Goal: Transaction & Acquisition: Book appointment/travel/reservation

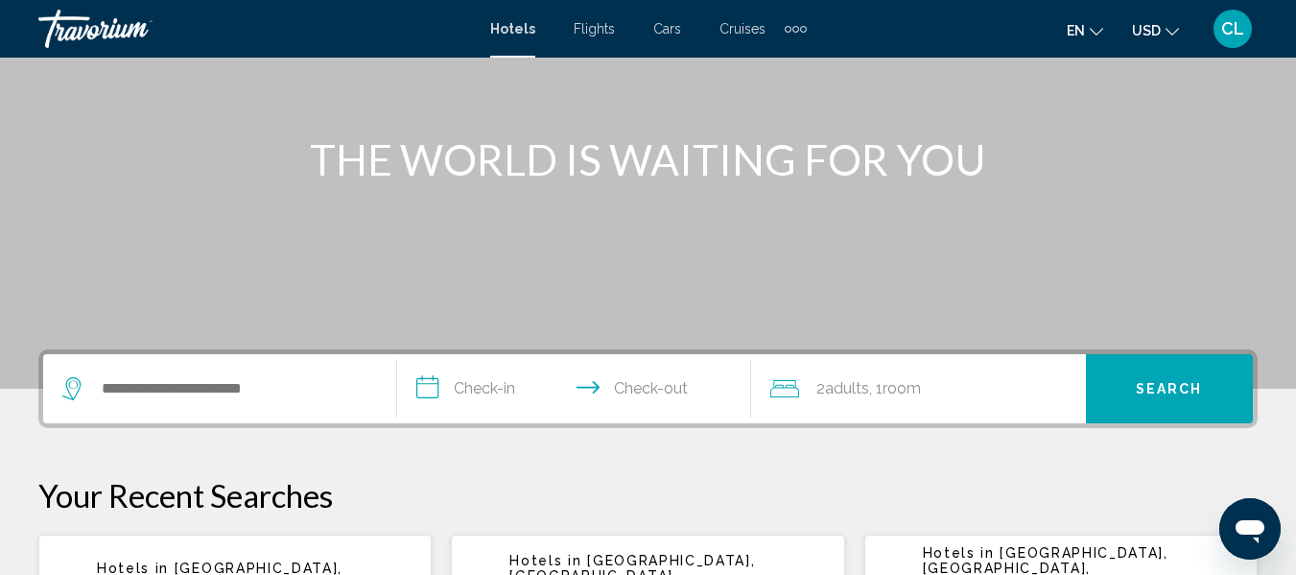
scroll to position [192, 0]
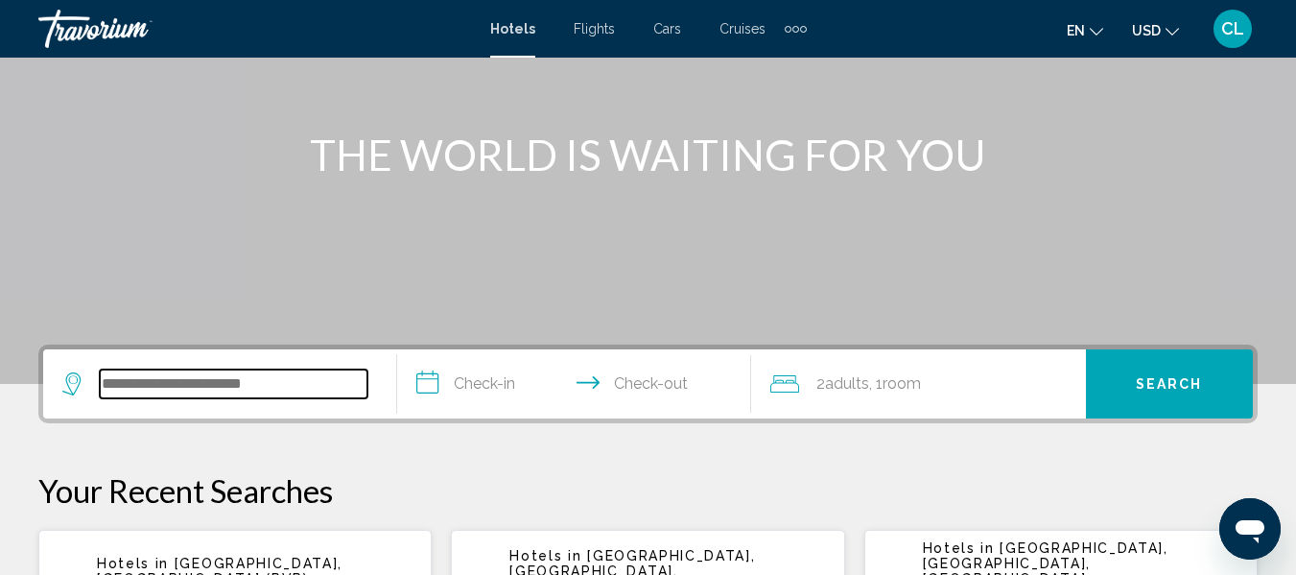
click at [107, 379] on input "Search widget" at bounding box center [234, 383] width 268 height 29
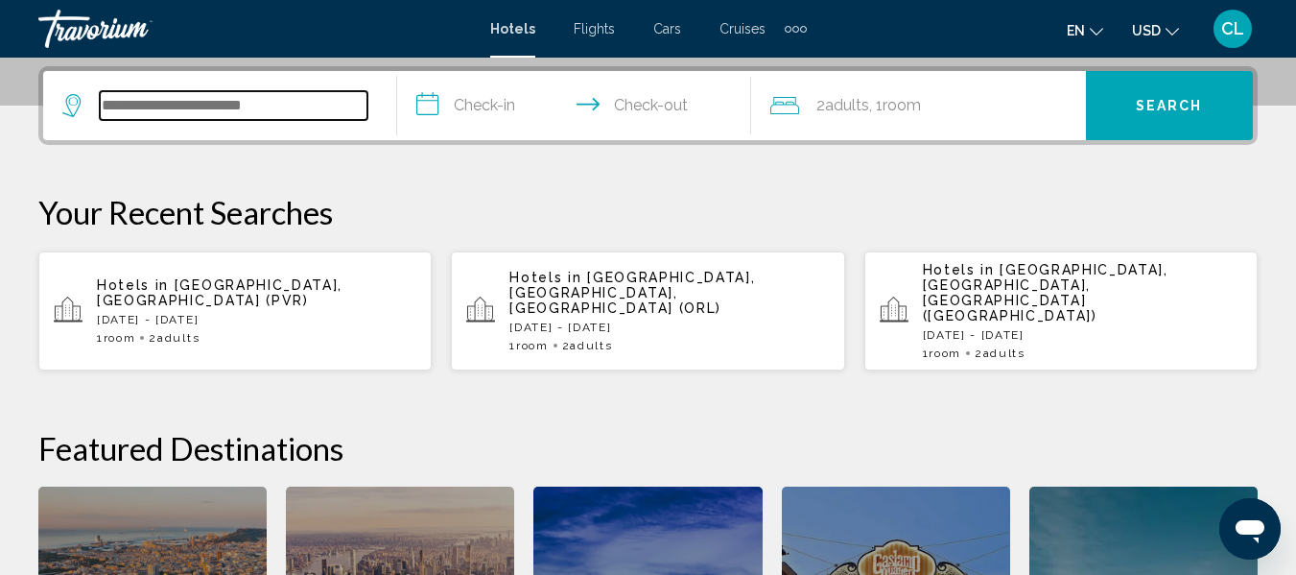
scroll to position [474, 0]
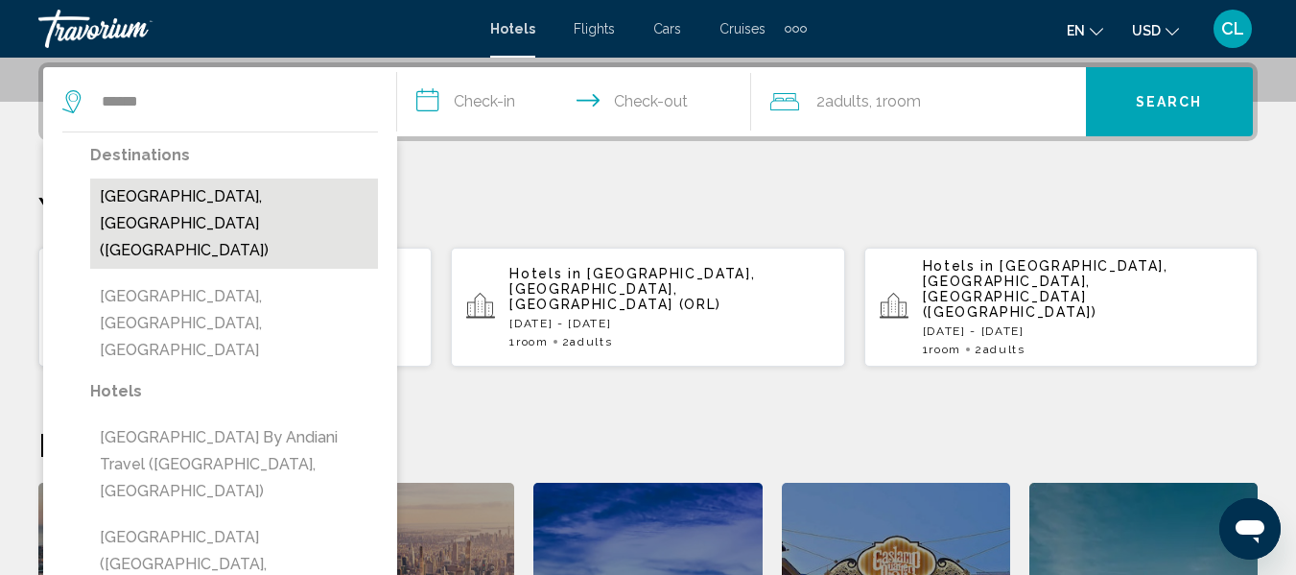
click at [194, 201] on button "[GEOGRAPHIC_DATA], [GEOGRAPHIC_DATA] ([GEOGRAPHIC_DATA])" at bounding box center [234, 223] width 288 height 90
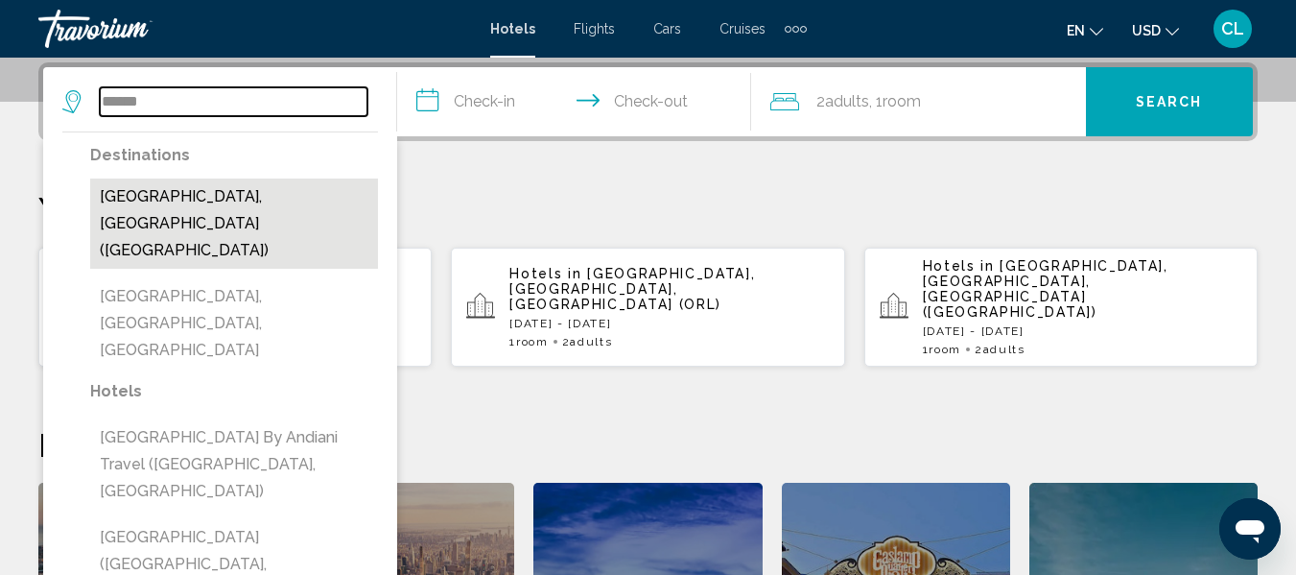
type input "**********"
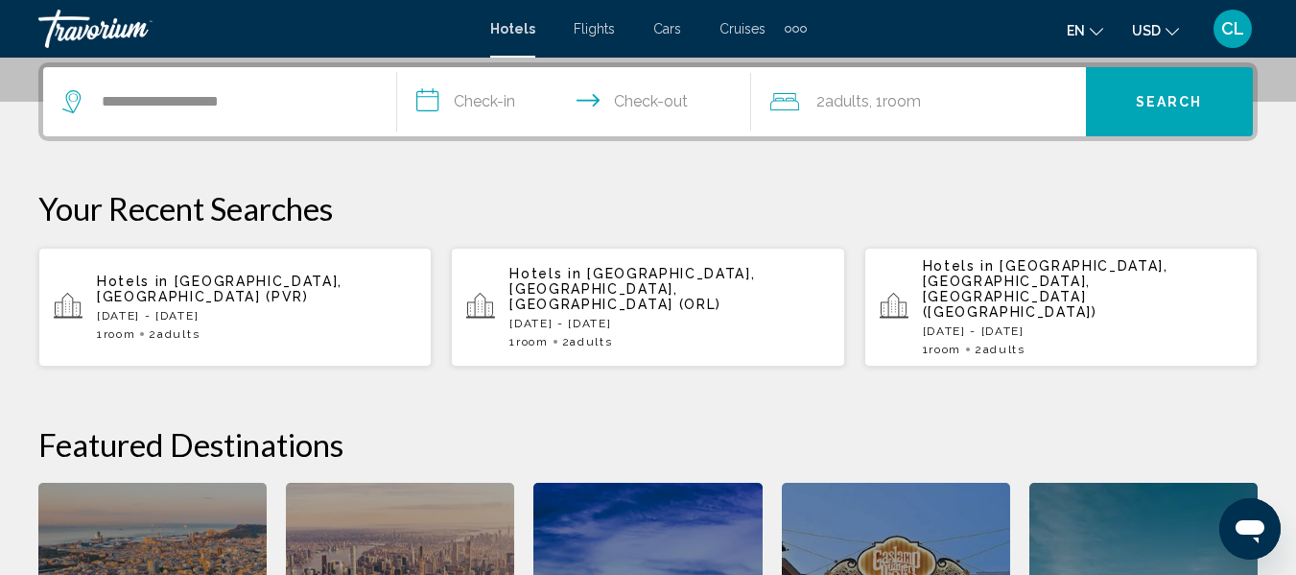
click at [426, 92] on input "**********" at bounding box center [578, 104] width 362 height 75
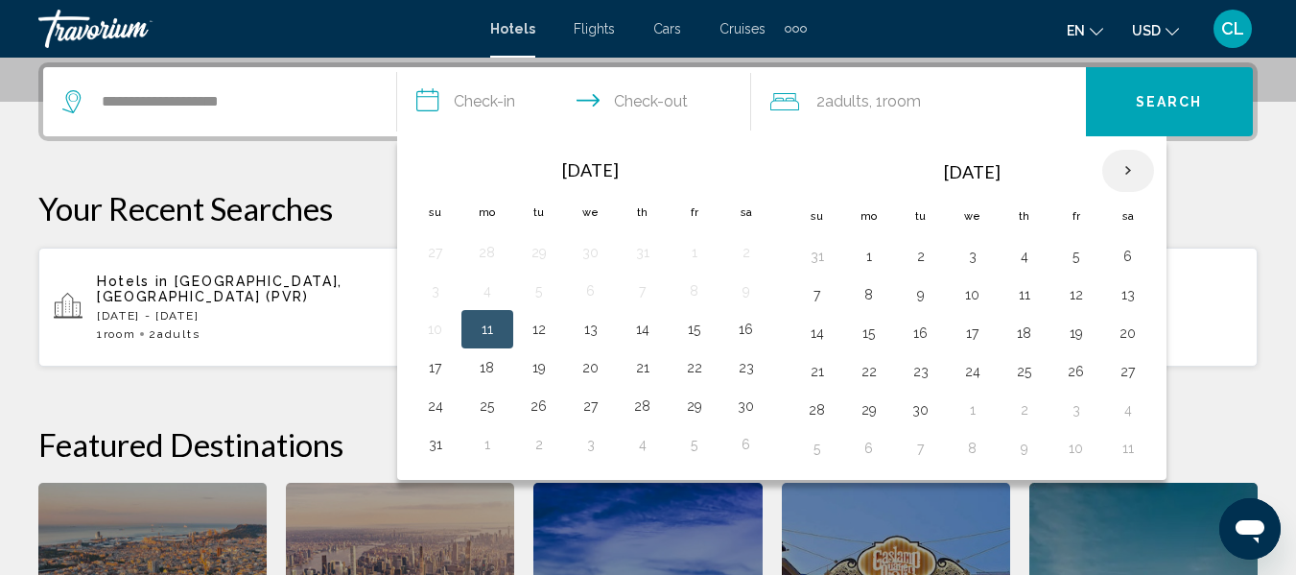
click at [1129, 165] on th "Next month" at bounding box center [1128, 171] width 52 height 42
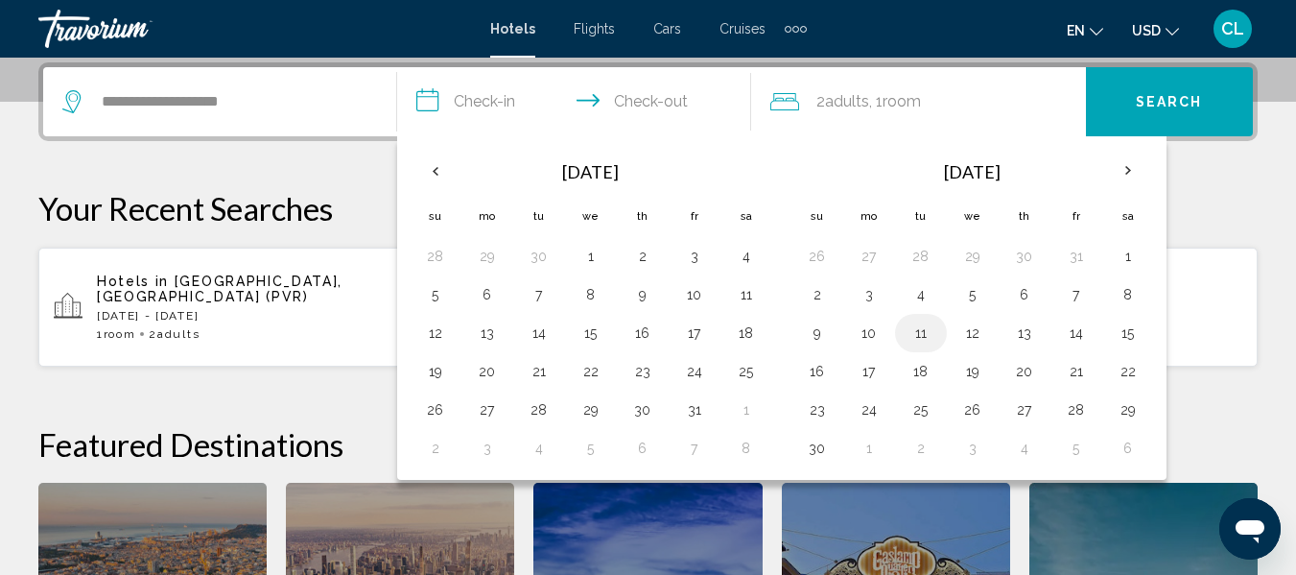
click at [920, 331] on button "11" at bounding box center [921, 332] width 31 height 27
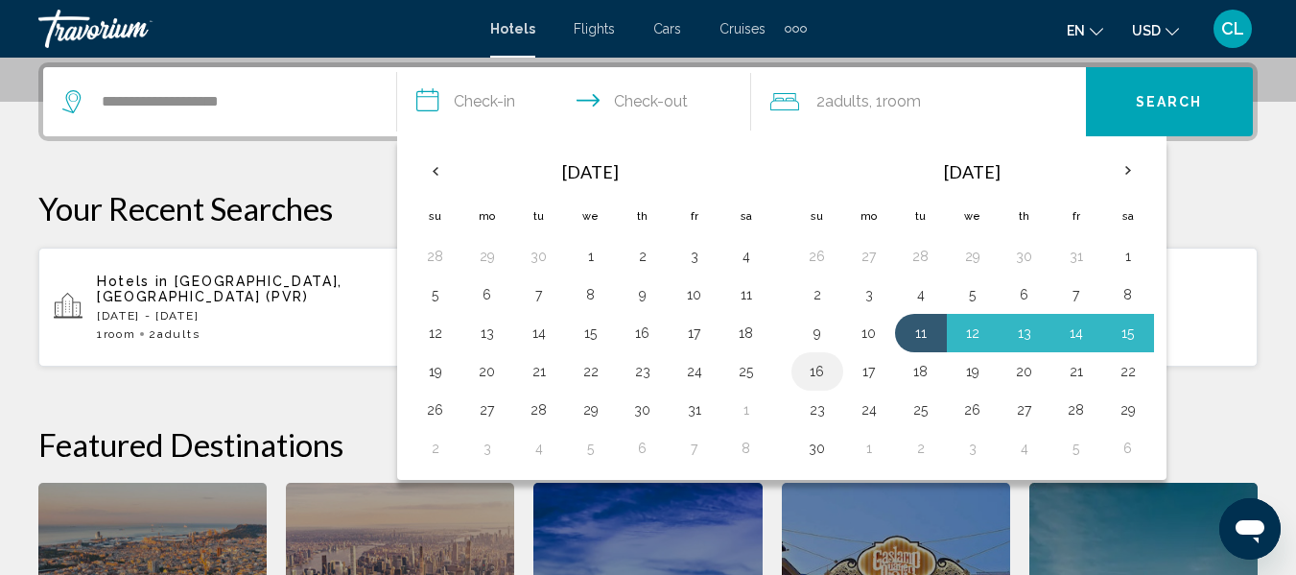
click at [807, 363] on button "16" at bounding box center [817, 371] width 31 height 27
type input "**********"
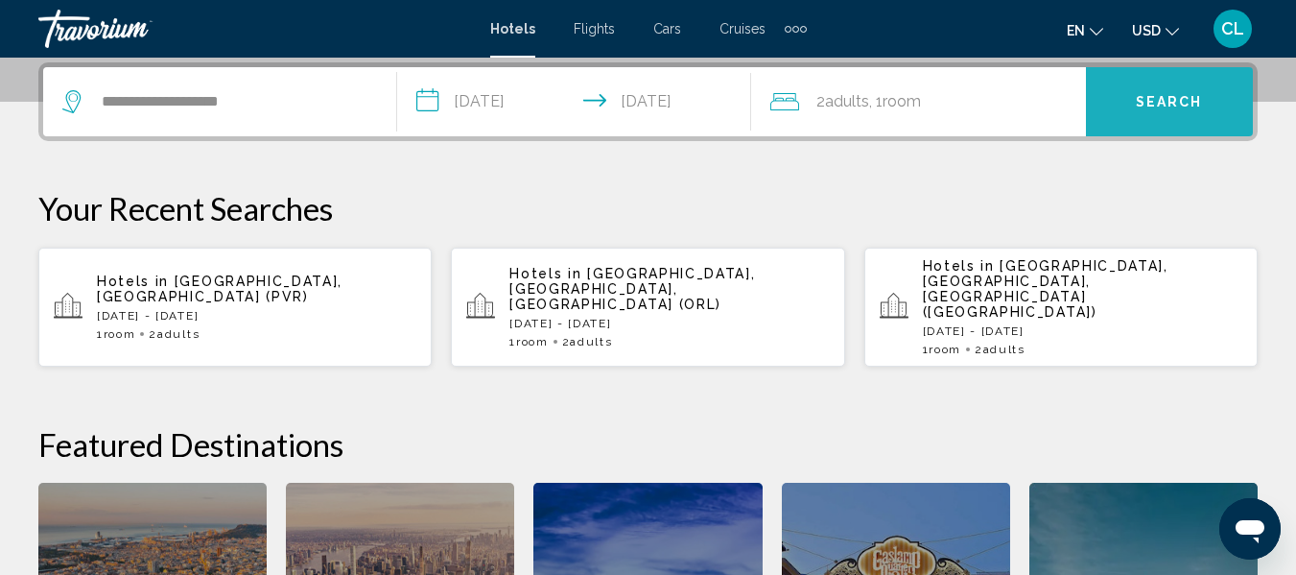
click at [1141, 107] on span "Search" at bounding box center [1169, 102] width 67 height 15
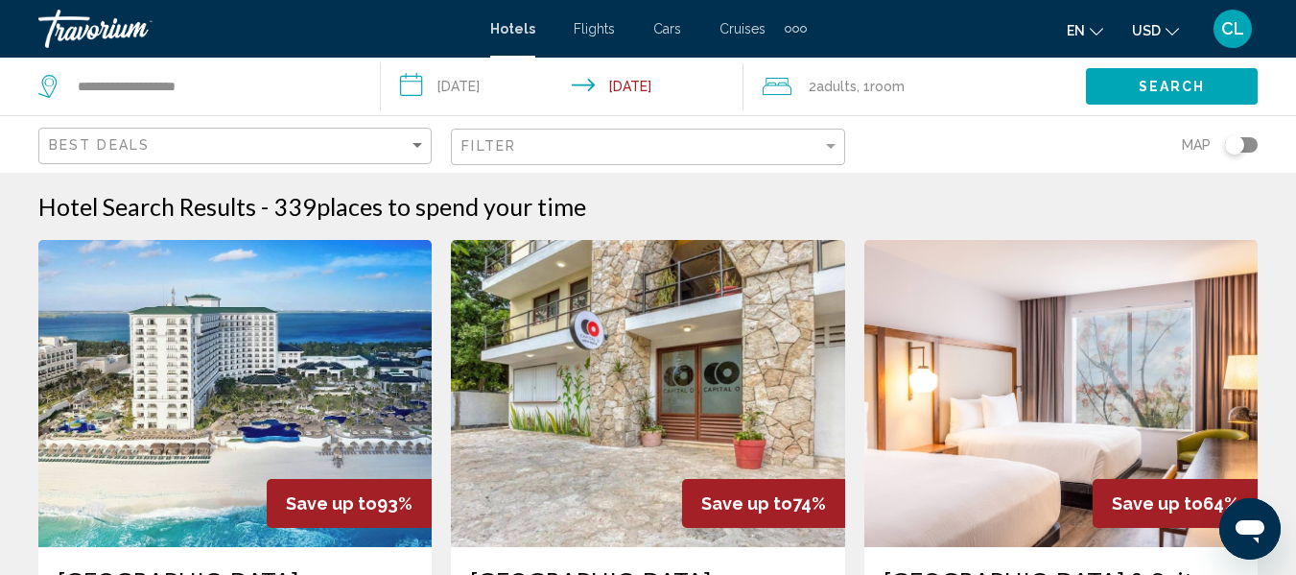
click at [1162, 29] on button "USD USD ($) MXN (Mex$) CAD (Can$) GBP (£) EUR (€) AUD (A$) NZD (NZ$) CNY (CN¥)" at bounding box center [1155, 30] width 47 height 28
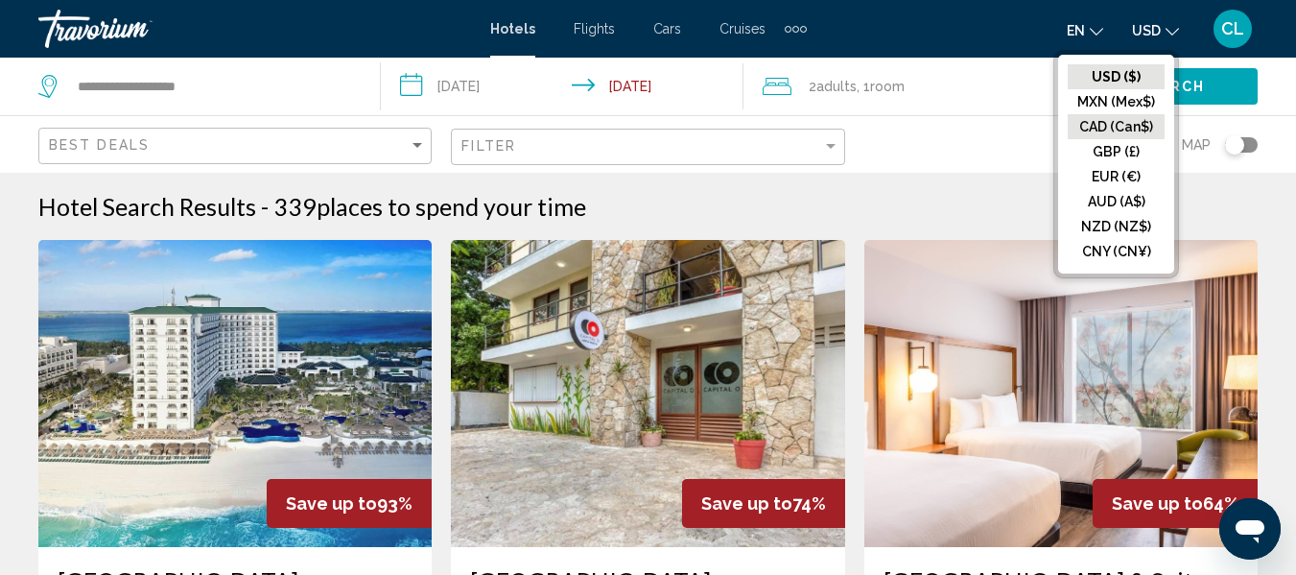
click at [1086, 123] on button "CAD (Can$)" at bounding box center [1116, 126] width 97 height 25
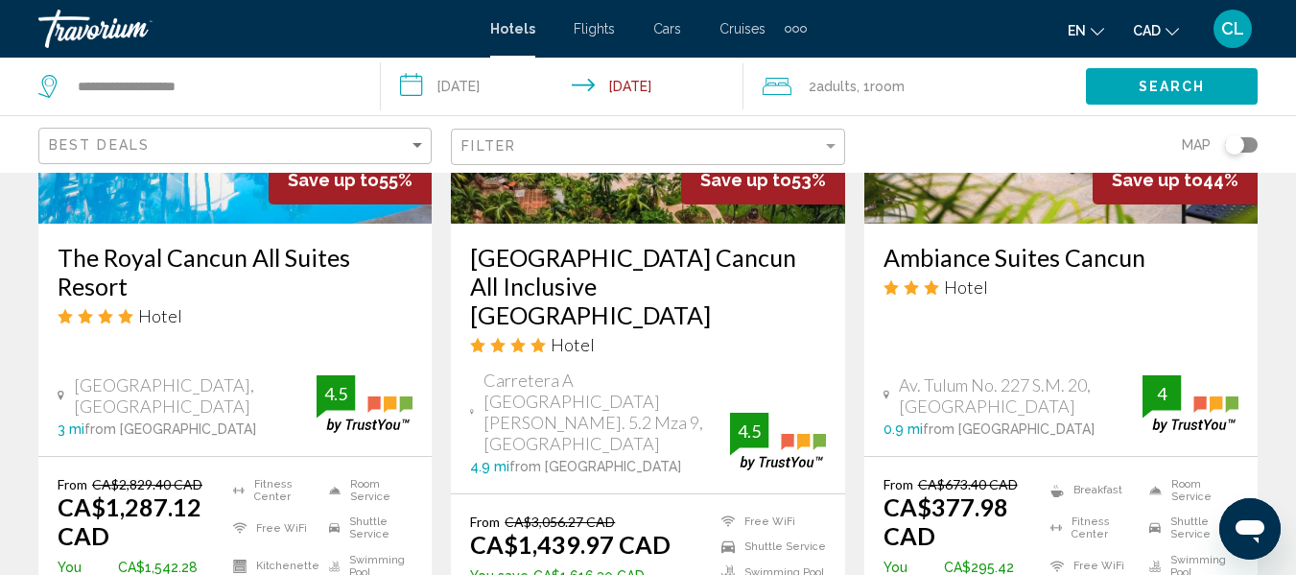
scroll to position [1113, 0]
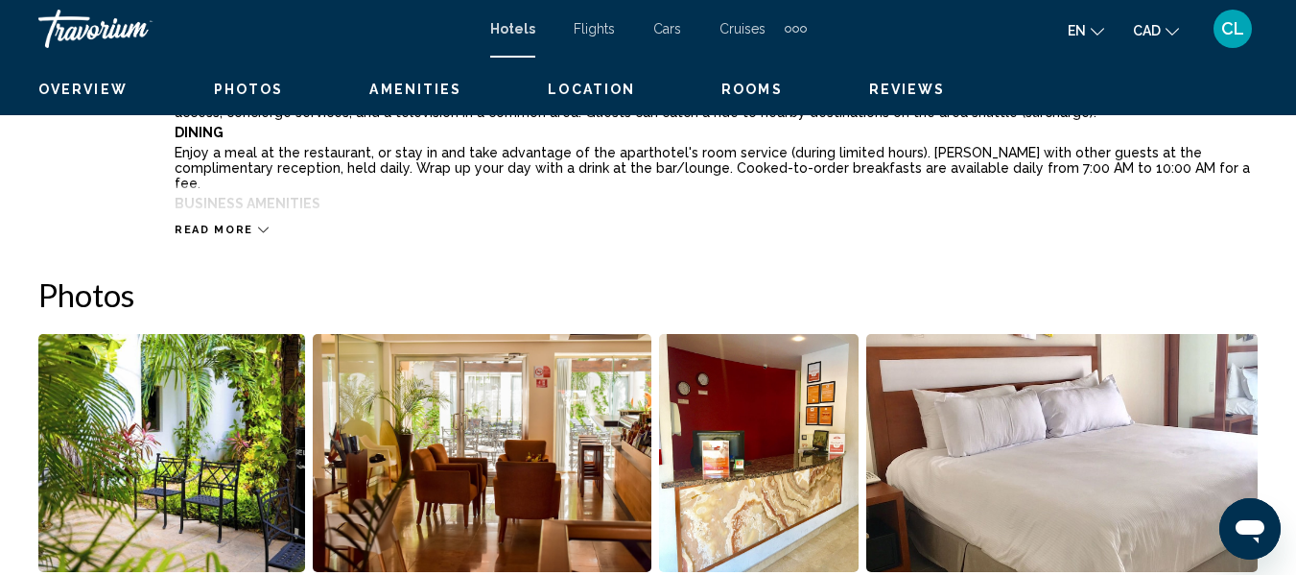
scroll to position [226, 0]
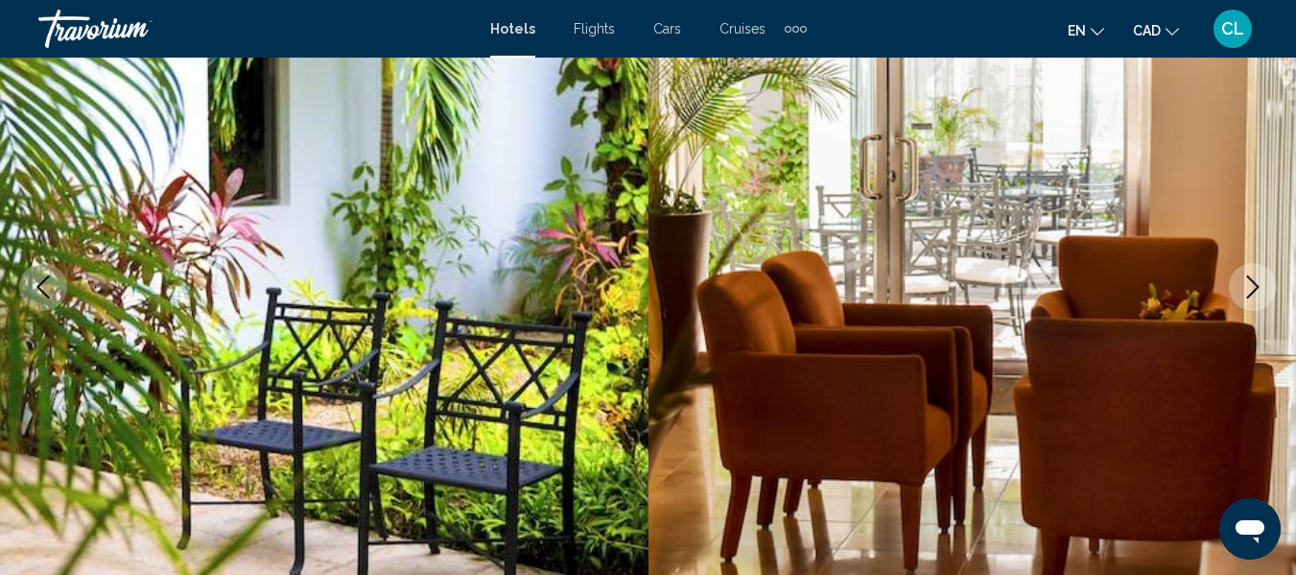
click at [1251, 286] on icon "Next image" at bounding box center [1252, 286] width 23 height 23
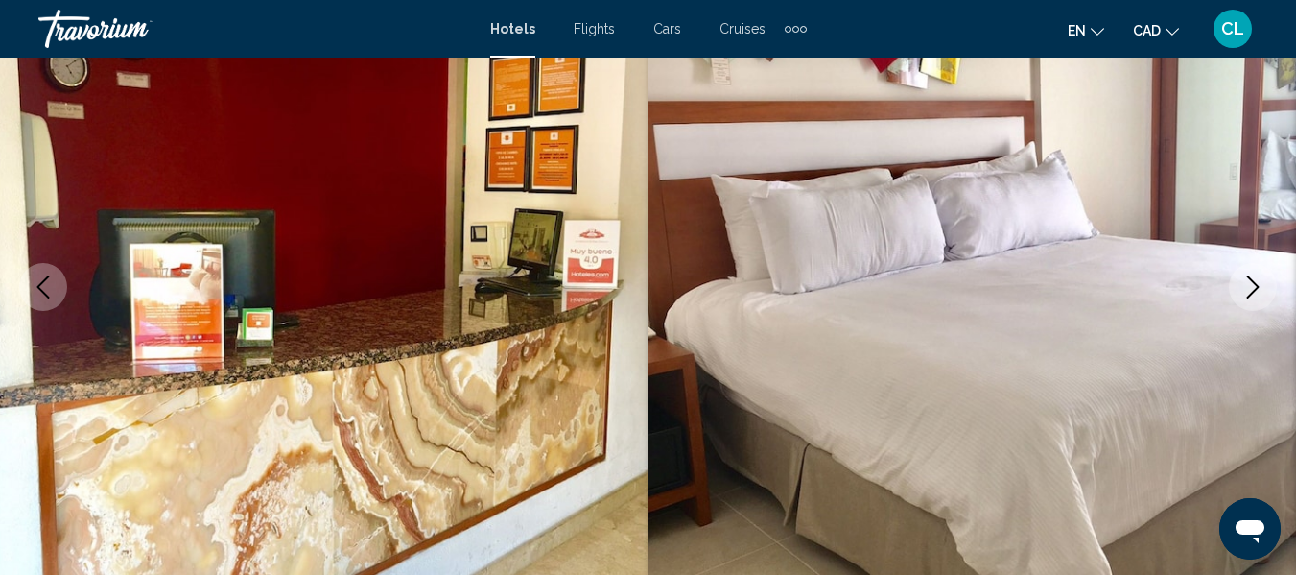
click at [1251, 286] on icon "Next image" at bounding box center [1252, 286] width 23 height 23
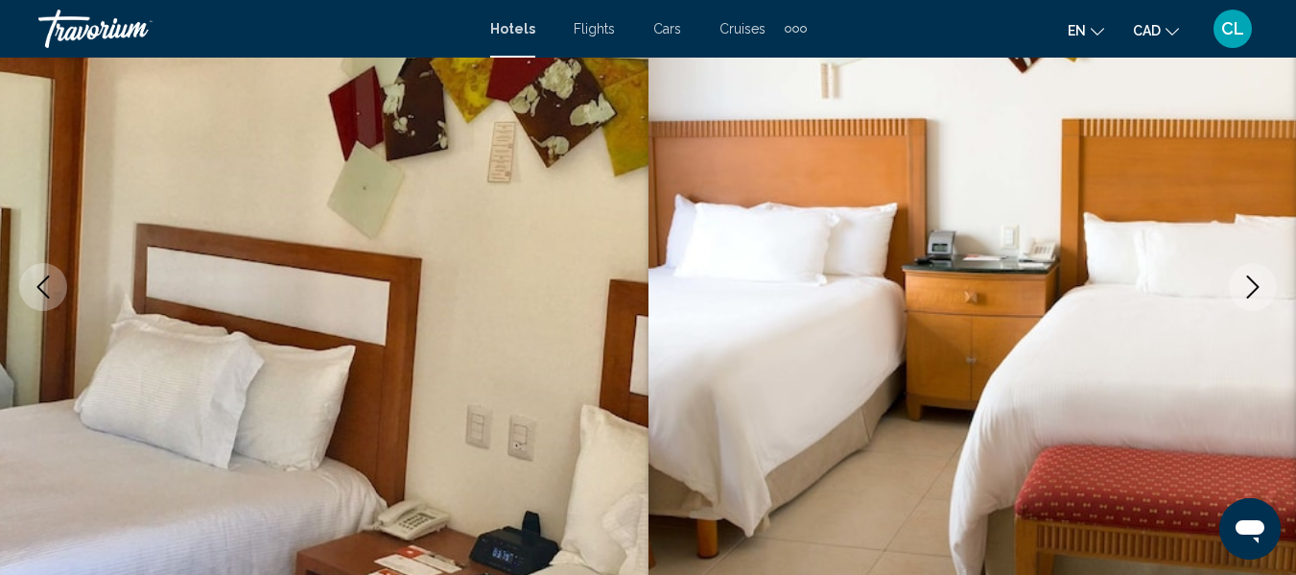
click at [1251, 286] on icon "Next image" at bounding box center [1252, 286] width 23 height 23
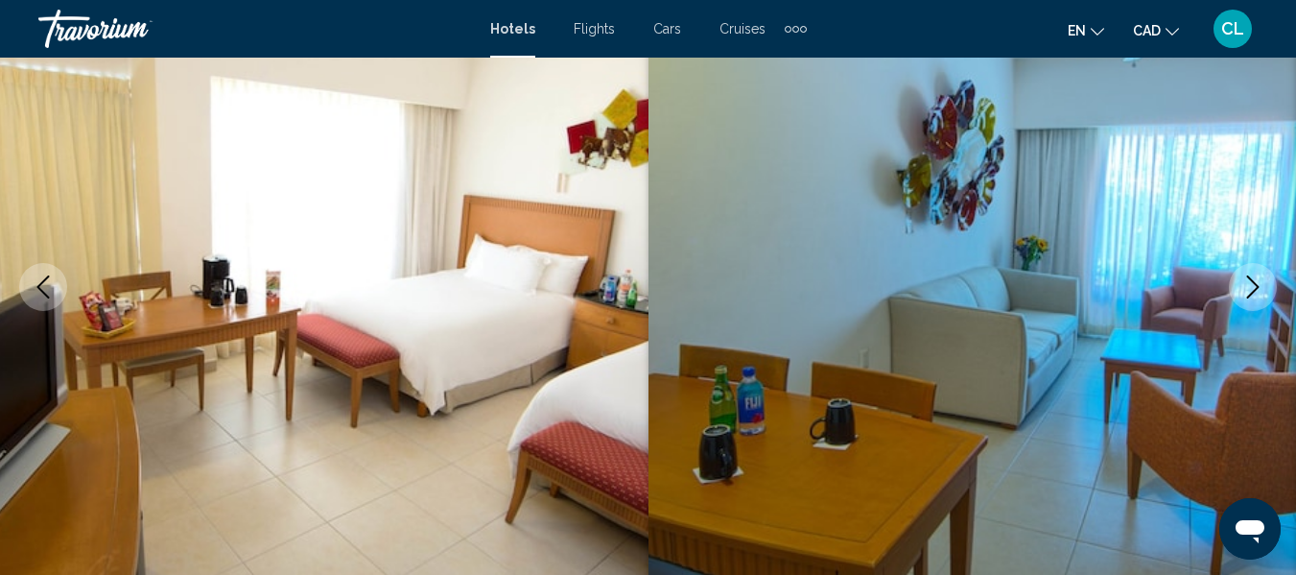
click at [1251, 286] on icon "Next image" at bounding box center [1252, 286] width 23 height 23
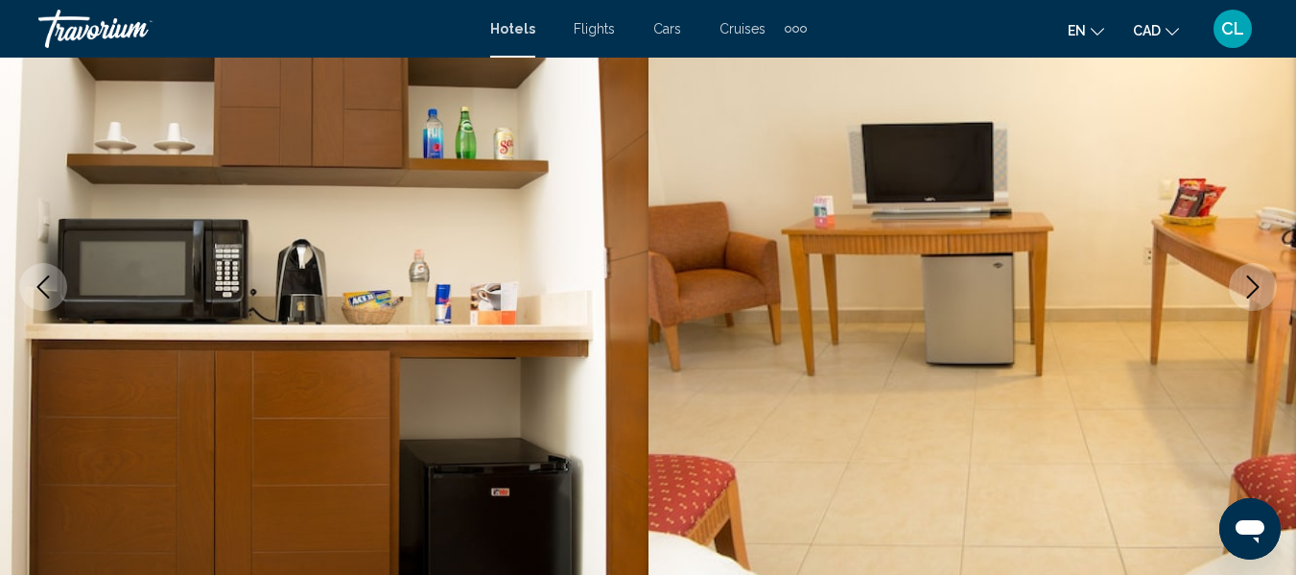
click at [1251, 286] on icon "Next image" at bounding box center [1252, 286] width 23 height 23
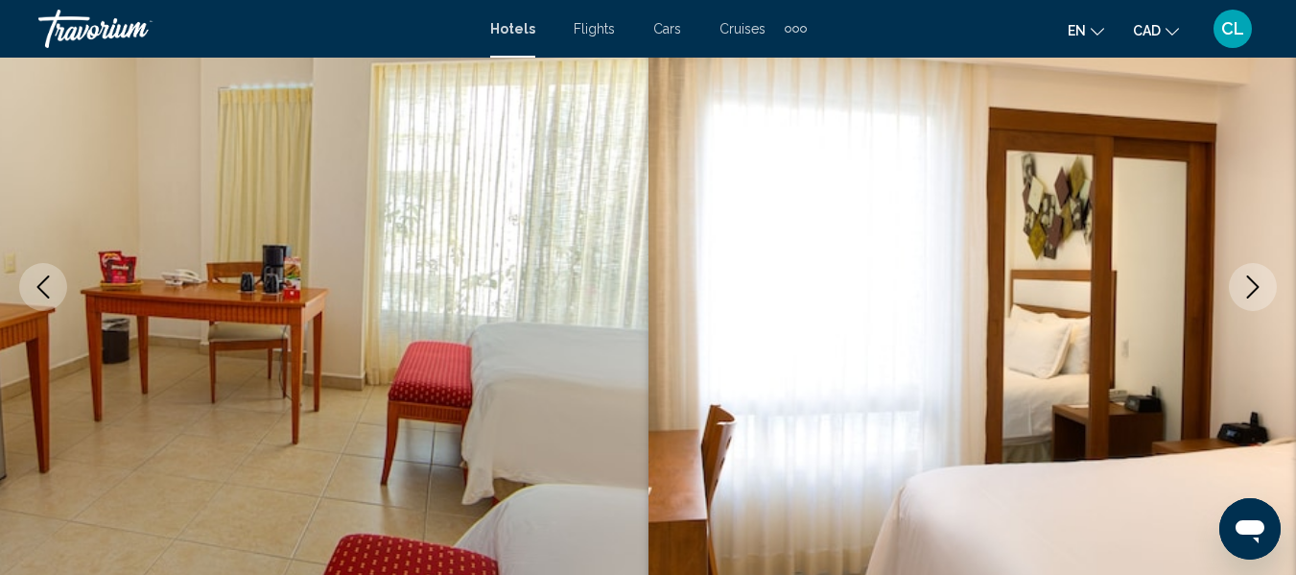
click at [1251, 286] on icon "Next image" at bounding box center [1252, 286] width 23 height 23
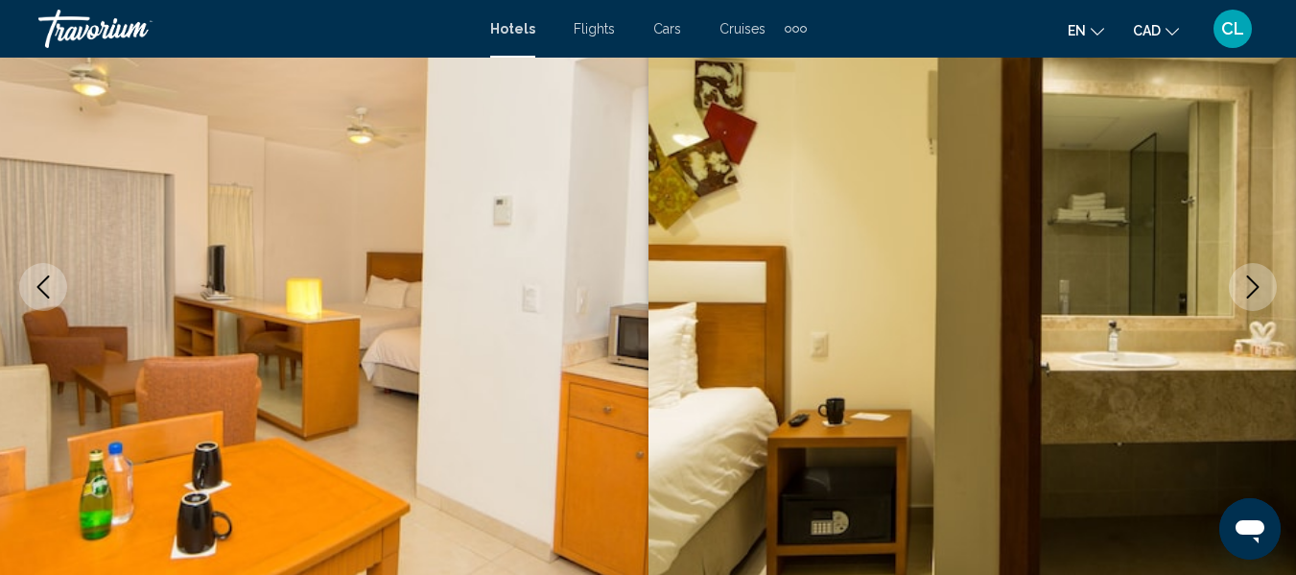
click at [1251, 286] on icon "Next image" at bounding box center [1252, 286] width 23 height 23
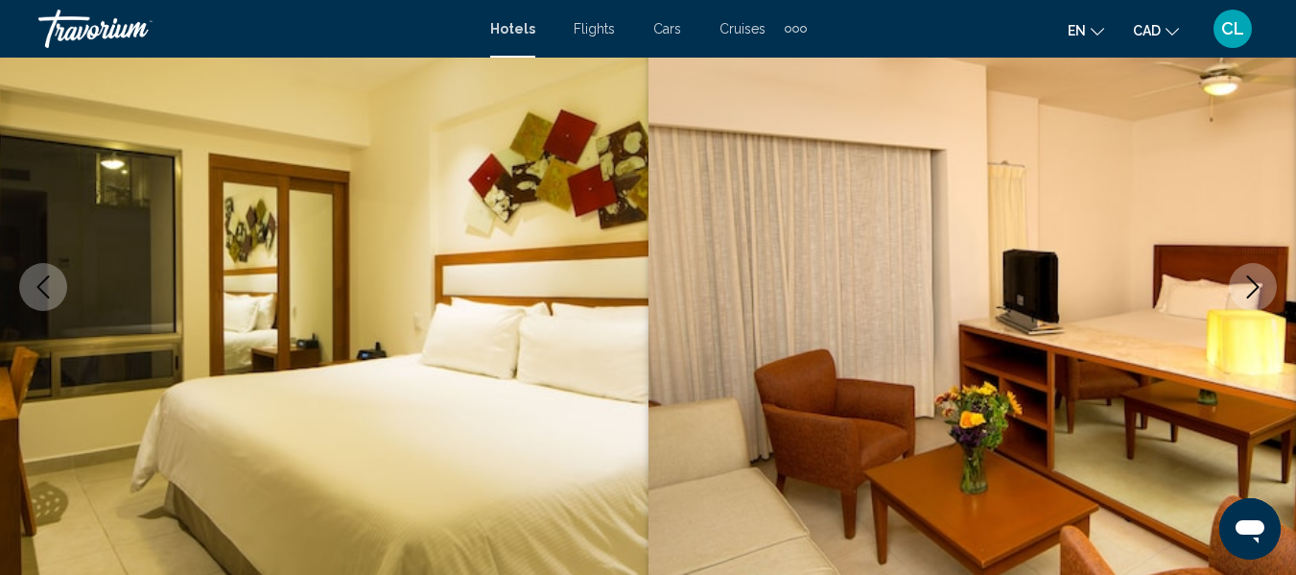
click at [1251, 286] on icon "Next image" at bounding box center [1252, 286] width 23 height 23
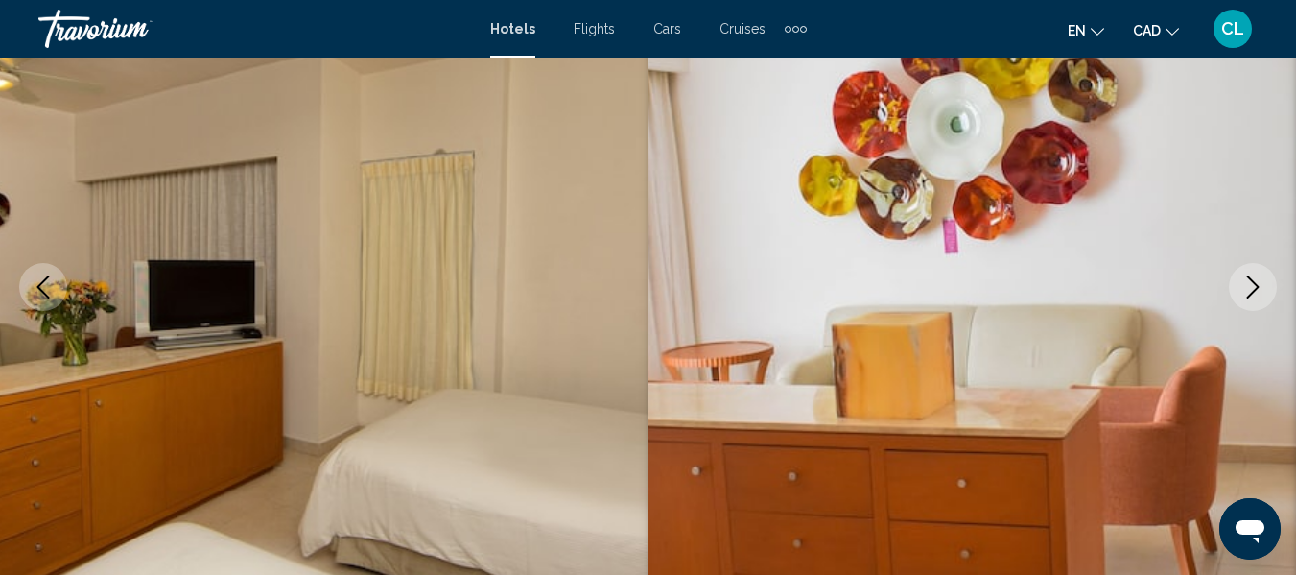
click at [1251, 286] on icon "Next image" at bounding box center [1252, 286] width 23 height 23
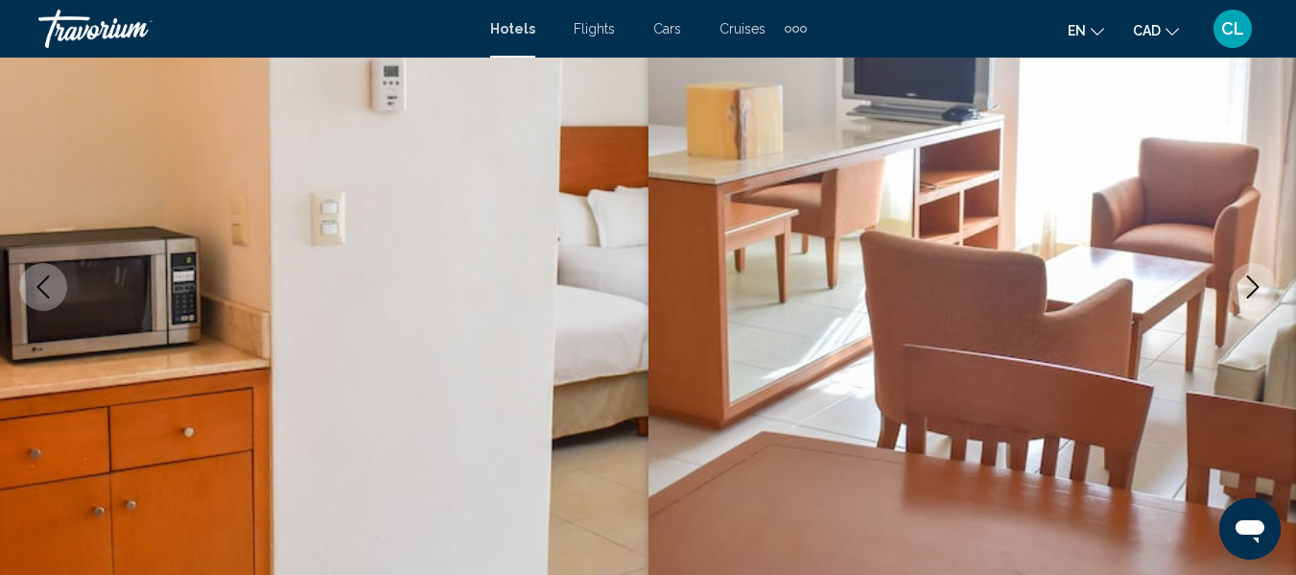
click at [1251, 286] on icon "Next image" at bounding box center [1252, 286] width 23 height 23
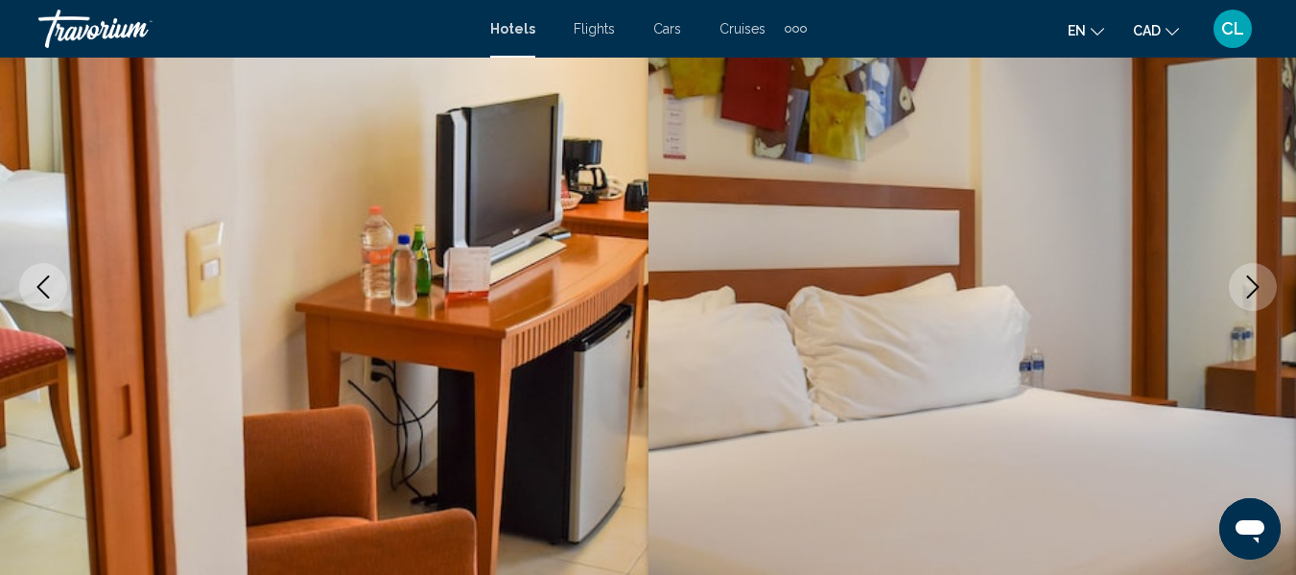
click at [1251, 278] on icon "Next image" at bounding box center [1252, 286] width 23 height 23
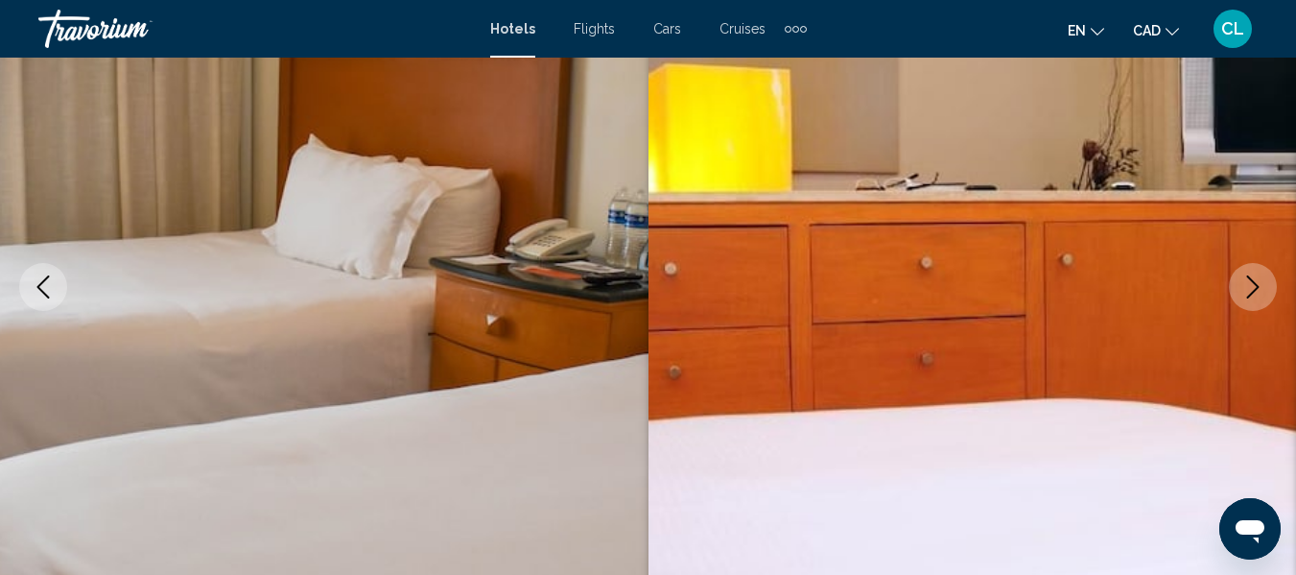
click at [1251, 274] on button "Next image" at bounding box center [1253, 287] width 48 height 48
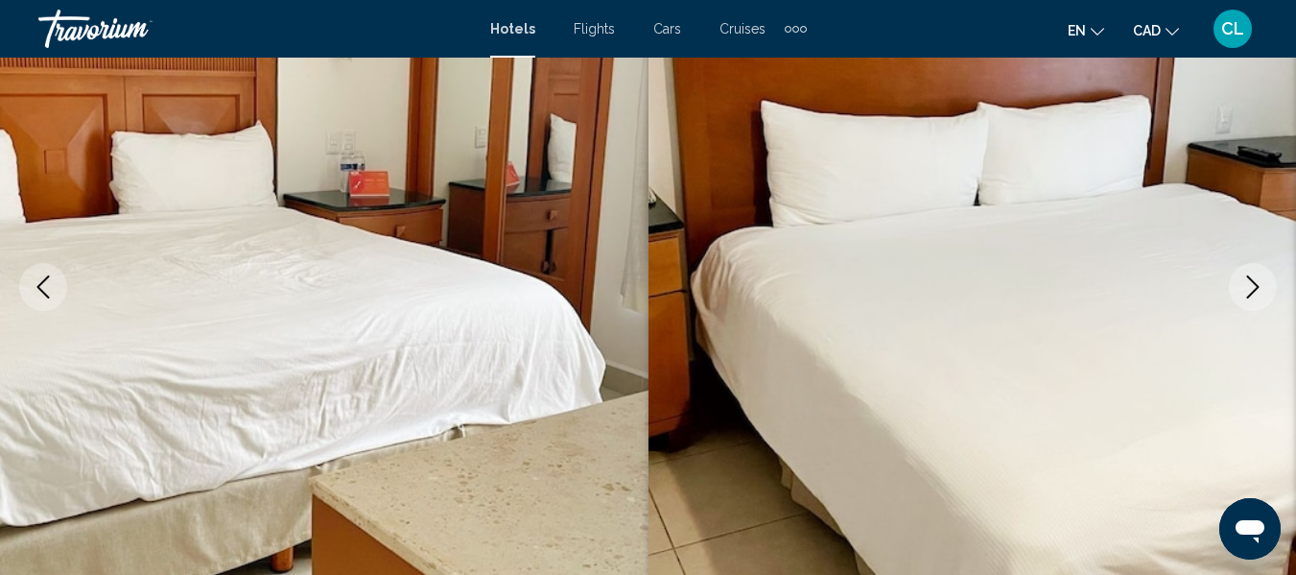
click at [1251, 274] on button "Next image" at bounding box center [1253, 287] width 48 height 48
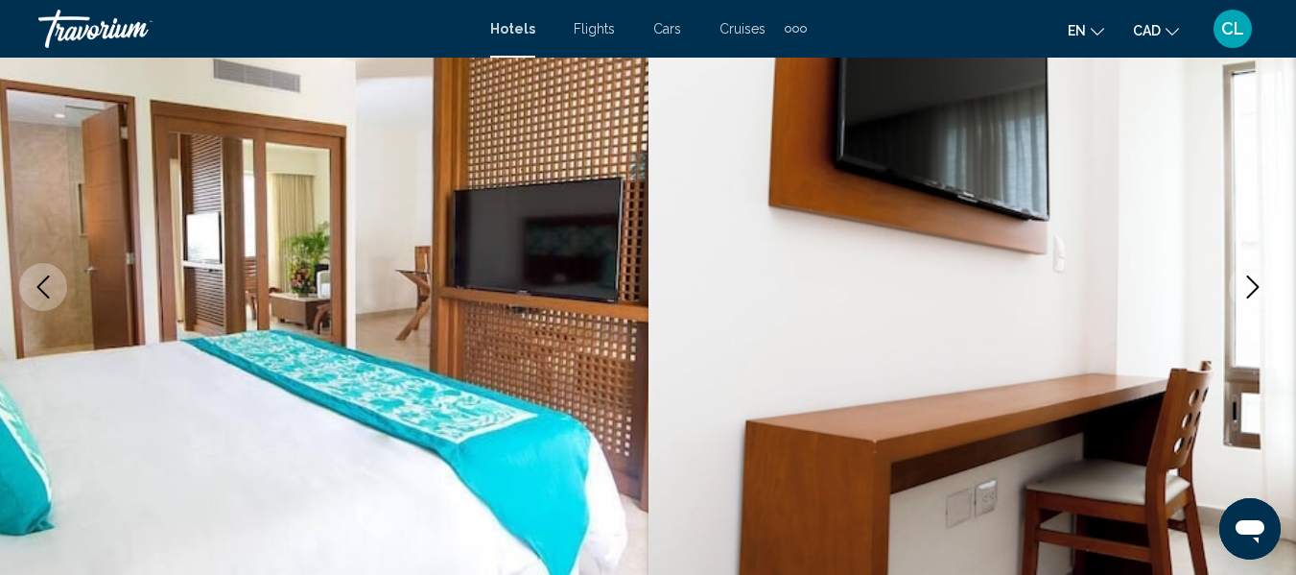
click at [1251, 274] on button "Next image" at bounding box center [1253, 287] width 48 height 48
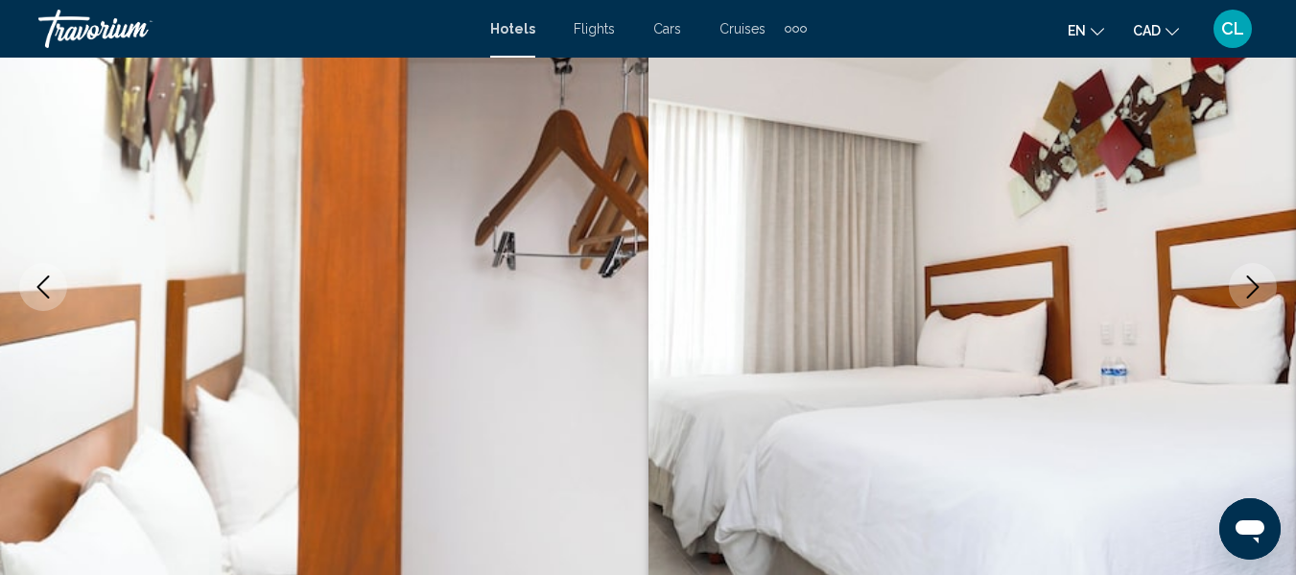
click at [1251, 274] on button "Next image" at bounding box center [1253, 287] width 48 height 48
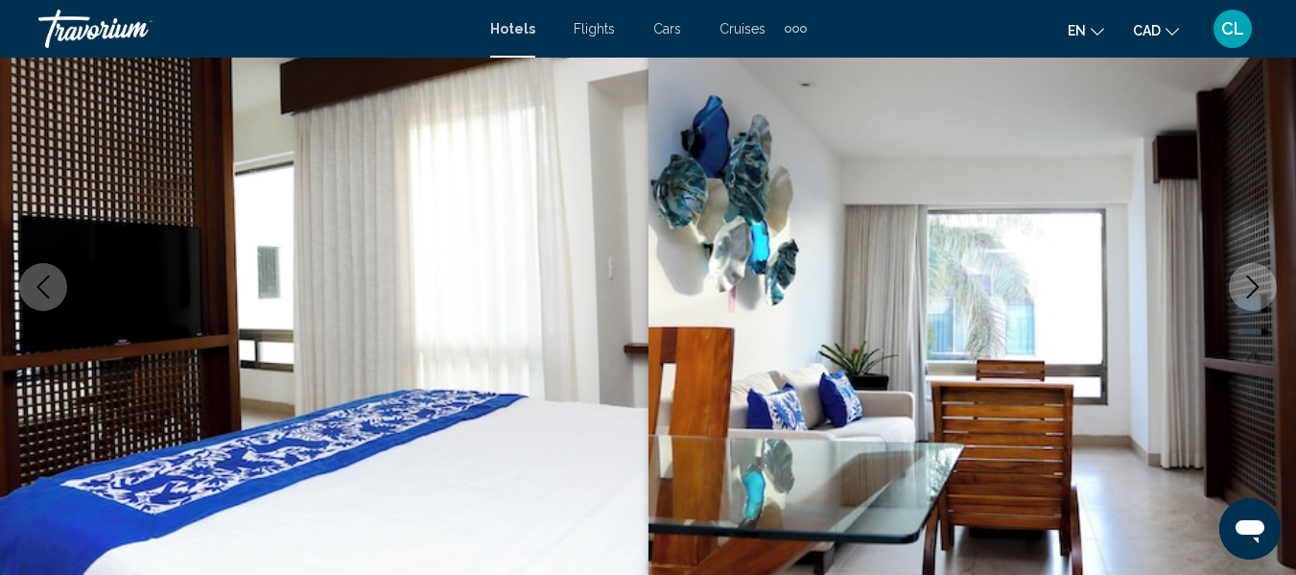
click at [1251, 274] on button "Next image" at bounding box center [1253, 287] width 48 height 48
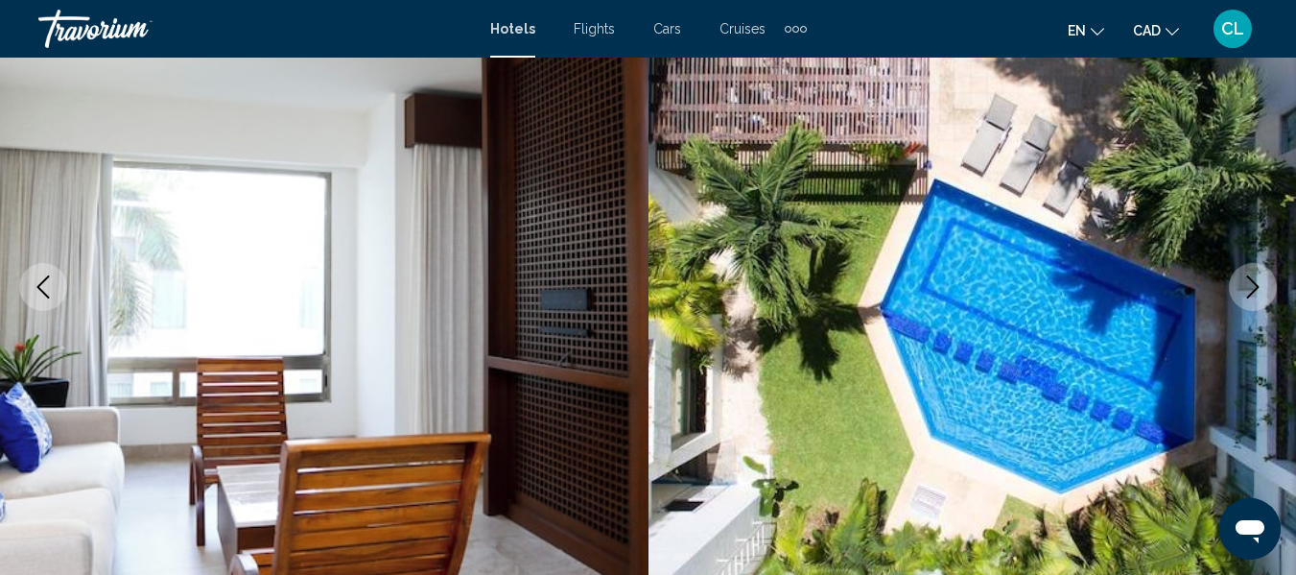
click at [1251, 274] on button "Next image" at bounding box center [1253, 287] width 48 height 48
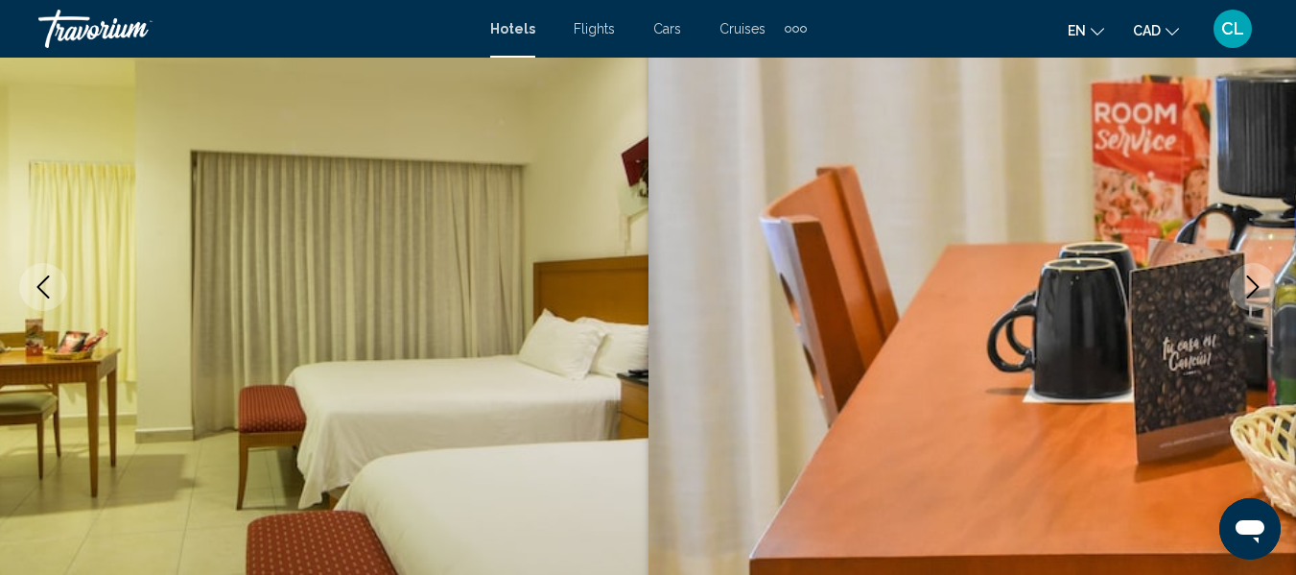
click at [1251, 274] on button "Next image" at bounding box center [1253, 287] width 48 height 48
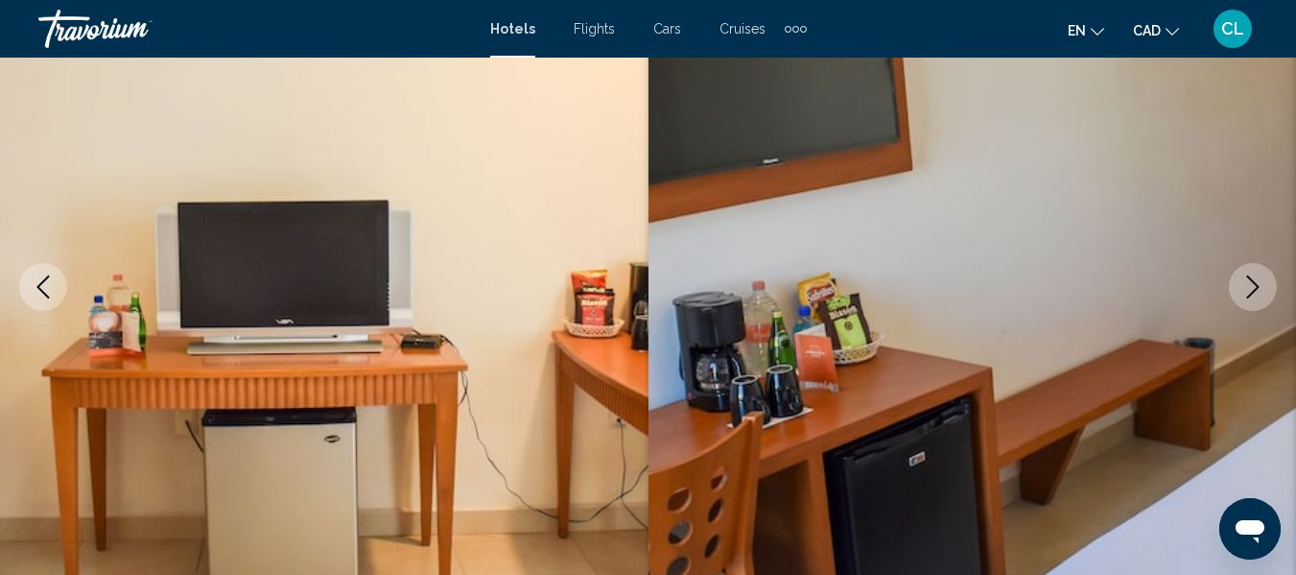
click at [1251, 274] on button "Next image" at bounding box center [1253, 287] width 48 height 48
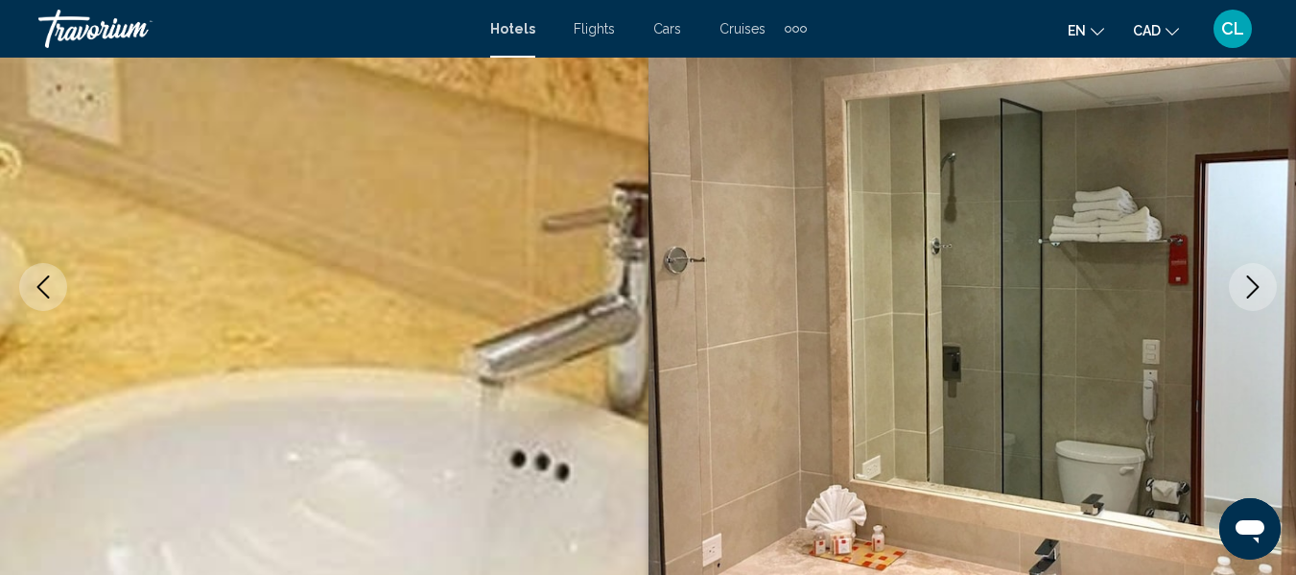
click at [1251, 274] on button "Next image" at bounding box center [1253, 287] width 48 height 48
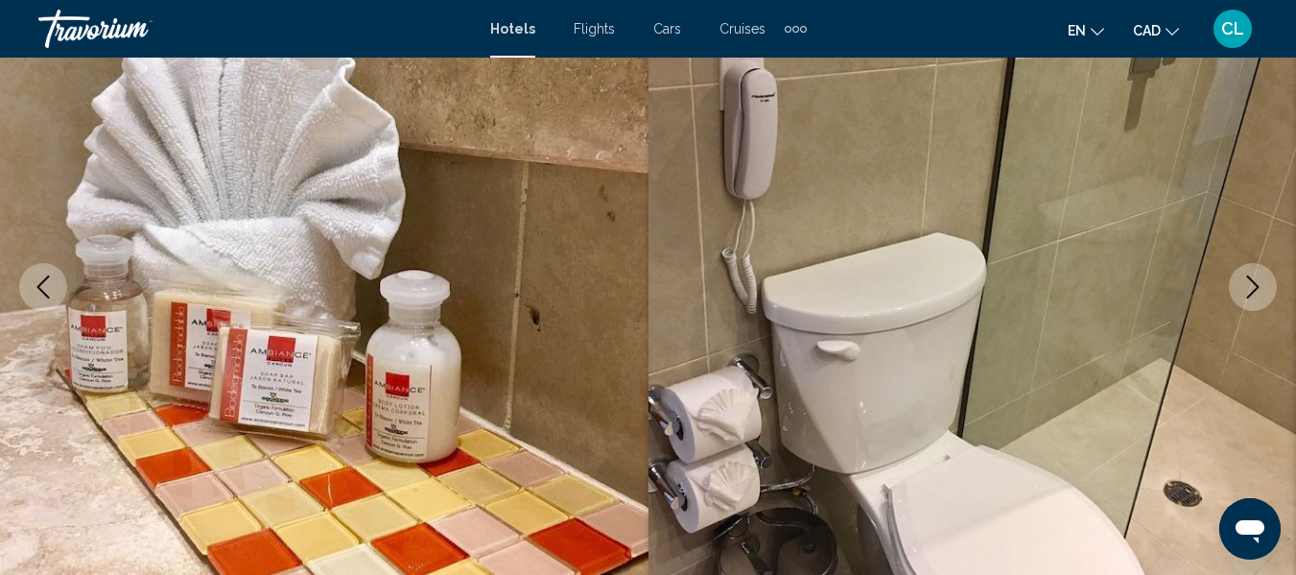
click at [1251, 274] on button "Next image" at bounding box center [1253, 287] width 48 height 48
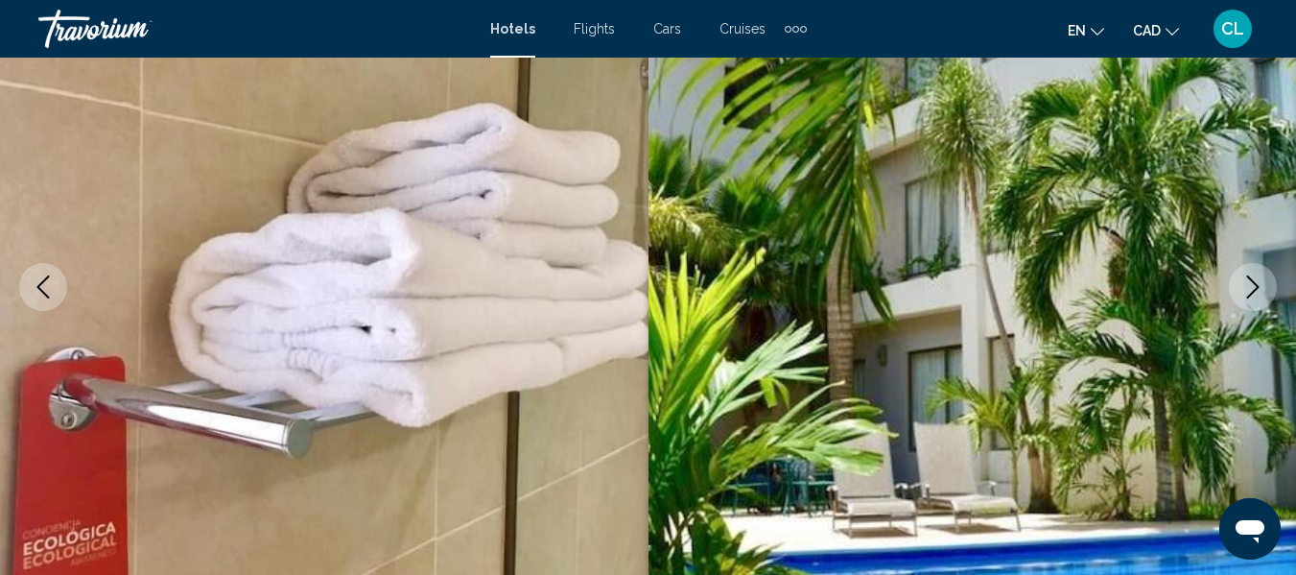
click at [1251, 274] on button "Next image" at bounding box center [1253, 287] width 48 height 48
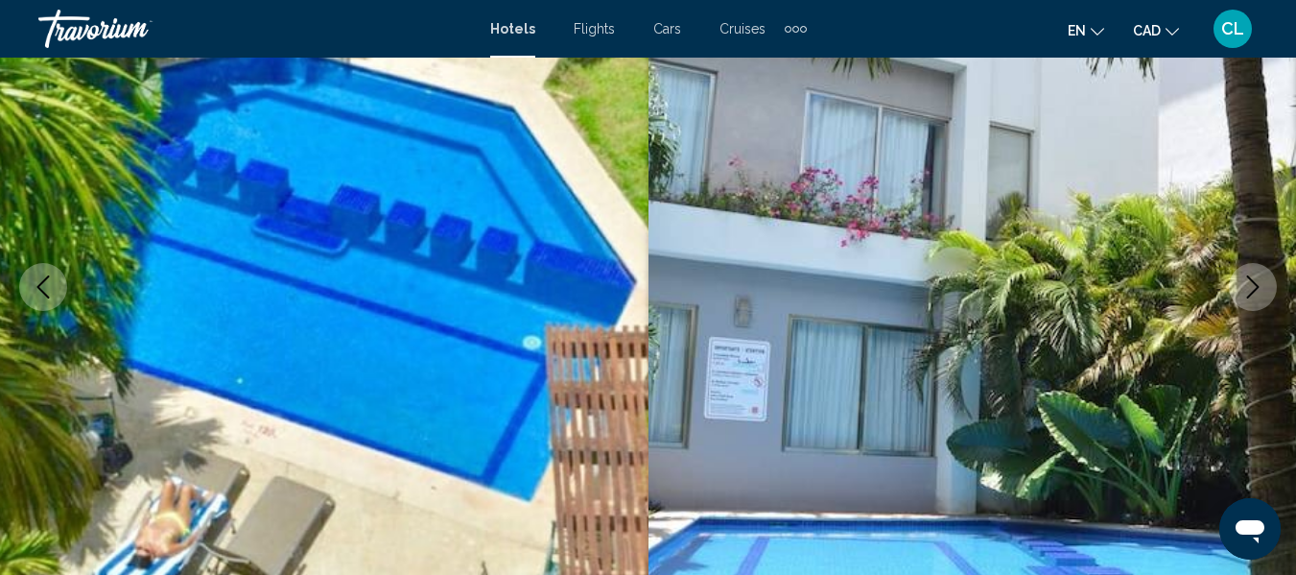
click at [1251, 274] on button "Next image" at bounding box center [1253, 287] width 48 height 48
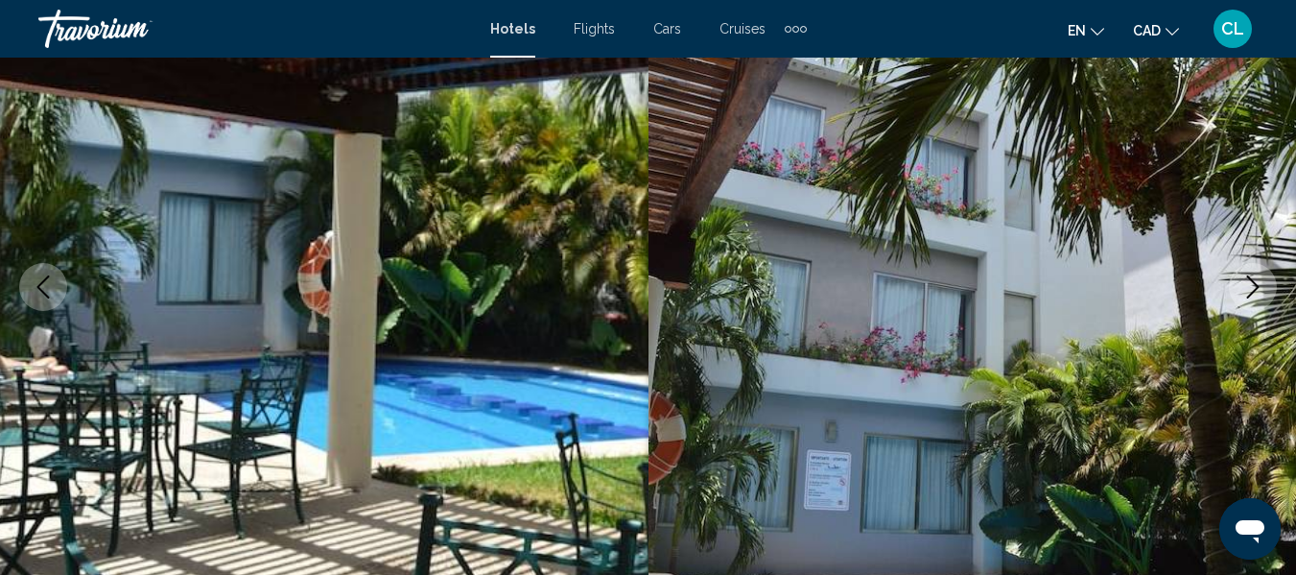
click at [1251, 274] on button "Next image" at bounding box center [1253, 287] width 48 height 48
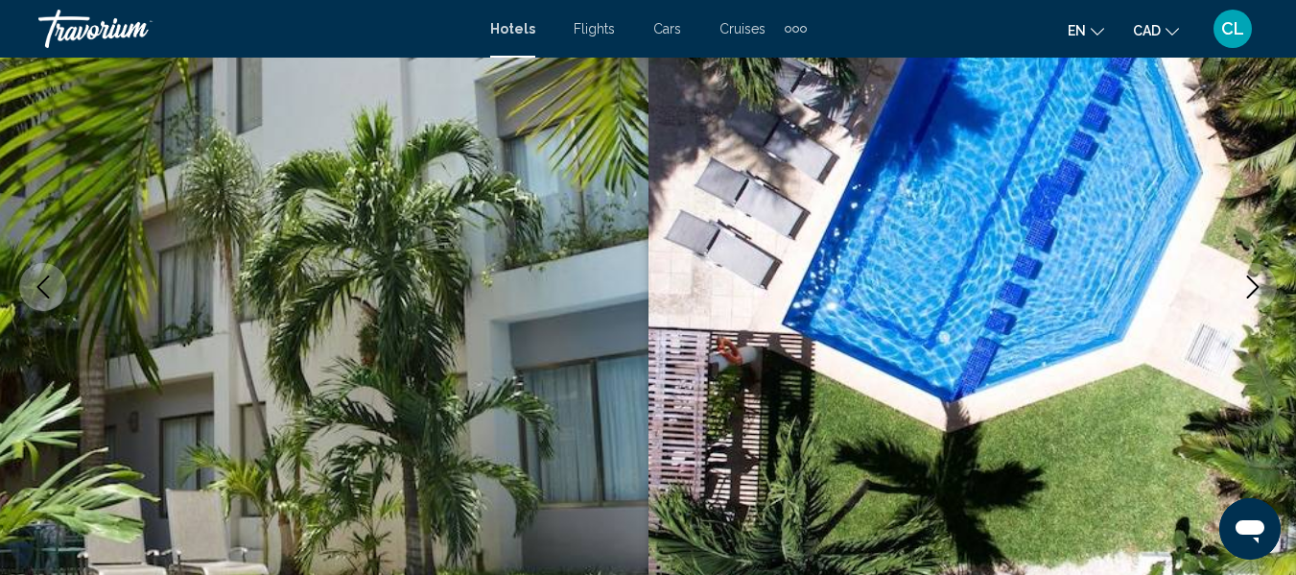
click at [1251, 274] on button "Next image" at bounding box center [1253, 287] width 48 height 48
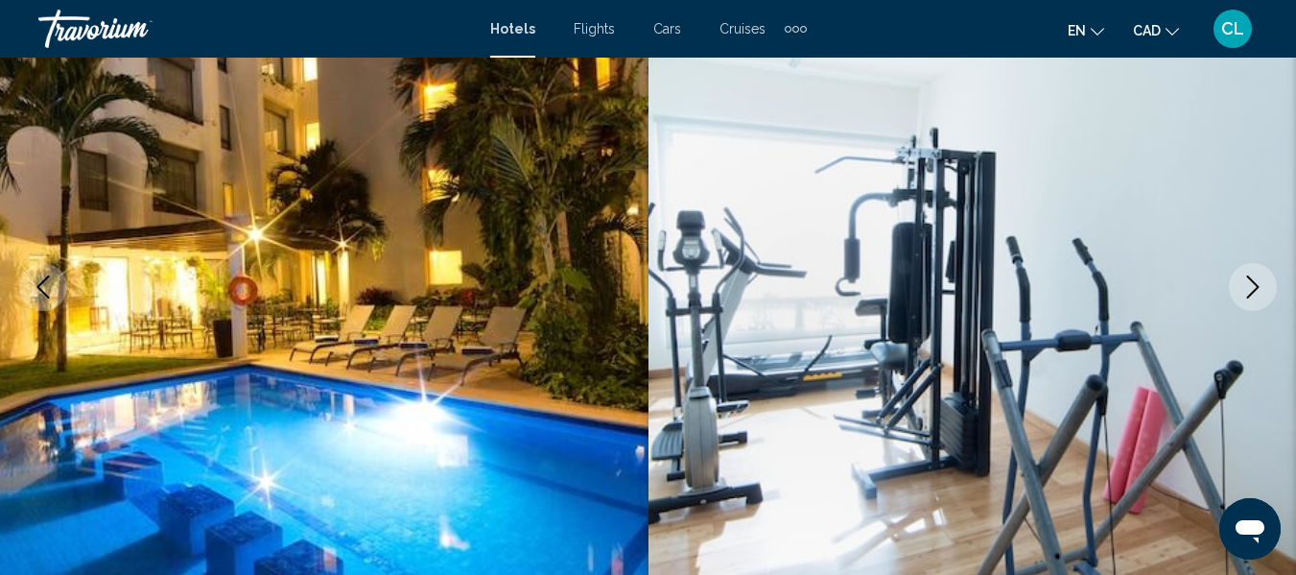
click at [1251, 274] on button "Next image" at bounding box center [1253, 287] width 48 height 48
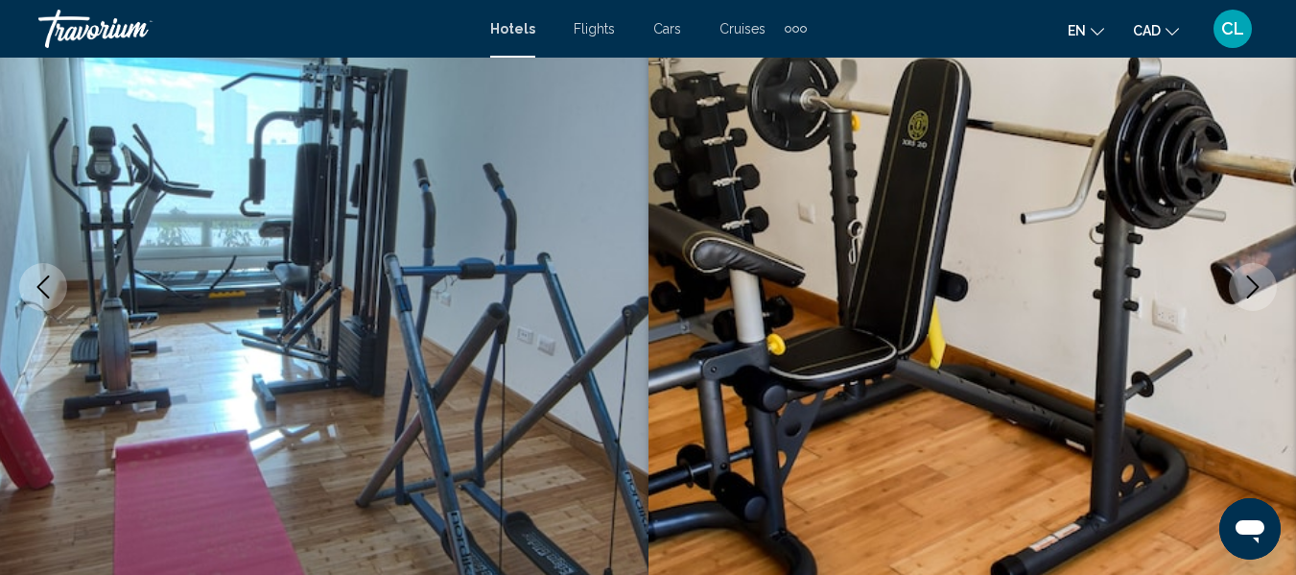
click at [1251, 274] on button "Next image" at bounding box center [1253, 287] width 48 height 48
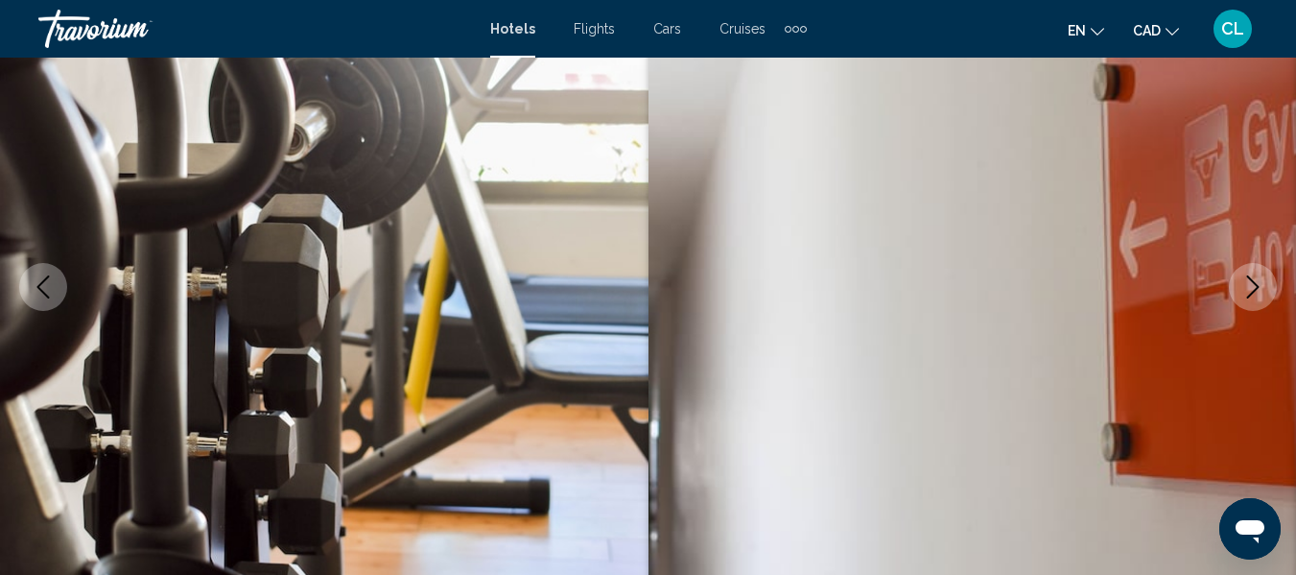
click at [1251, 274] on button "Next image" at bounding box center [1253, 287] width 48 height 48
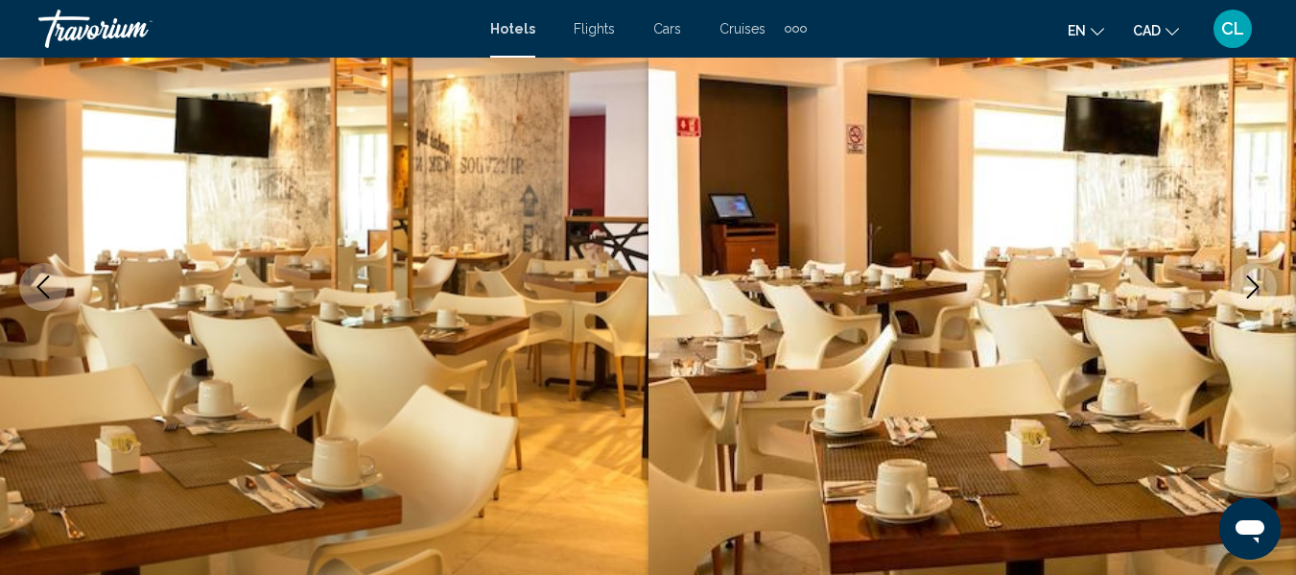
click at [1251, 274] on button "Next image" at bounding box center [1253, 287] width 48 height 48
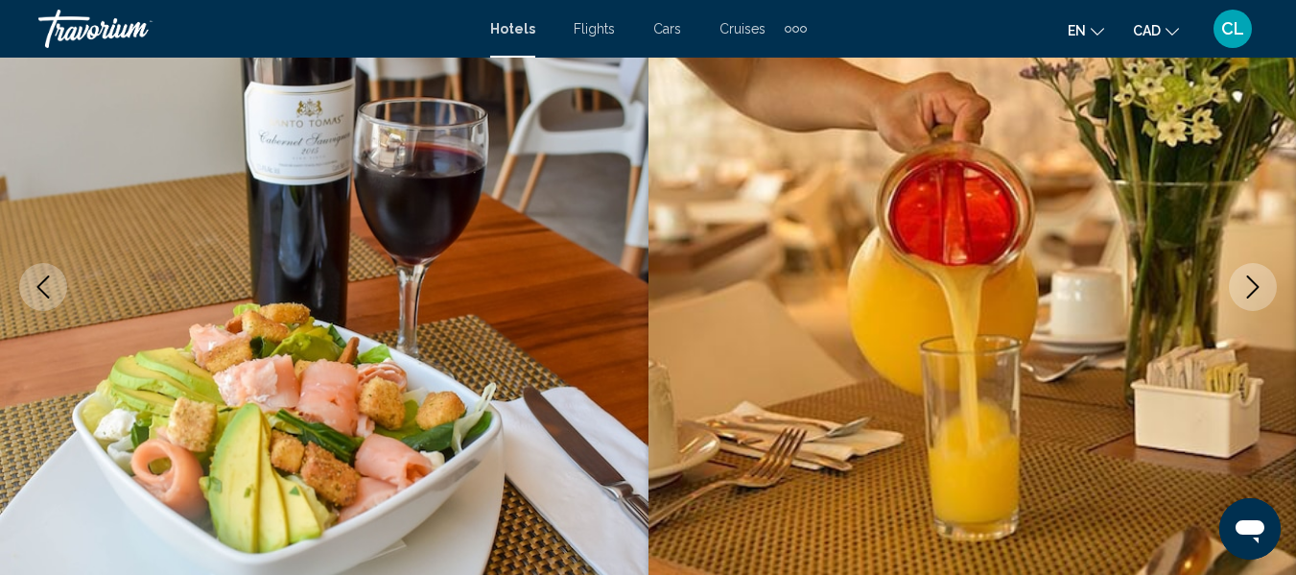
click at [1251, 274] on button "Next image" at bounding box center [1253, 287] width 48 height 48
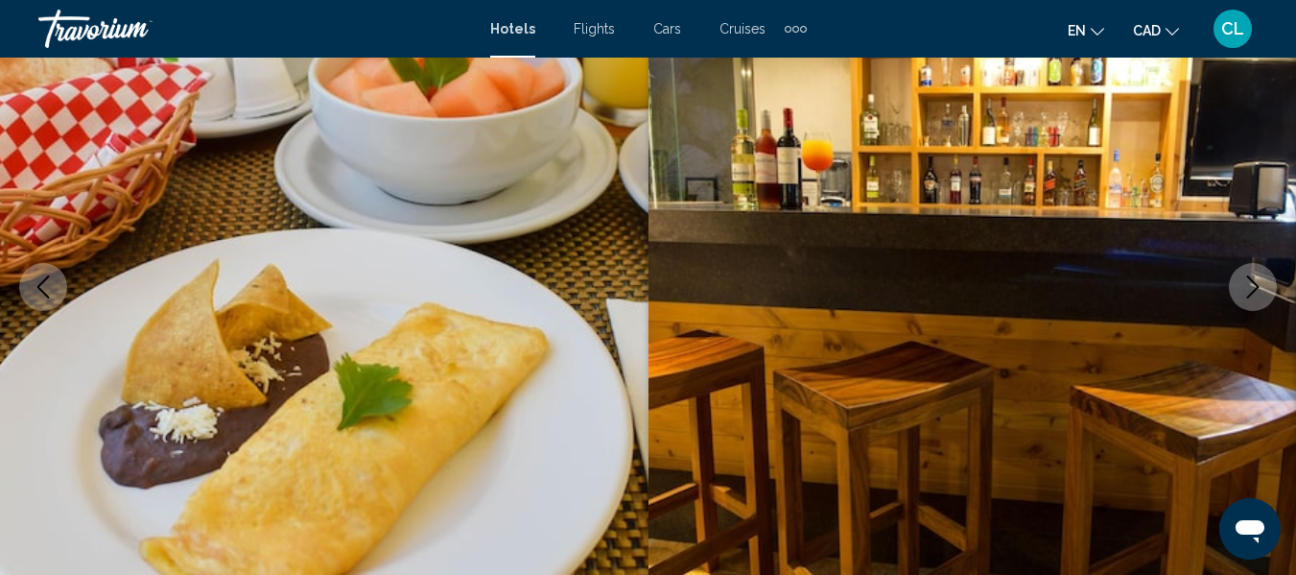
click at [1251, 274] on button "Next image" at bounding box center [1253, 287] width 48 height 48
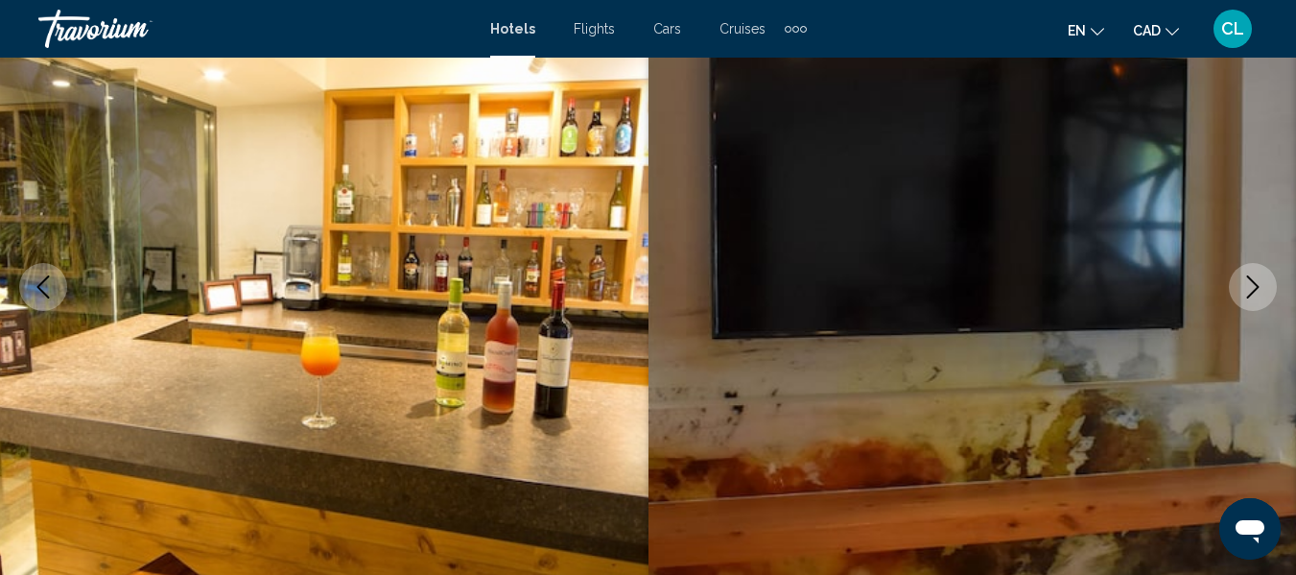
click at [1251, 274] on button "Next image" at bounding box center [1253, 287] width 48 height 48
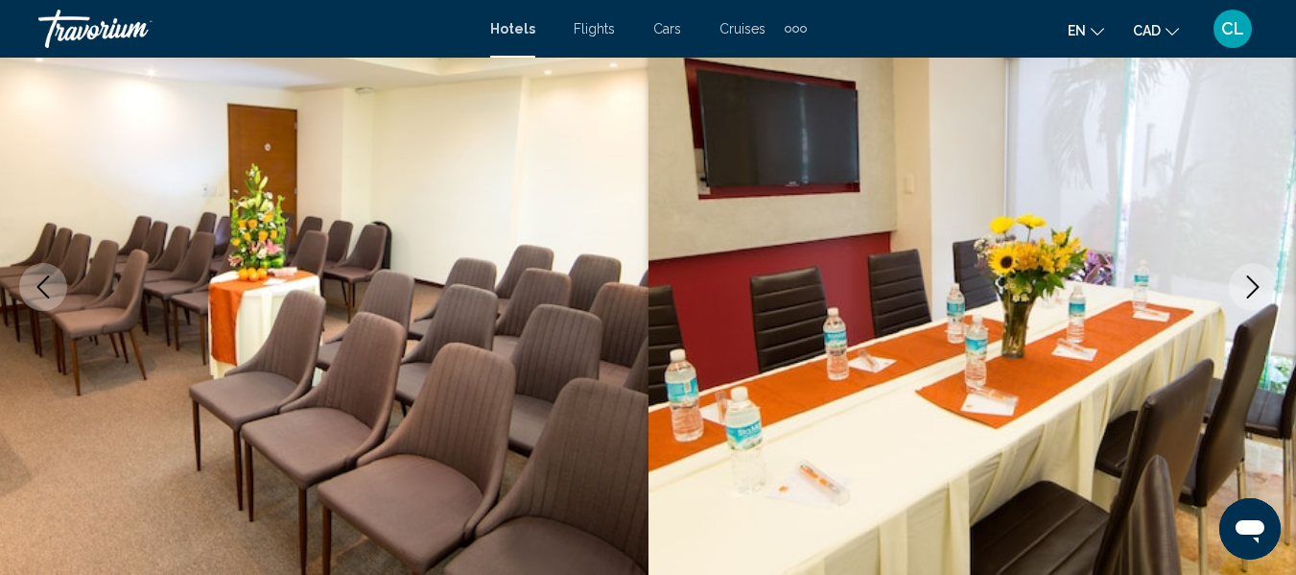
click at [1251, 274] on button "Next image" at bounding box center [1253, 287] width 48 height 48
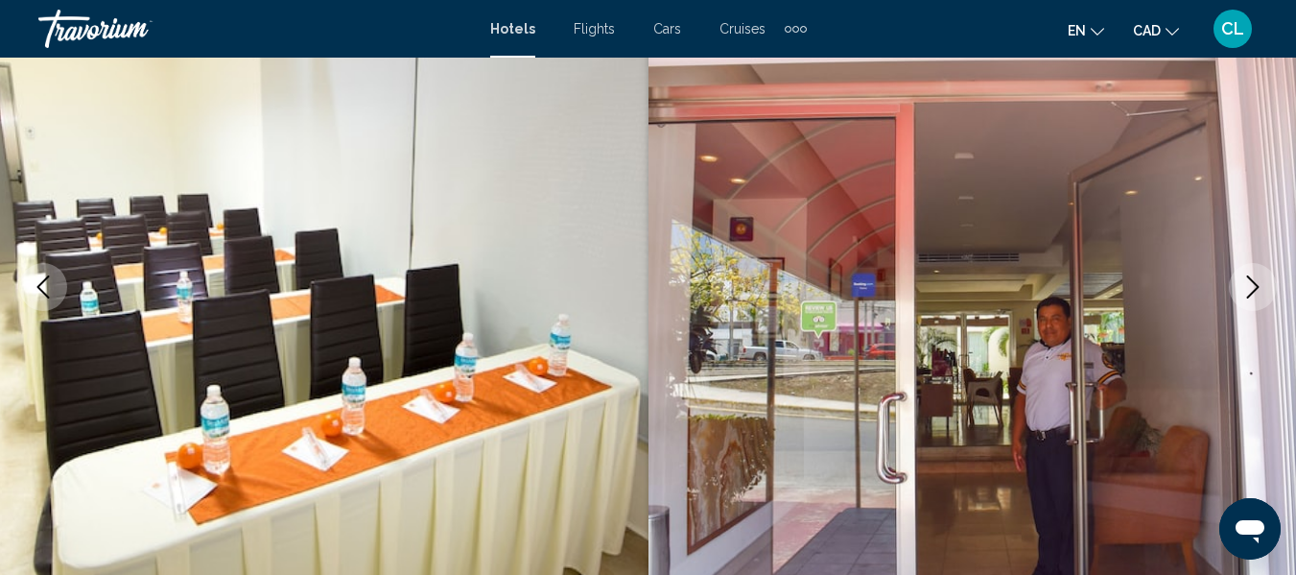
click at [1251, 274] on button "Next image" at bounding box center [1253, 287] width 48 height 48
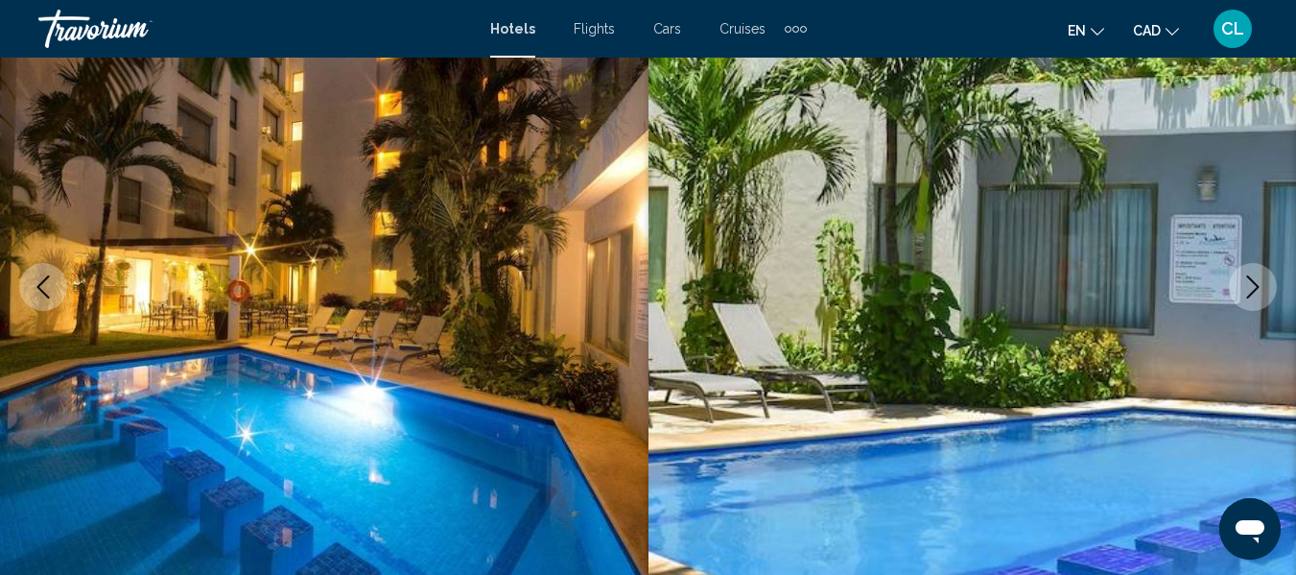
click at [1251, 274] on button "Next image" at bounding box center [1253, 287] width 48 height 48
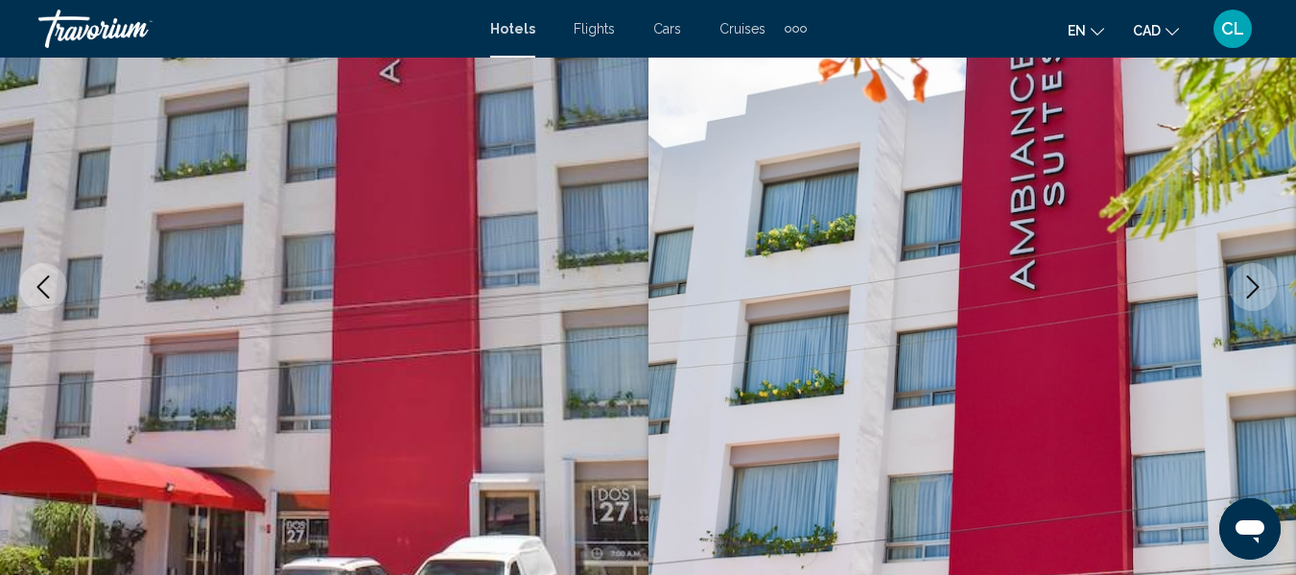
click at [1251, 274] on button "Next image" at bounding box center [1253, 287] width 48 height 48
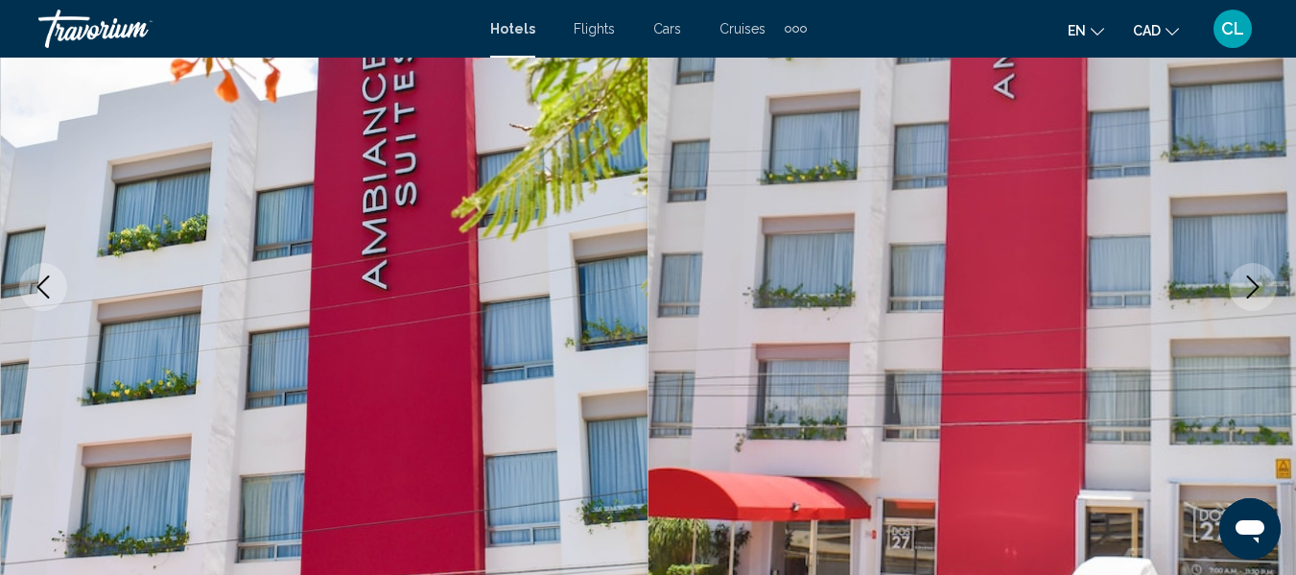
click at [1251, 274] on button "Next image" at bounding box center [1253, 287] width 48 height 48
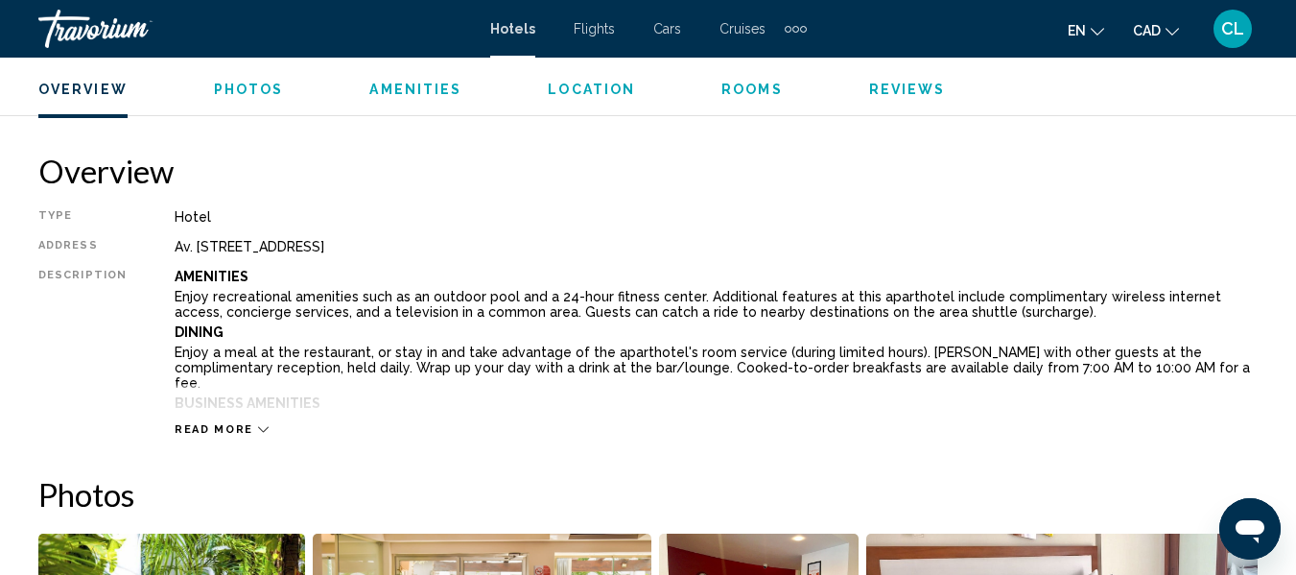
scroll to position [917, 0]
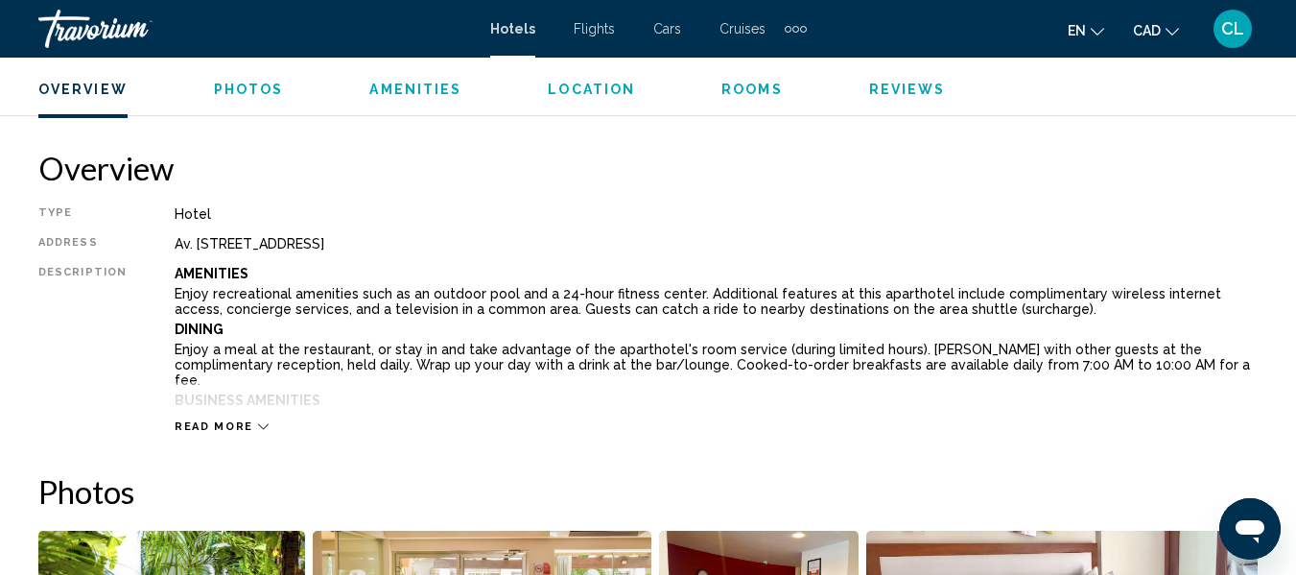
click at [258, 427] on icon "Main content" at bounding box center [263, 426] width 11 height 11
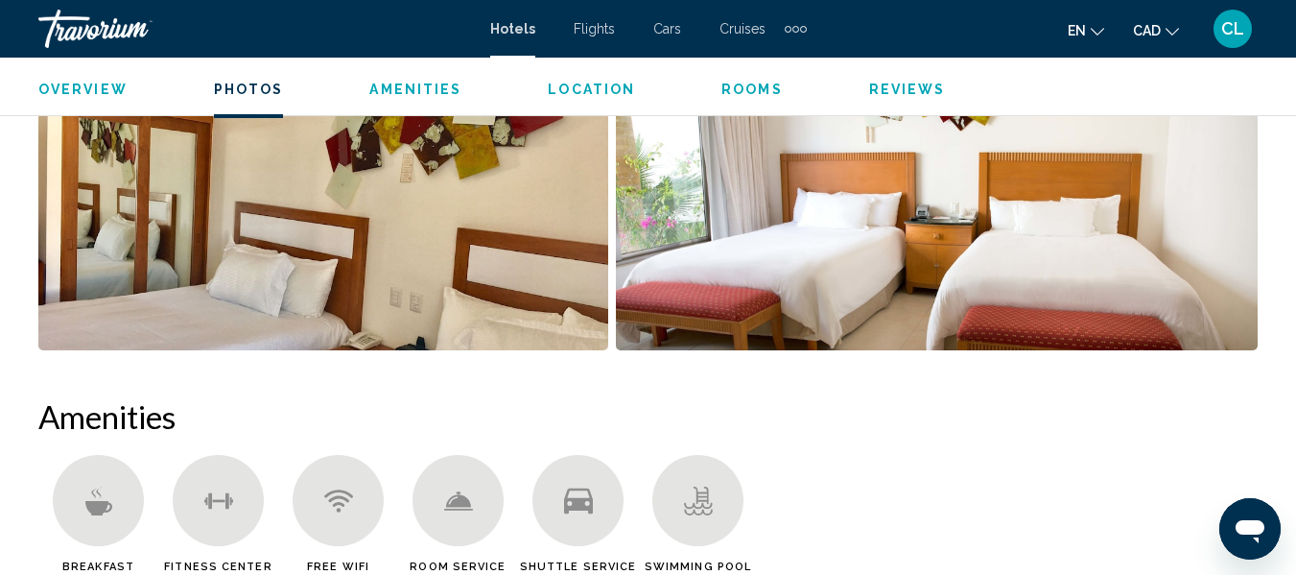
scroll to position [2452, 0]
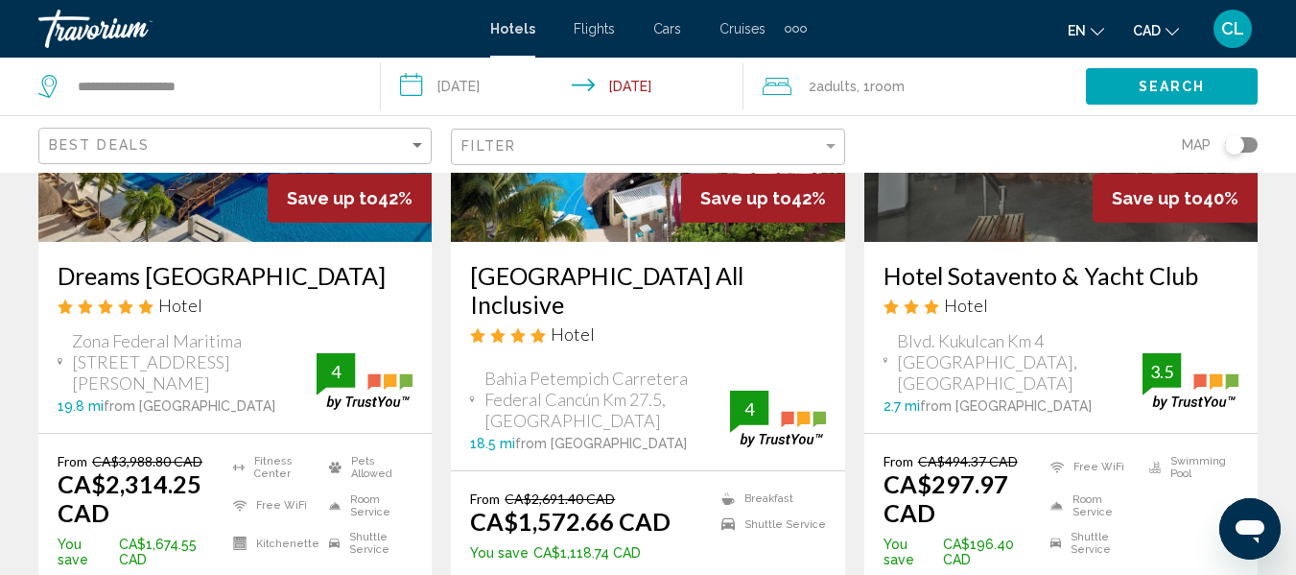
scroll to position [1880, 0]
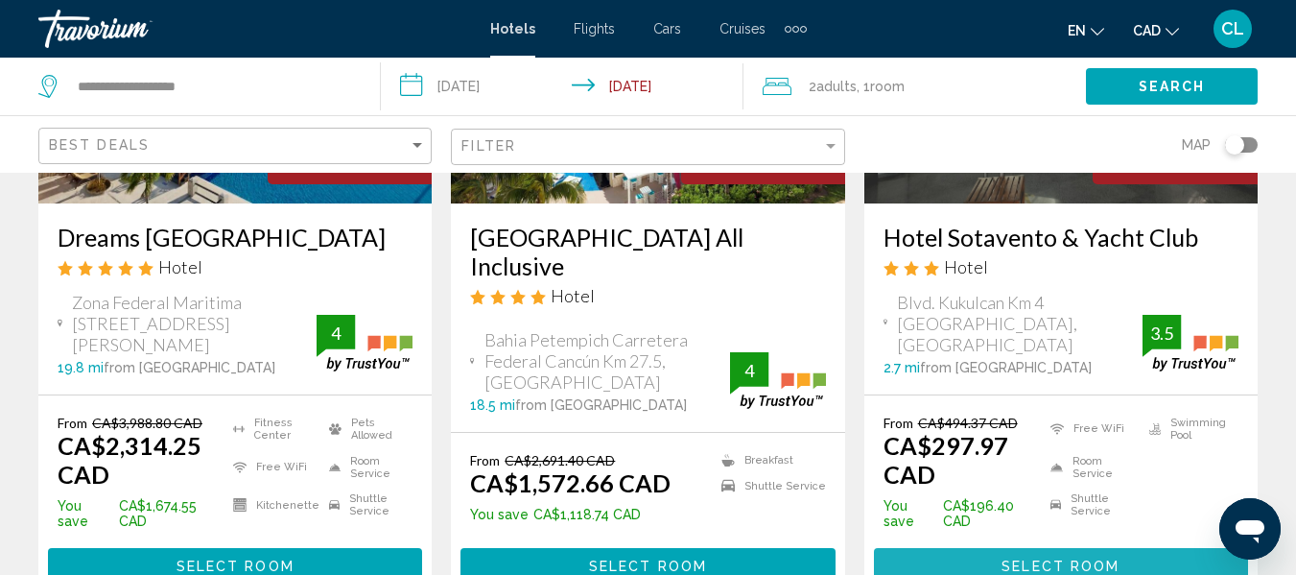
click at [1018, 548] on button "Select Room" at bounding box center [1061, 565] width 374 height 35
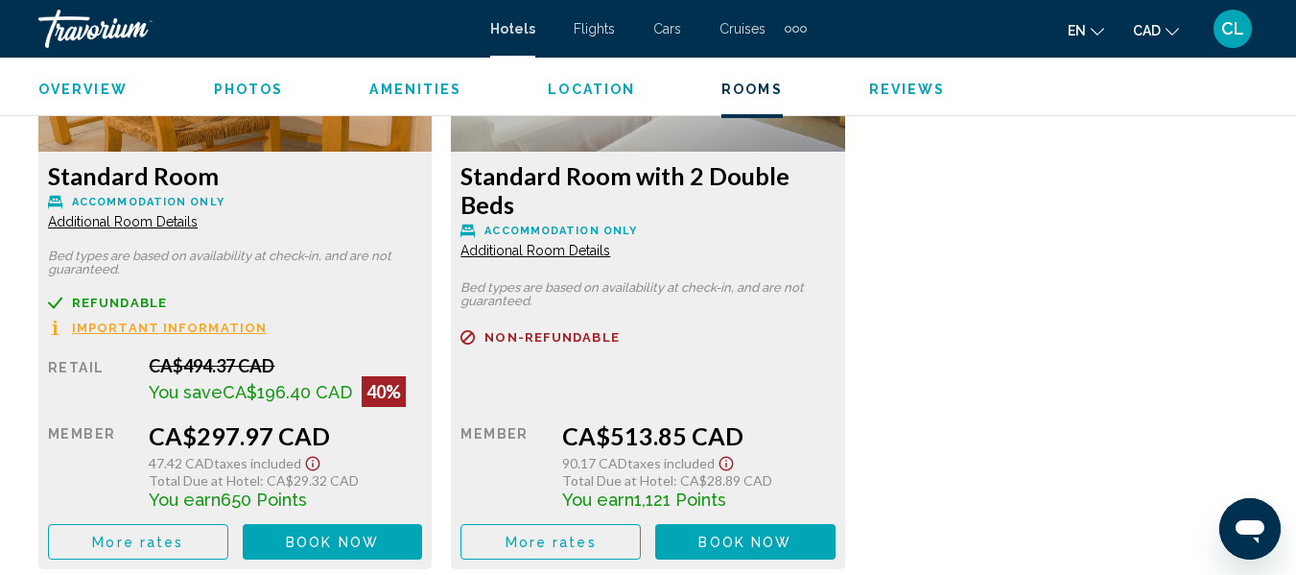
scroll to position [3143, 0]
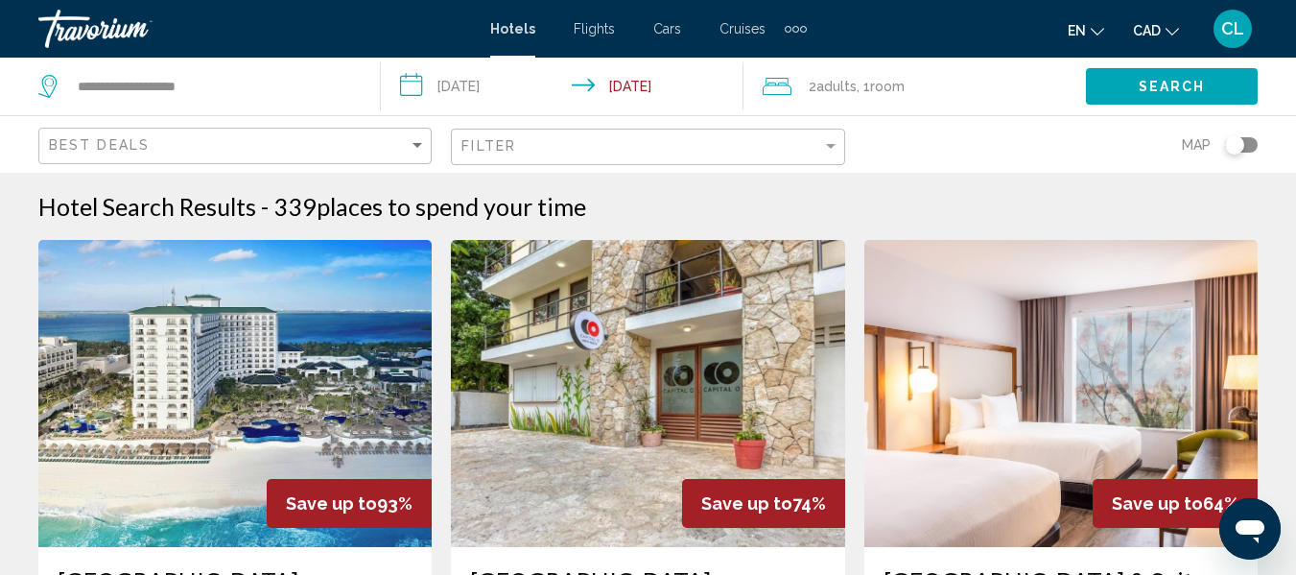
click at [451, 84] on input "**********" at bounding box center [565, 89] width 369 height 63
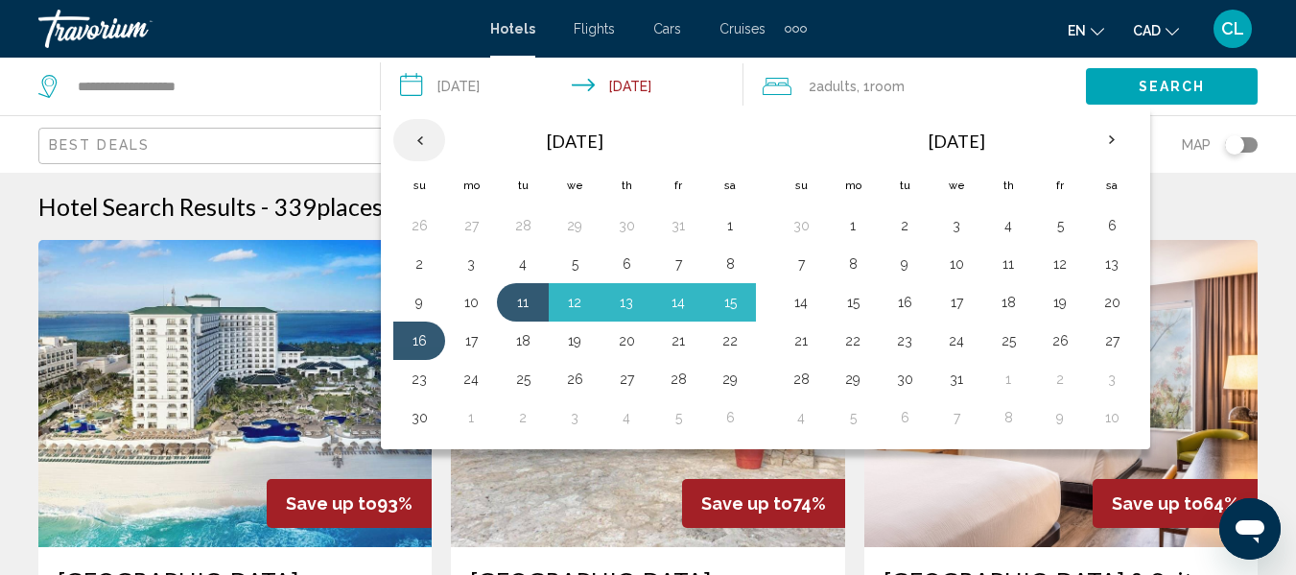
click at [416, 135] on th "Previous month" at bounding box center [419, 140] width 52 height 42
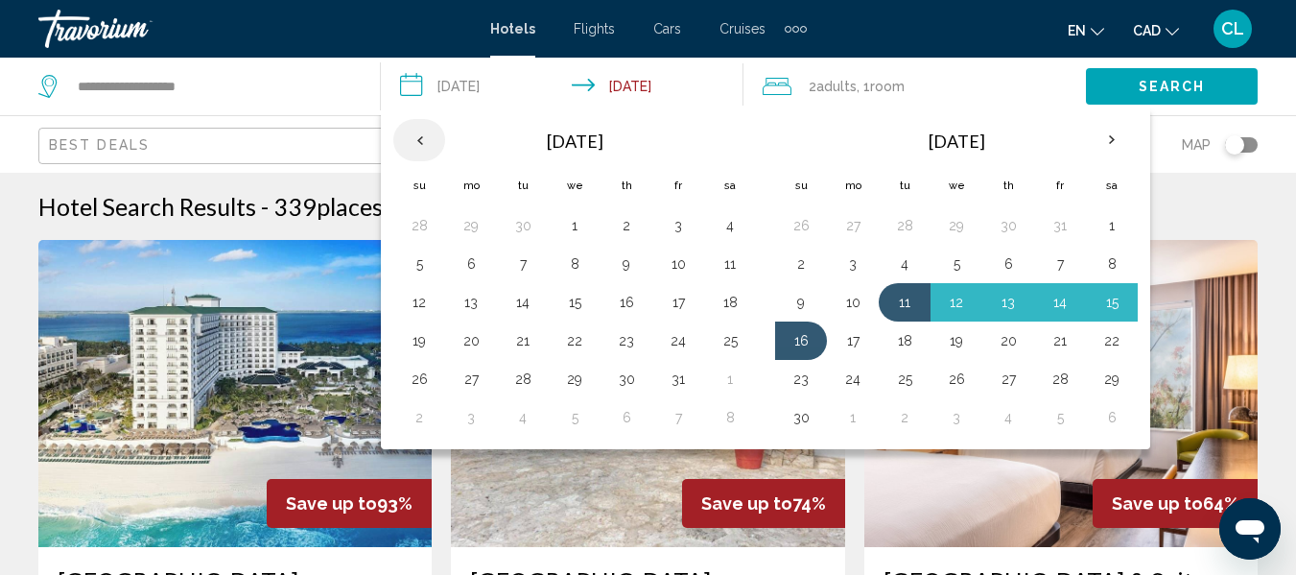
click at [416, 135] on th "Previous month" at bounding box center [419, 140] width 52 height 42
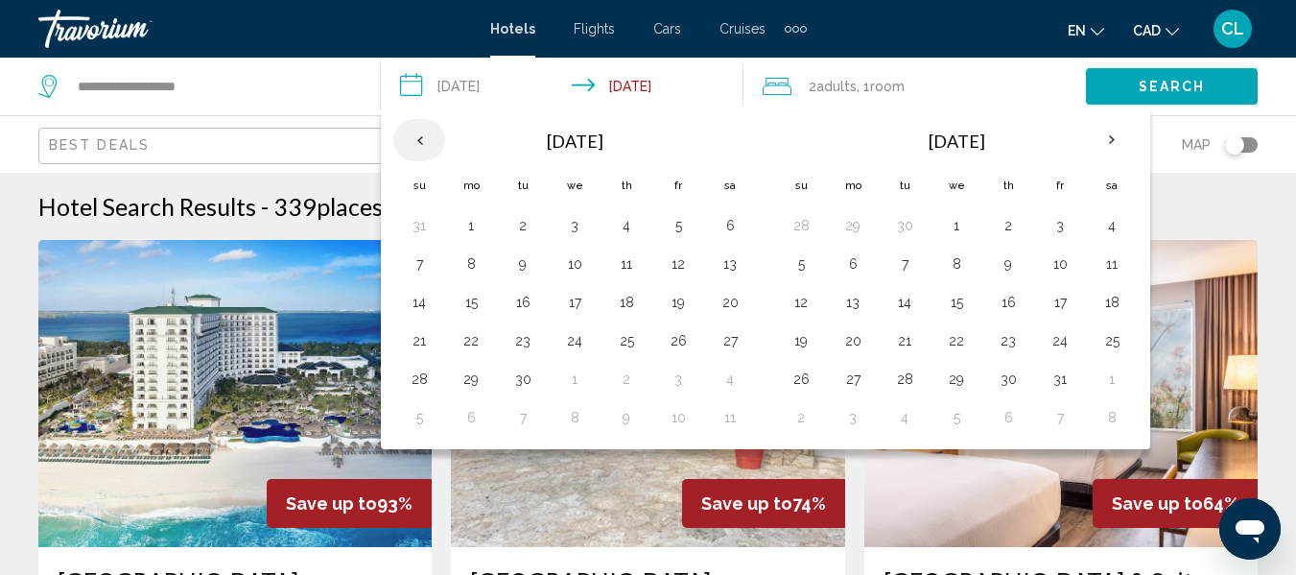
click at [416, 135] on th "Previous month" at bounding box center [419, 140] width 52 height 42
click at [467, 327] on button "18" at bounding box center [471, 336] width 31 height 27
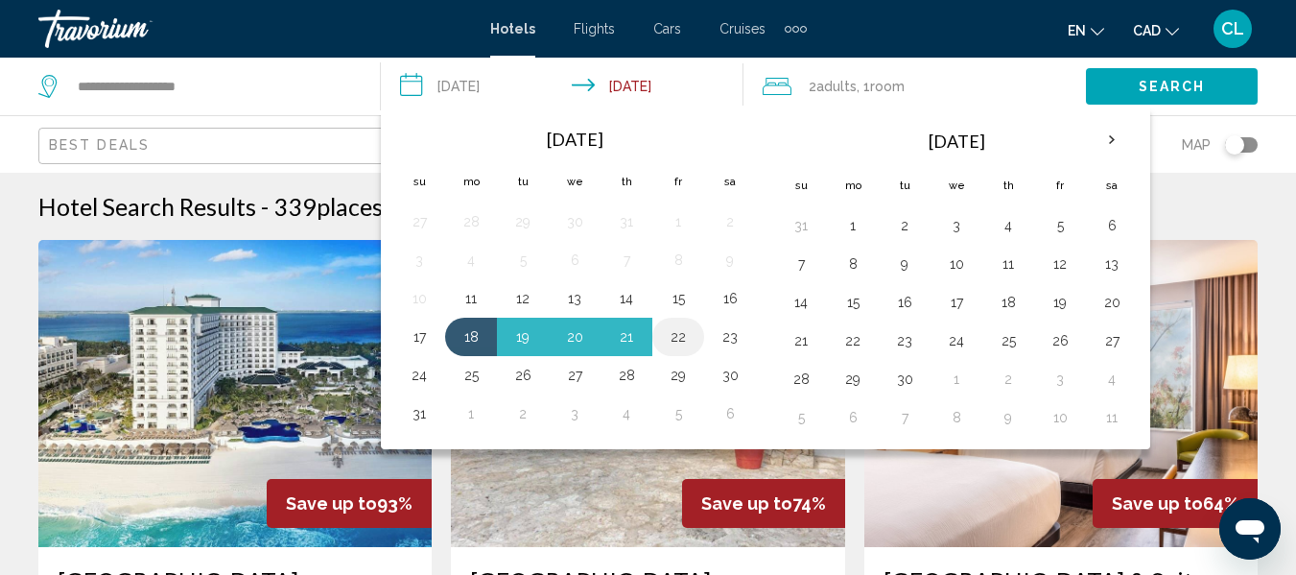
click at [674, 336] on button "22" at bounding box center [678, 336] width 31 height 27
type input "**********"
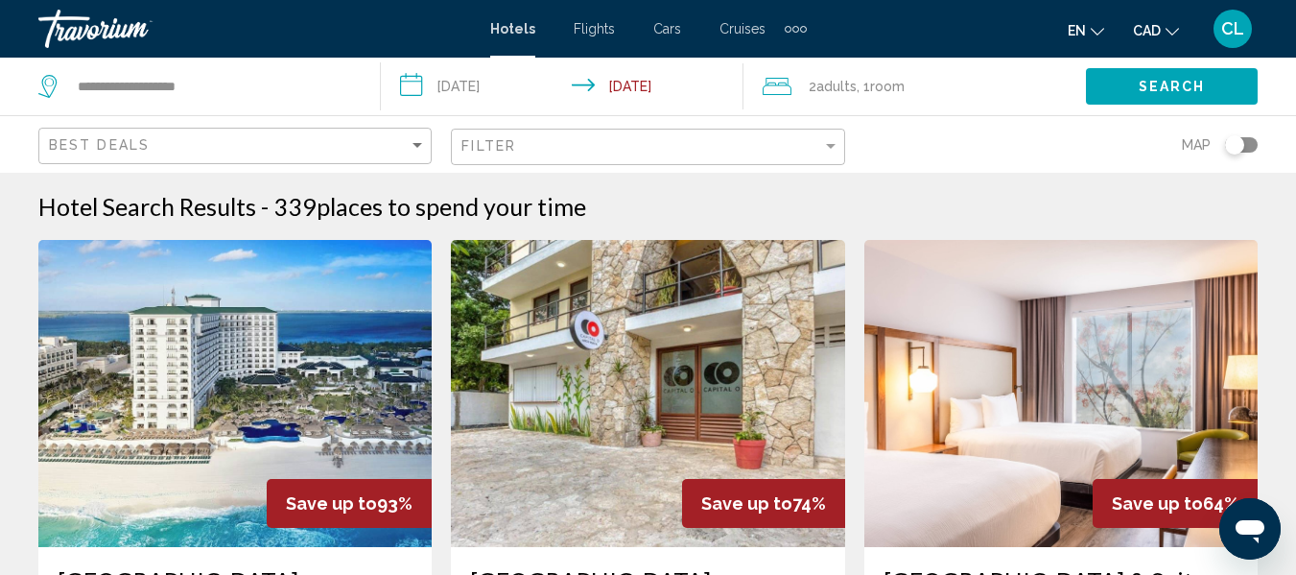
click at [1159, 84] on span "Search" at bounding box center [1172, 87] width 67 height 15
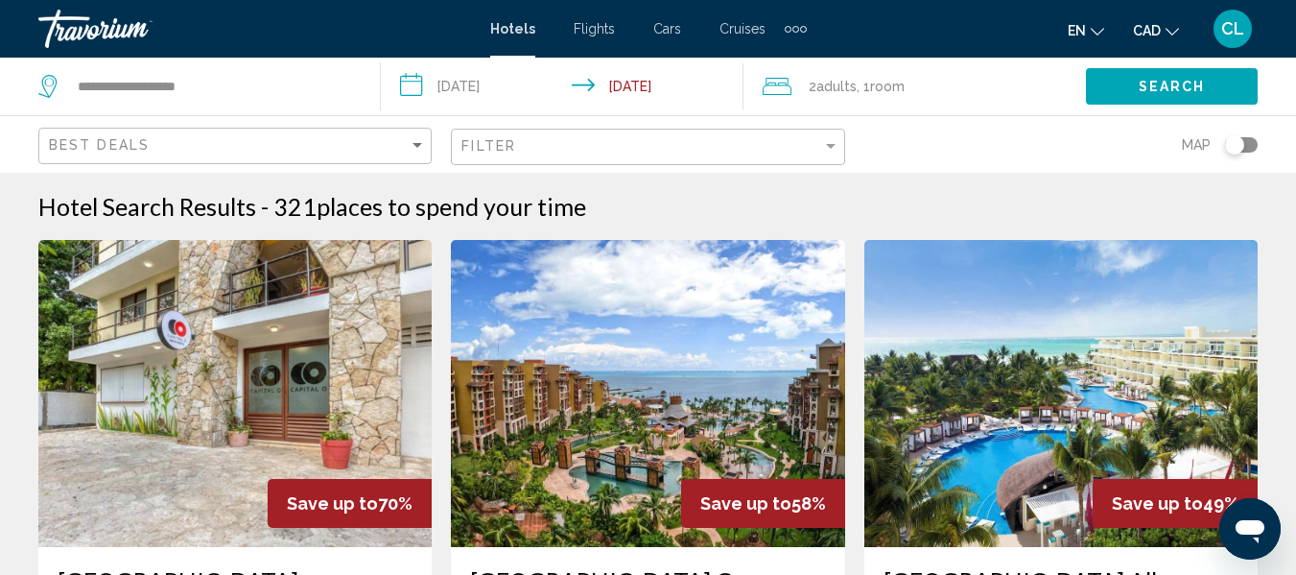
click at [418, 83] on input "**********" at bounding box center [565, 89] width 369 height 63
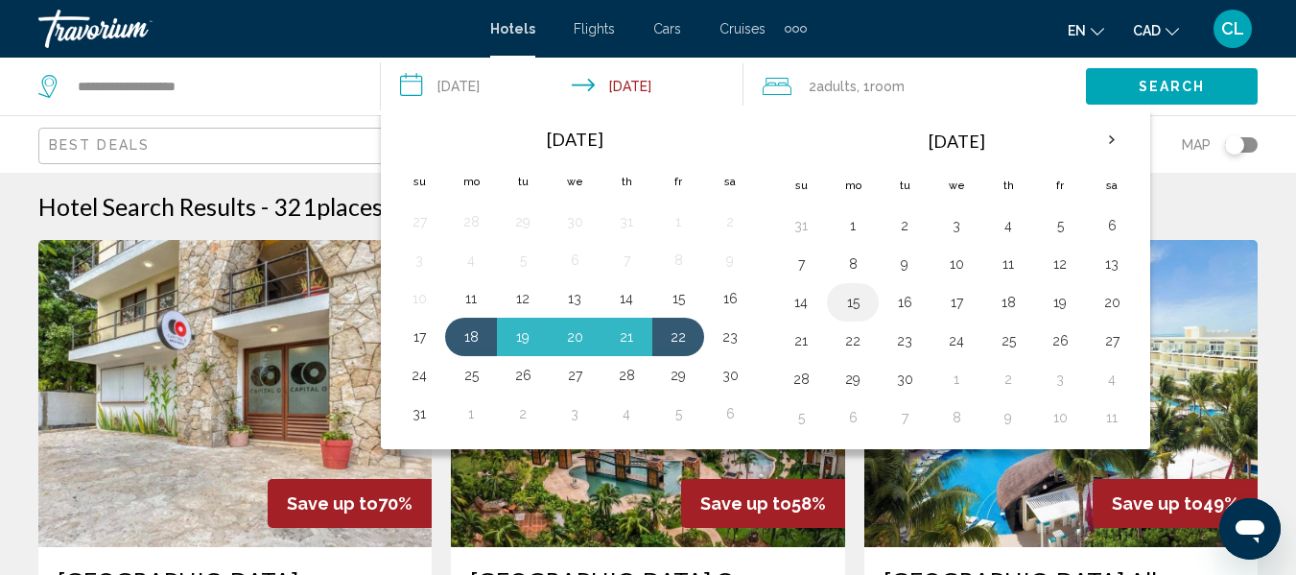
click at [847, 297] on button "15" at bounding box center [852, 302] width 31 height 27
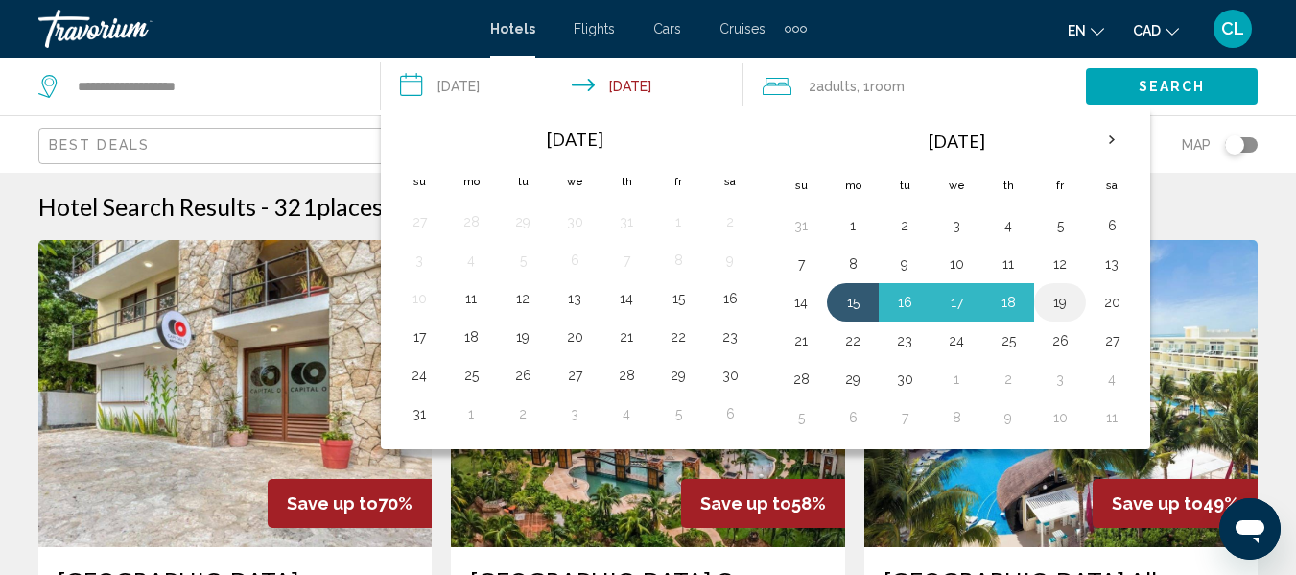
click at [1061, 303] on button "19" at bounding box center [1060, 302] width 31 height 27
type input "**********"
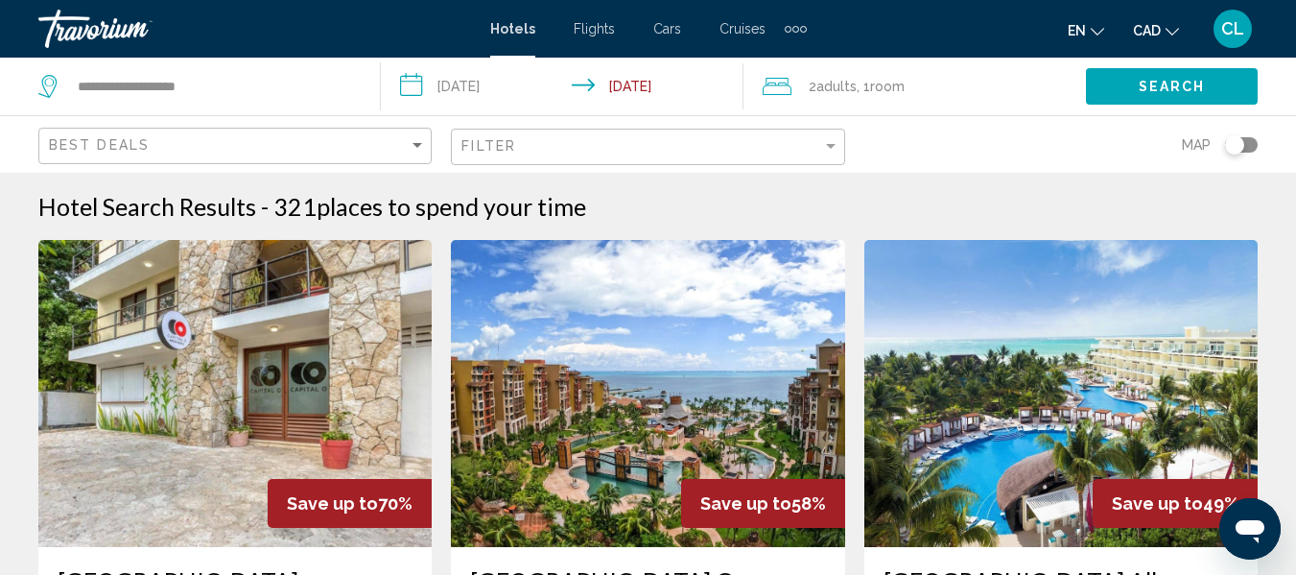
click at [1187, 75] on button "Search" at bounding box center [1172, 85] width 172 height 35
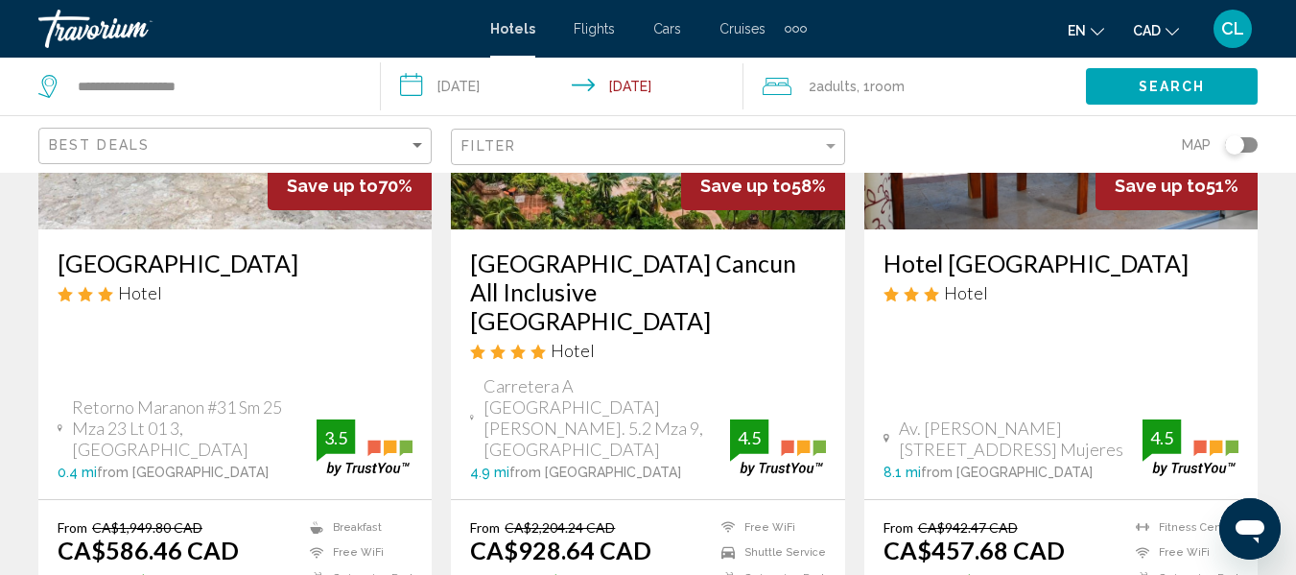
scroll to position [345, 0]
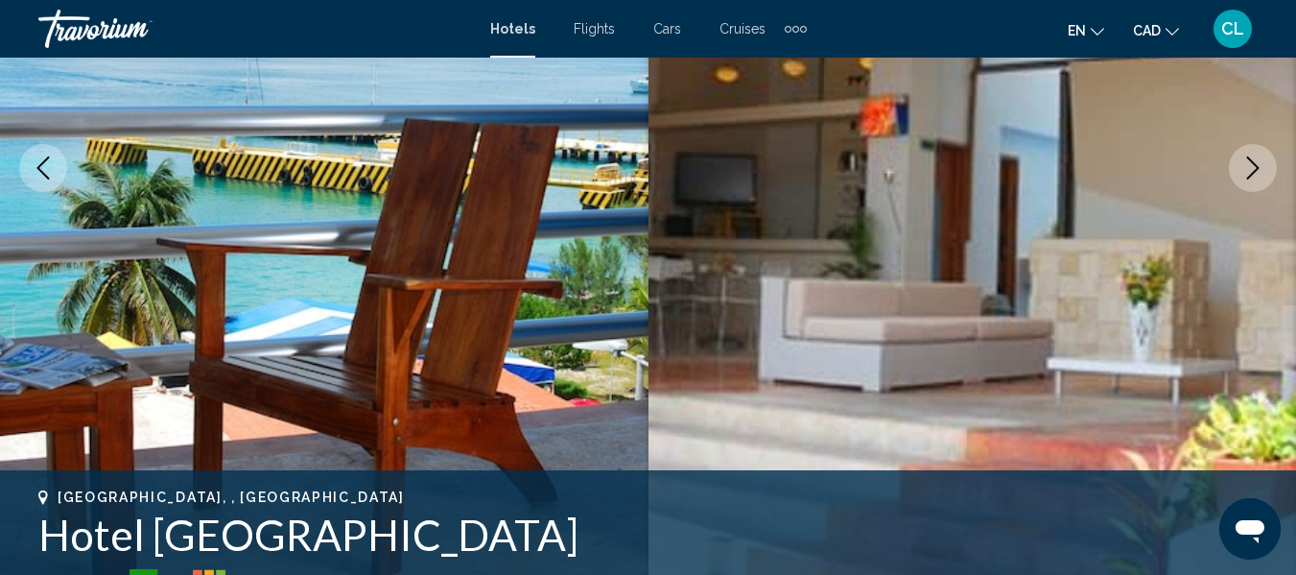
scroll to position [226, 0]
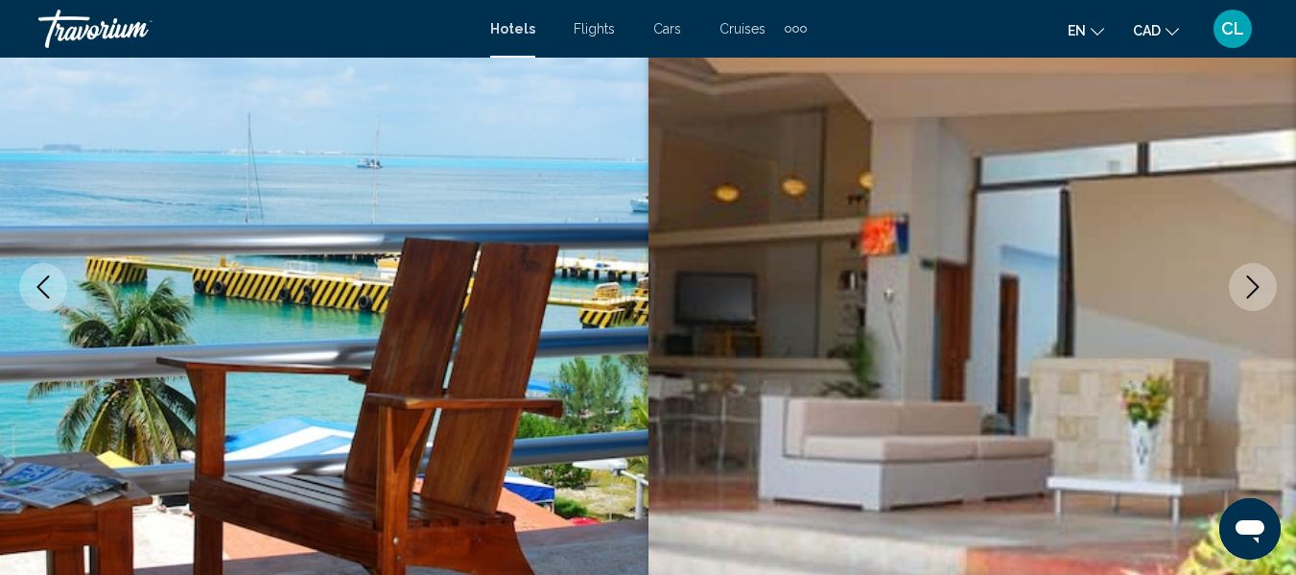
click at [1247, 292] on icon "Next image" at bounding box center [1252, 286] width 23 height 23
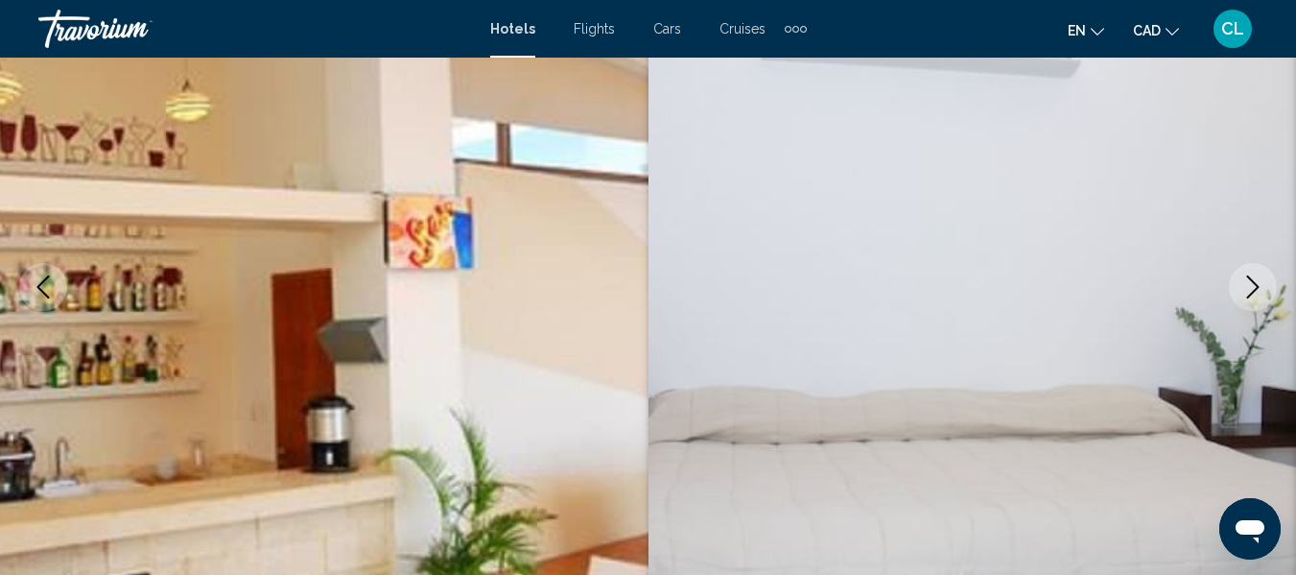
click at [1247, 292] on icon "Next image" at bounding box center [1252, 286] width 23 height 23
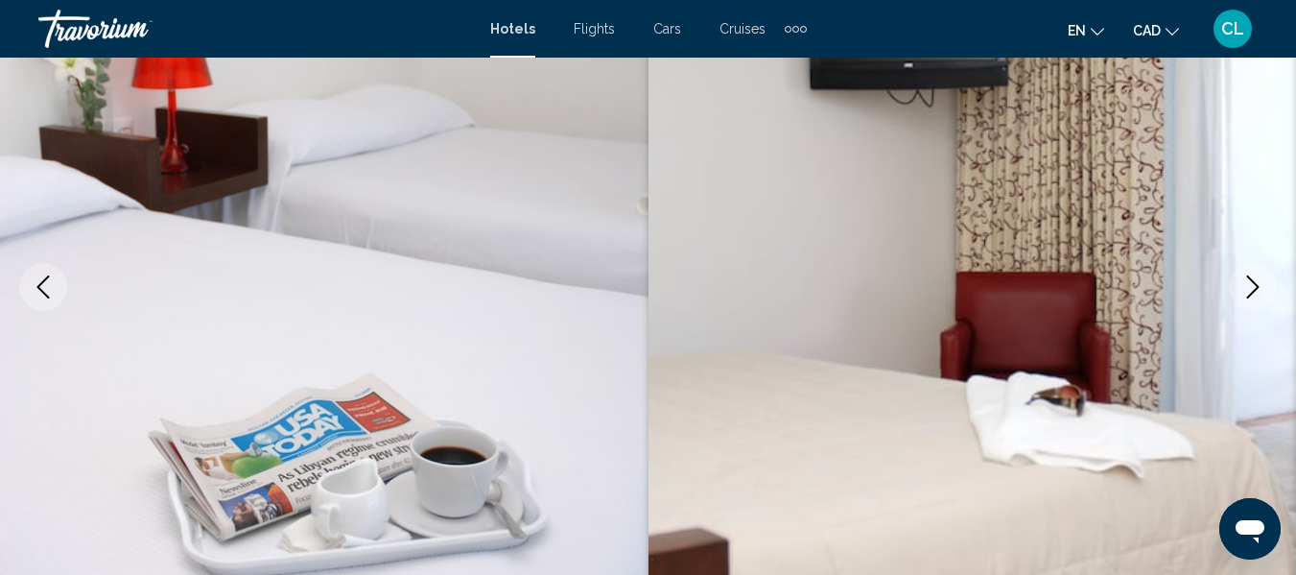
click at [1247, 292] on icon "Next image" at bounding box center [1252, 286] width 23 height 23
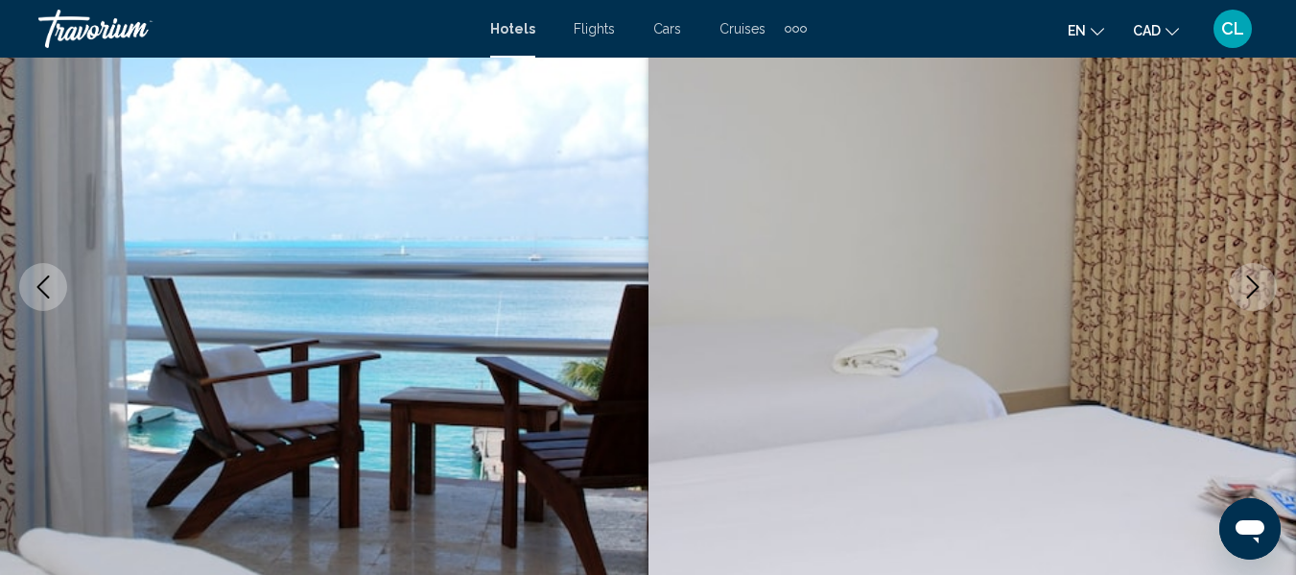
click at [1247, 292] on icon "Next image" at bounding box center [1252, 286] width 23 height 23
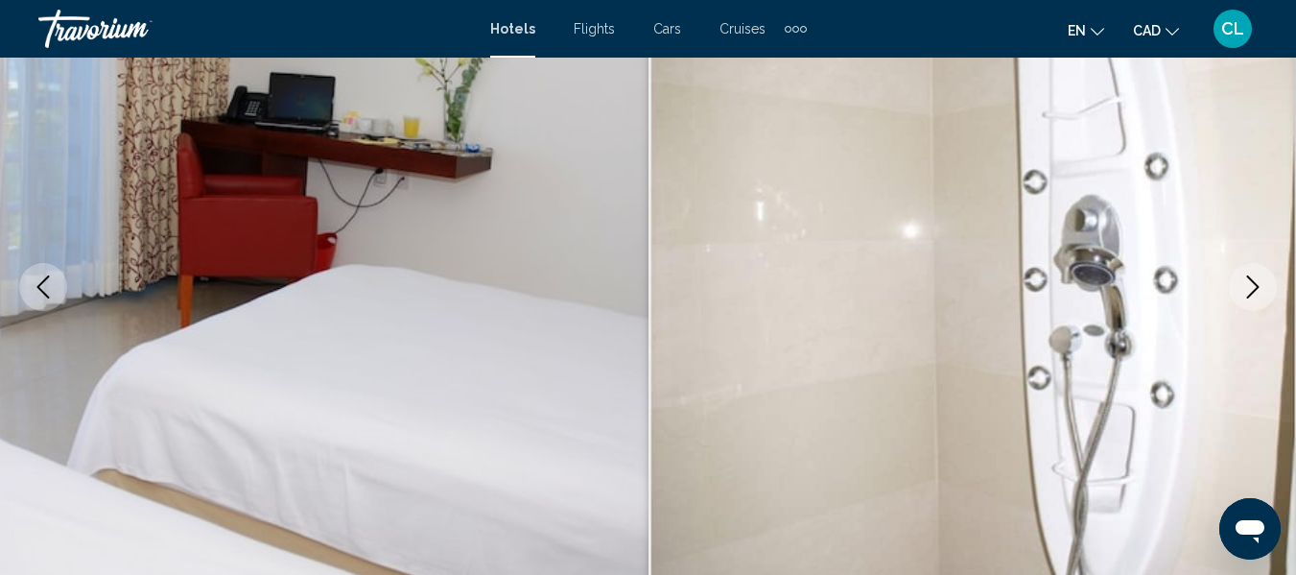
click at [1247, 292] on icon "Next image" at bounding box center [1252, 286] width 23 height 23
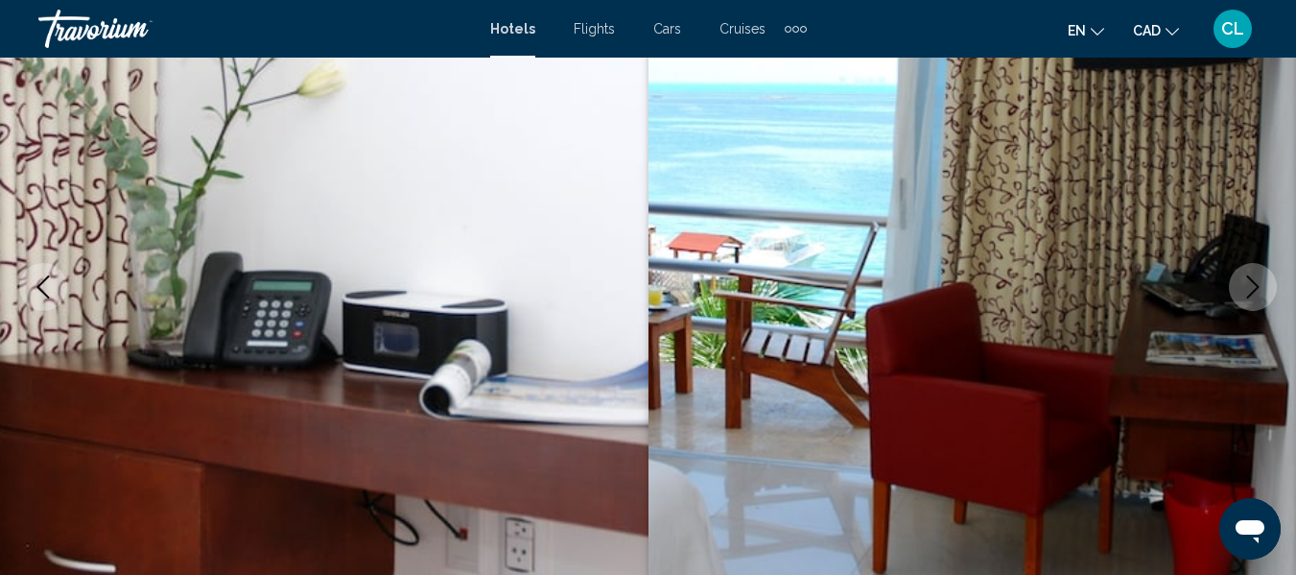
click at [1247, 292] on icon "Next image" at bounding box center [1252, 286] width 23 height 23
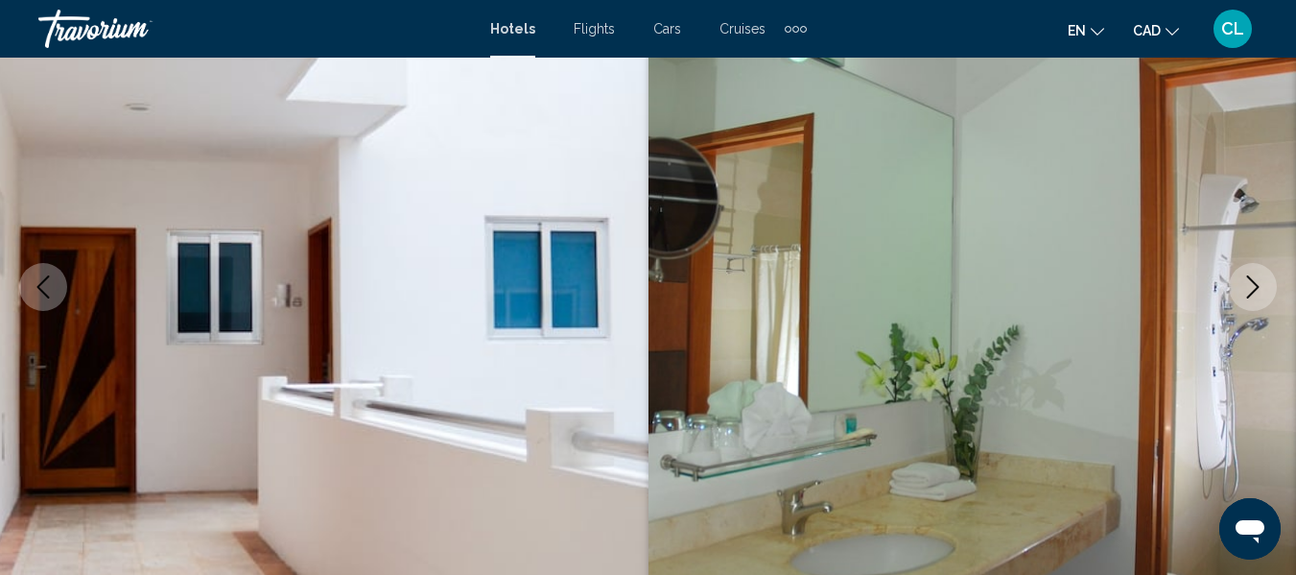
click at [1247, 292] on icon "Next image" at bounding box center [1252, 286] width 23 height 23
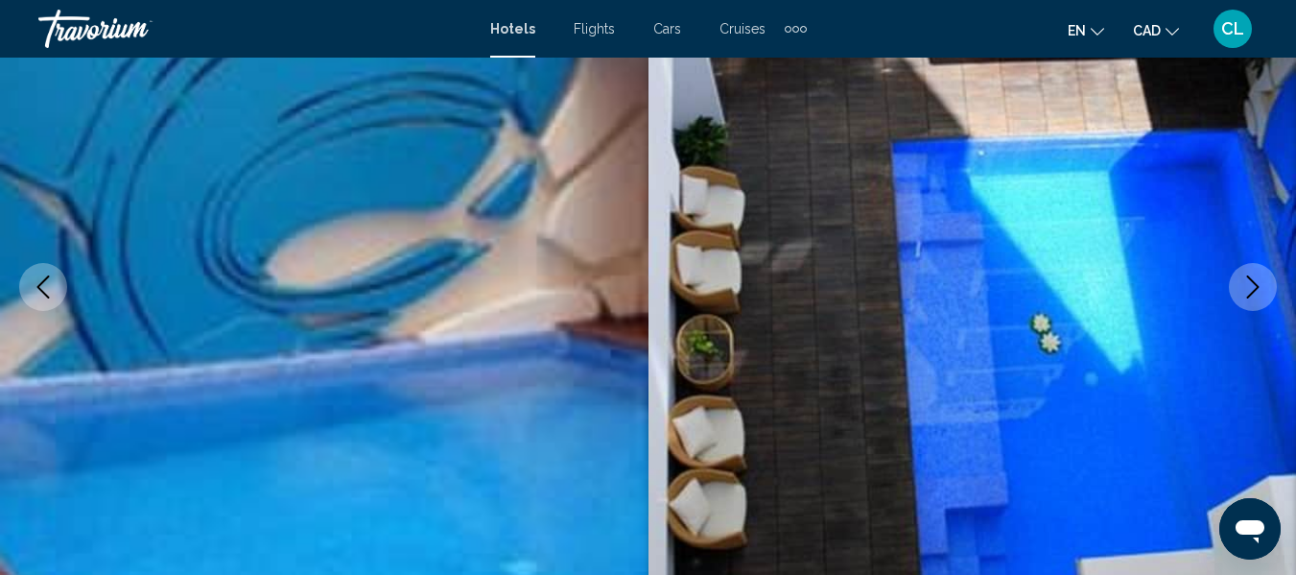
click at [1247, 292] on icon "Next image" at bounding box center [1252, 286] width 23 height 23
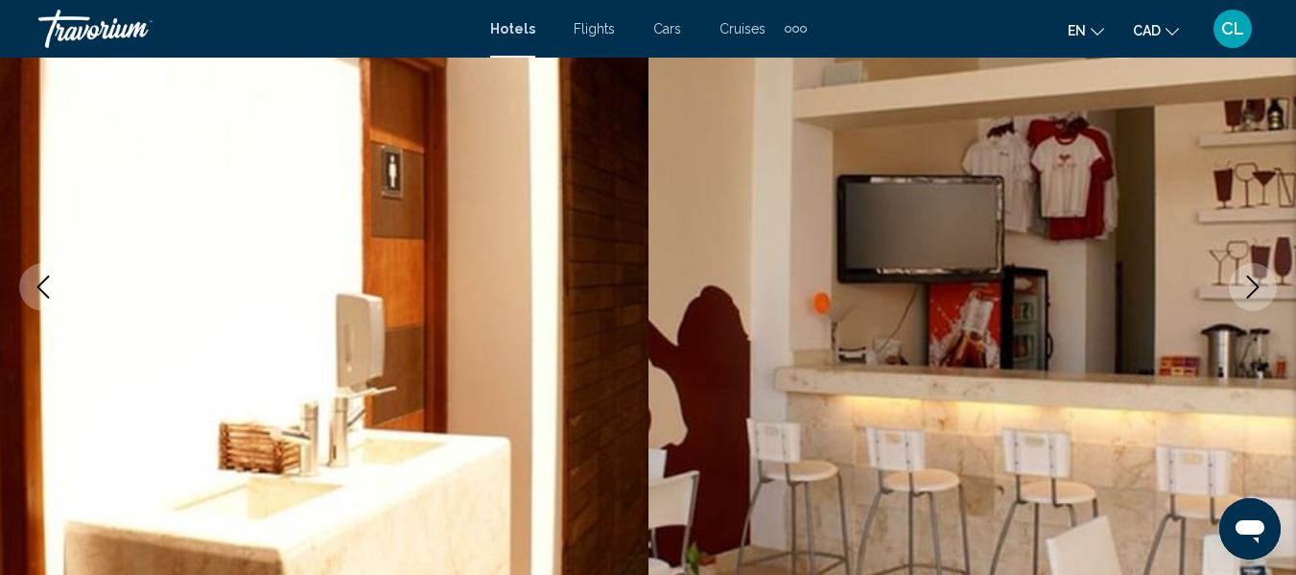
click at [1247, 292] on icon "Next image" at bounding box center [1252, 286] width 23 height 23
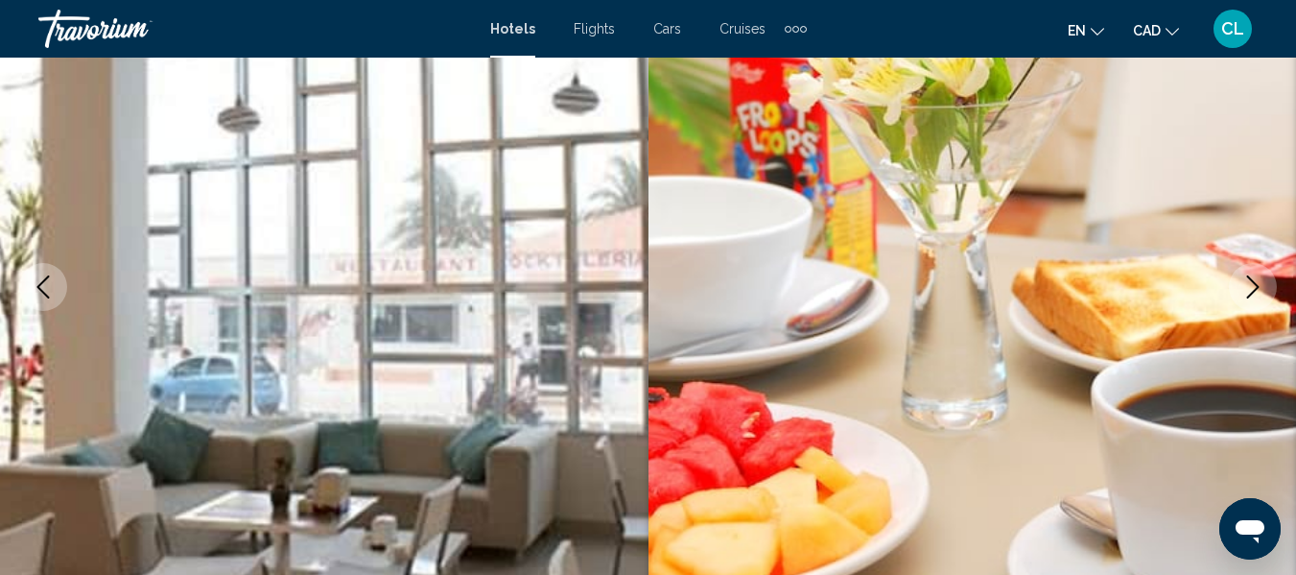
click at [1247, 292] on icon "Next image" at bounding box center [1252, 286] width 23 height 23
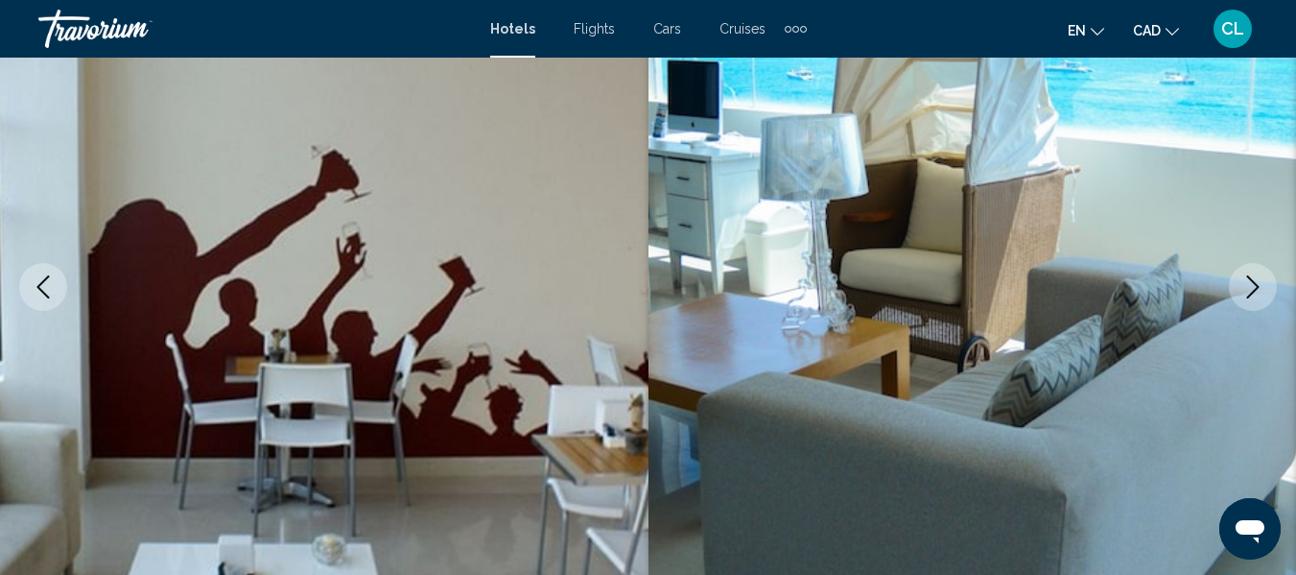
click at [1247, 292] on icon "Next image" at bounding box center [1252, 286] width 23 height 23
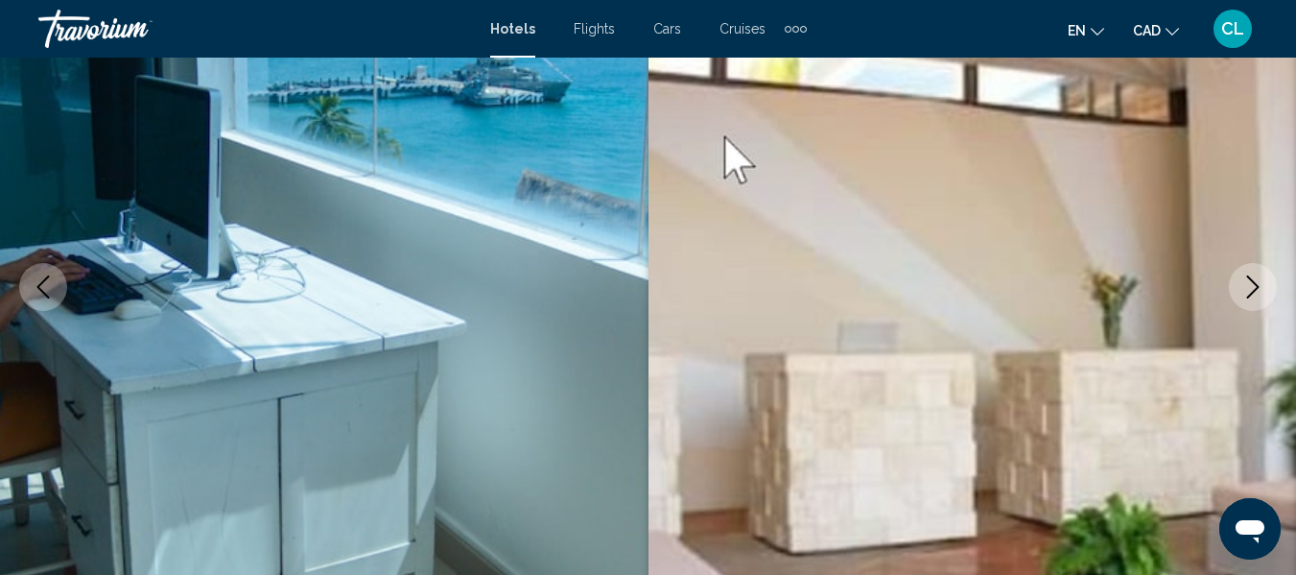
click at [1247, 292] on icon "Next image" at bounding box center [1252, 286] width 23 height 23
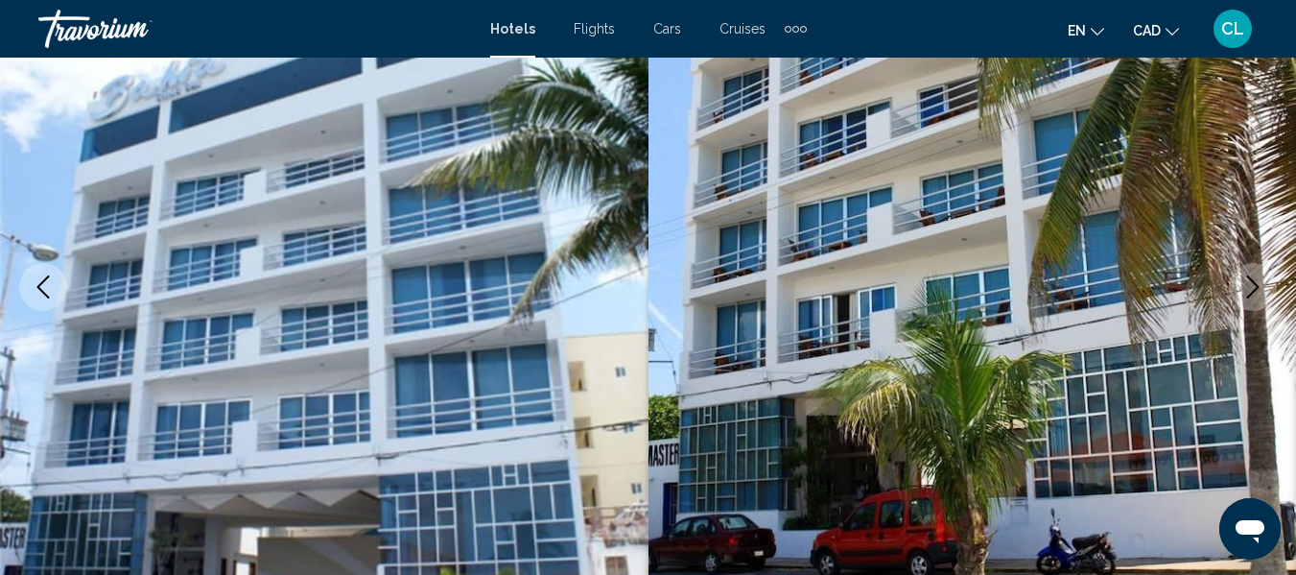
click at [1247, 292] on icon "Next image" at bounding box center [1252, 286] width 23 height 23
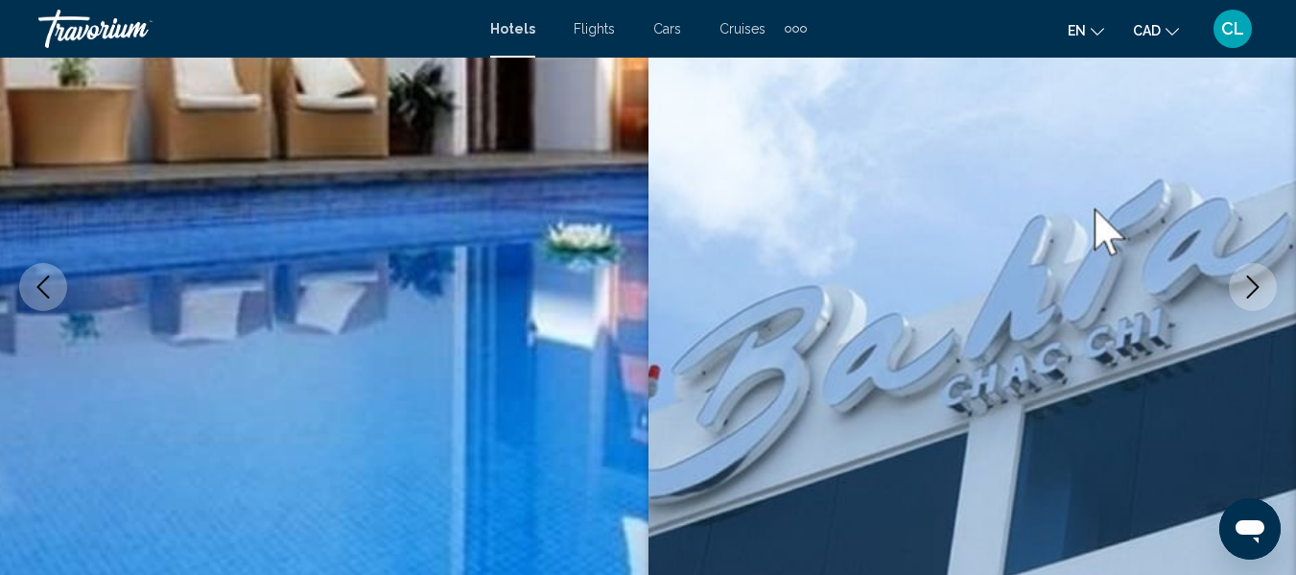
click at [1247, 292] on icon "Next image" at bounding box center [1252, 286] width 23 height 23
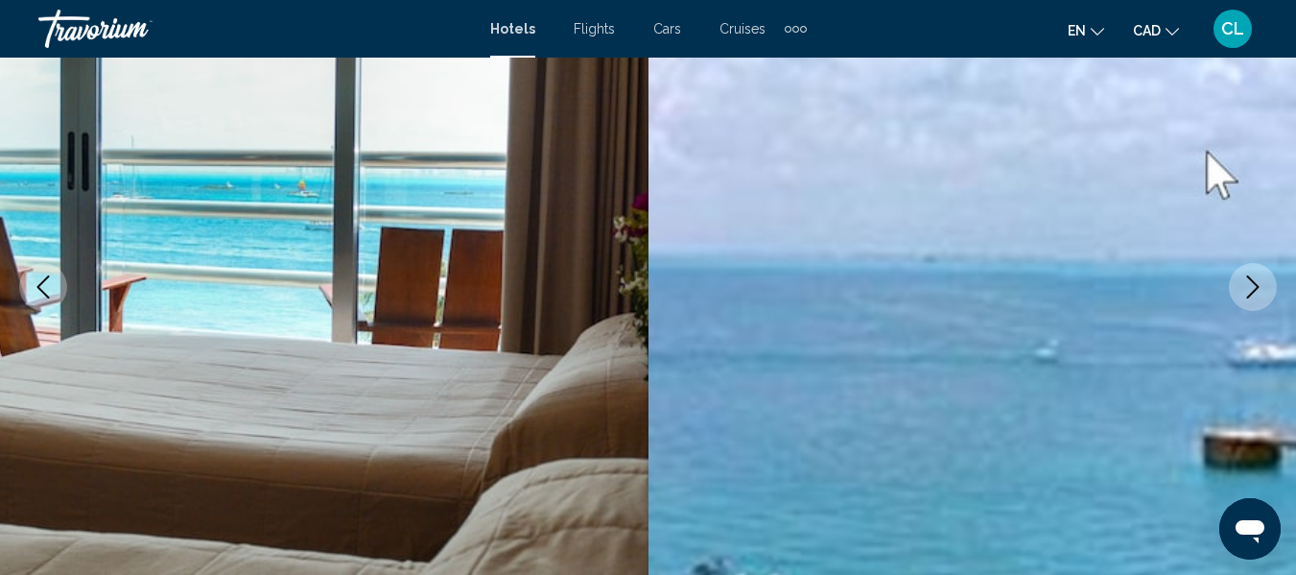
click at [1247, 292] on icon "Next image" at bounding box center [1252, 286] width 23 height 23
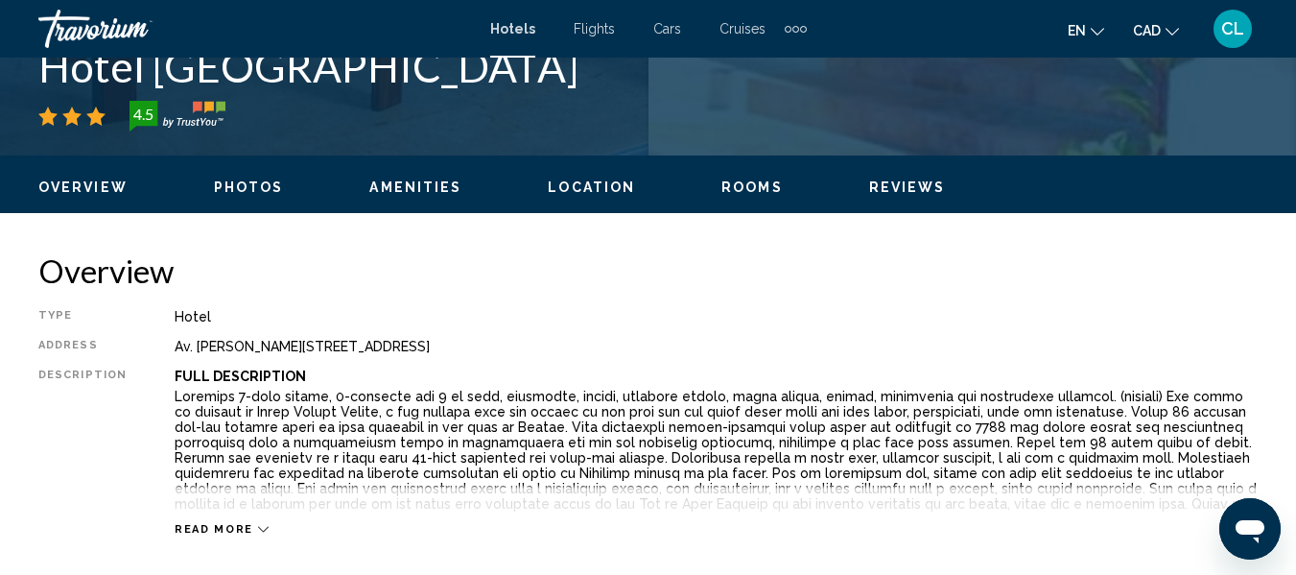
scroll to position [994, 0]
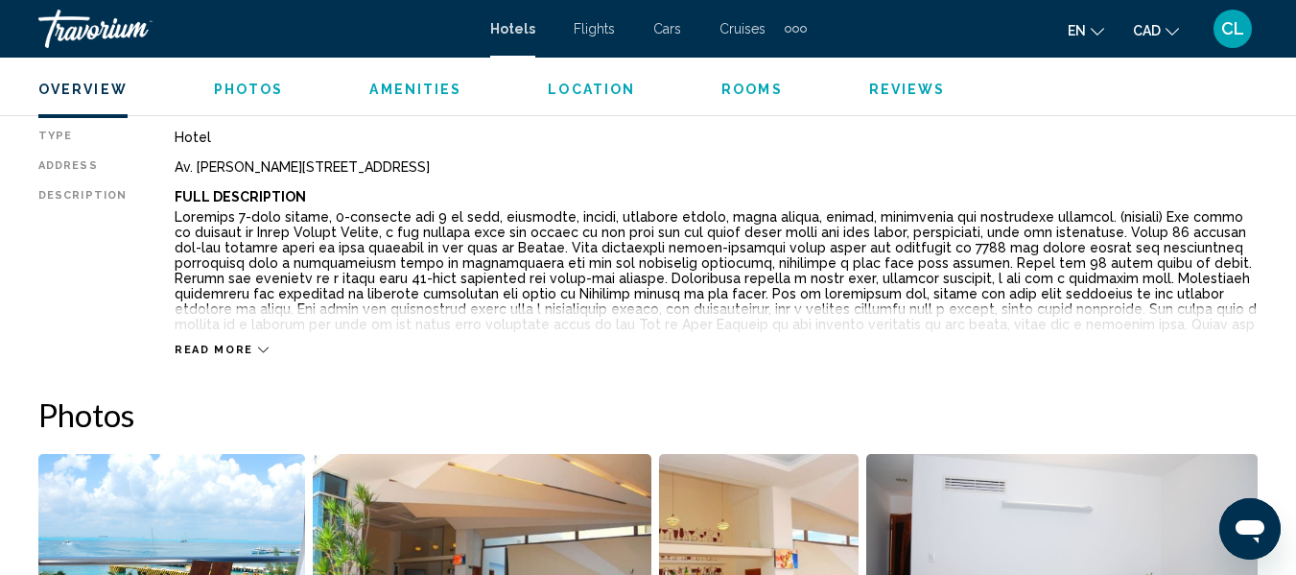
click at [258, 351] on icon "Main content" at bounding box center [263, 349] width 11 height 11
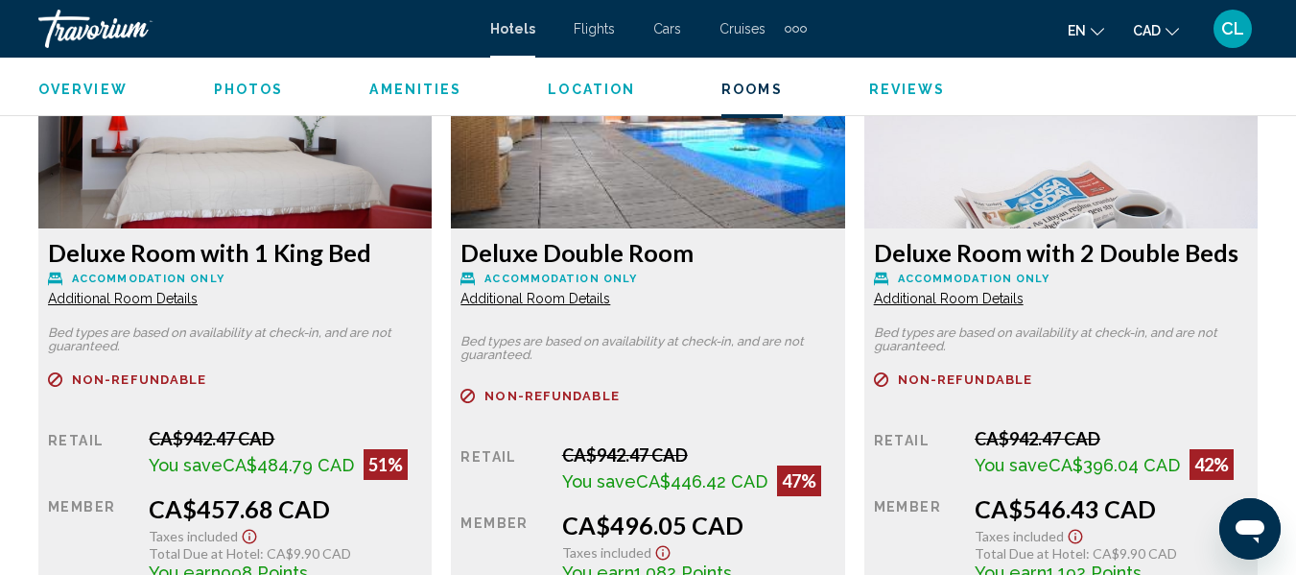
scroll to position [3223, 0]
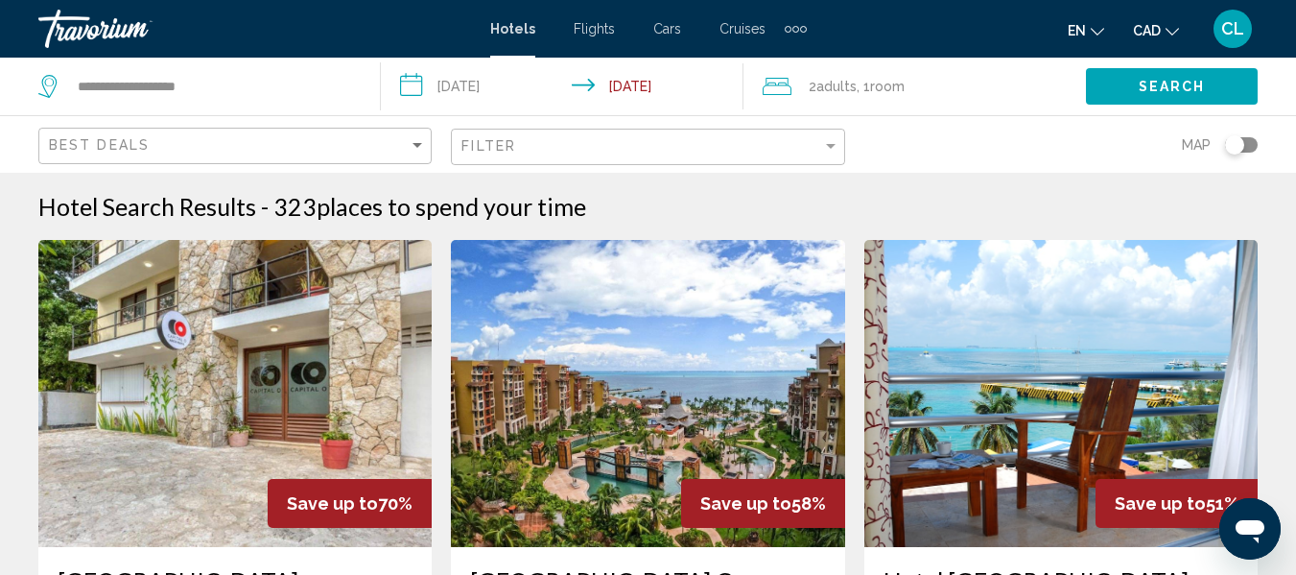
click at [419, 84] on input "**********" at bounding box center [565, 89] width 369 height 63
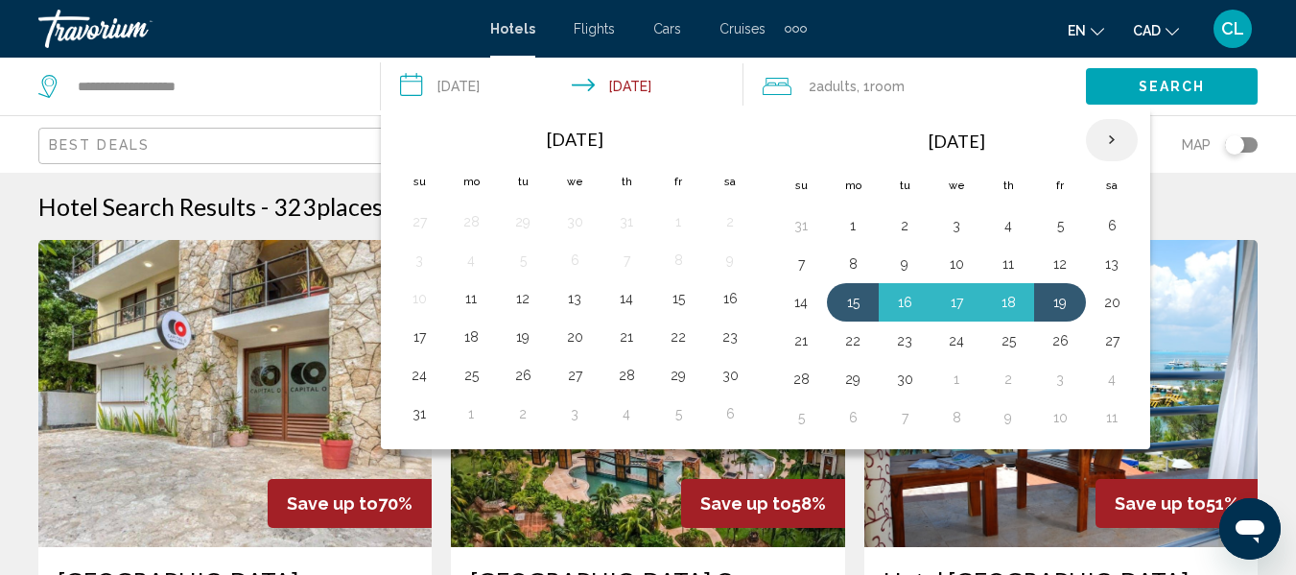
click at [1101, 139] on th "Next month" at bounding box center [1112, 140] width 52 height 42
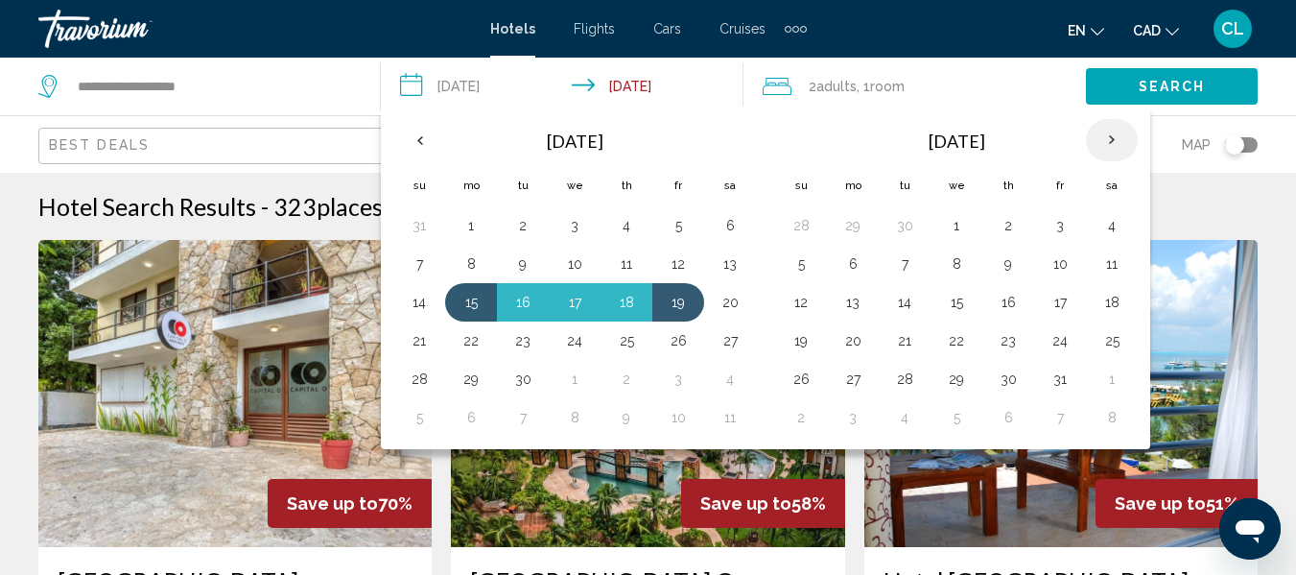
click at [1101, 139] on th "Next month" at bounding box center [1112, 140] width 52 height 42
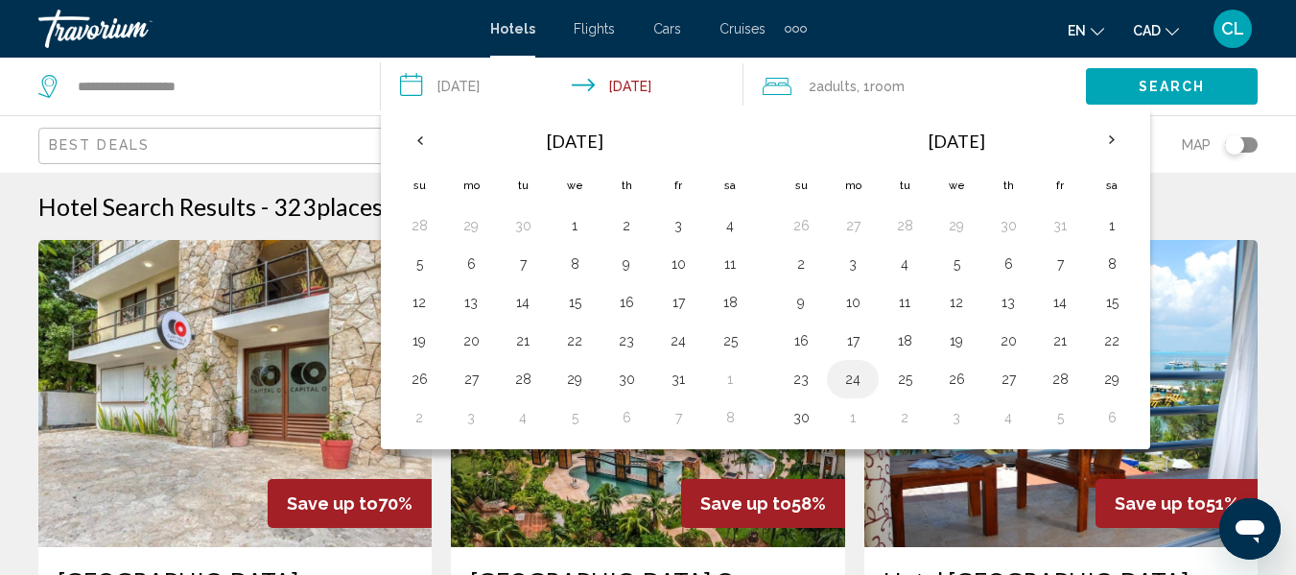
click at [848, 375] on button "24" at bounding box center [852, 378] width 31 height 27
click at [1006, 376] on button "27" at bounding box center [1008, 378] width 31 height 27
type input "**********"
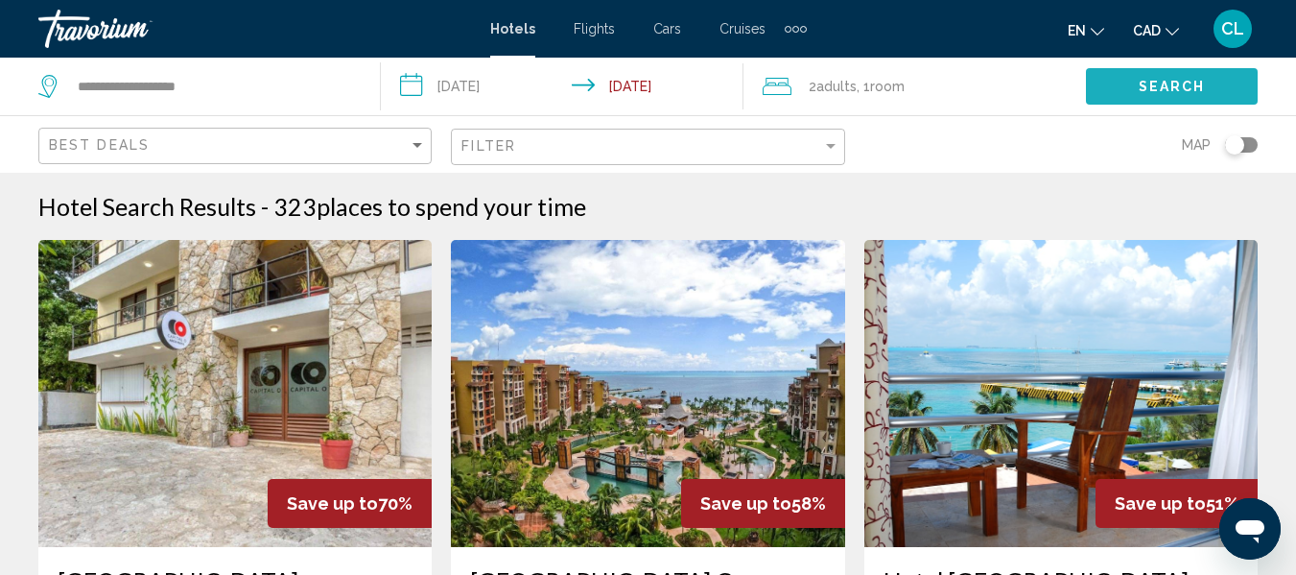
click at [1186, 81] on span "Search" at bounding box center [1172, 87] width 67 height 15
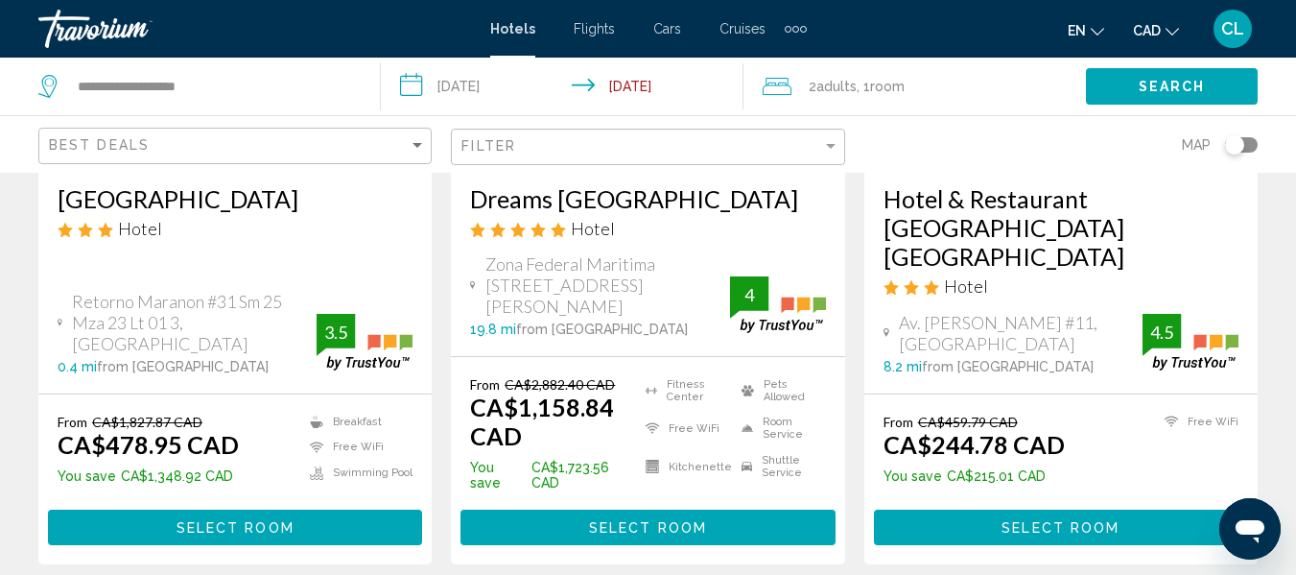
scroll to position [384, 0]
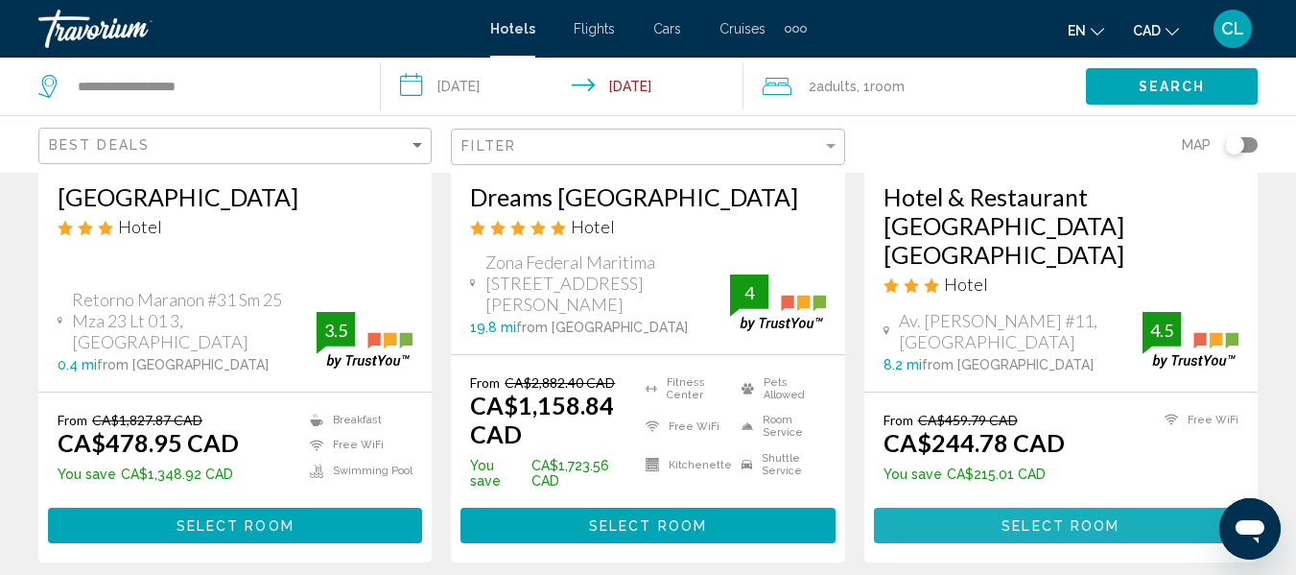
click at [1027, 533] on span "Select Room" at bounding box center [1061, 525] width 118 height 15
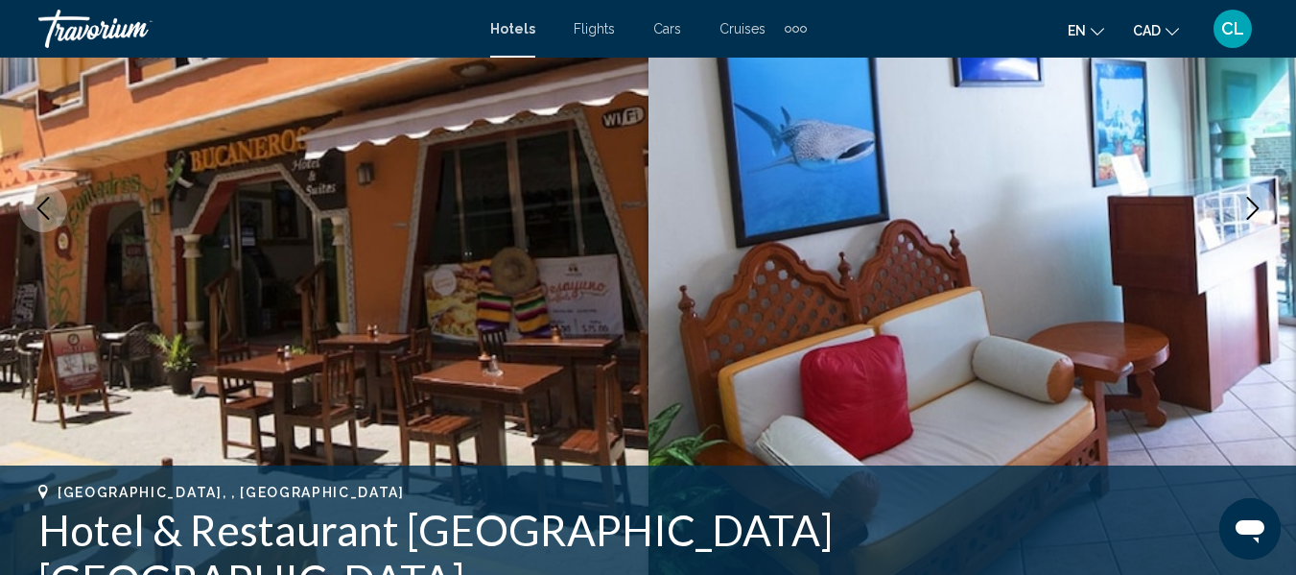
scroll to position [303, 0]
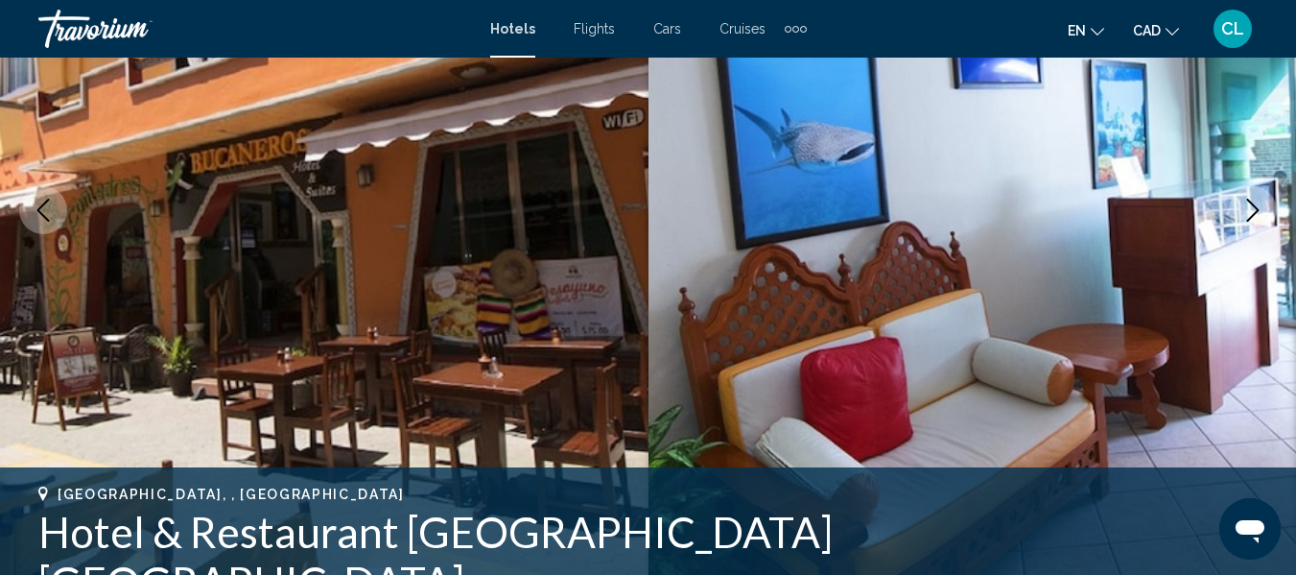
click at [1246, 203] on icon "Next image" at bounding box center [1252, 210] width 23 height 23
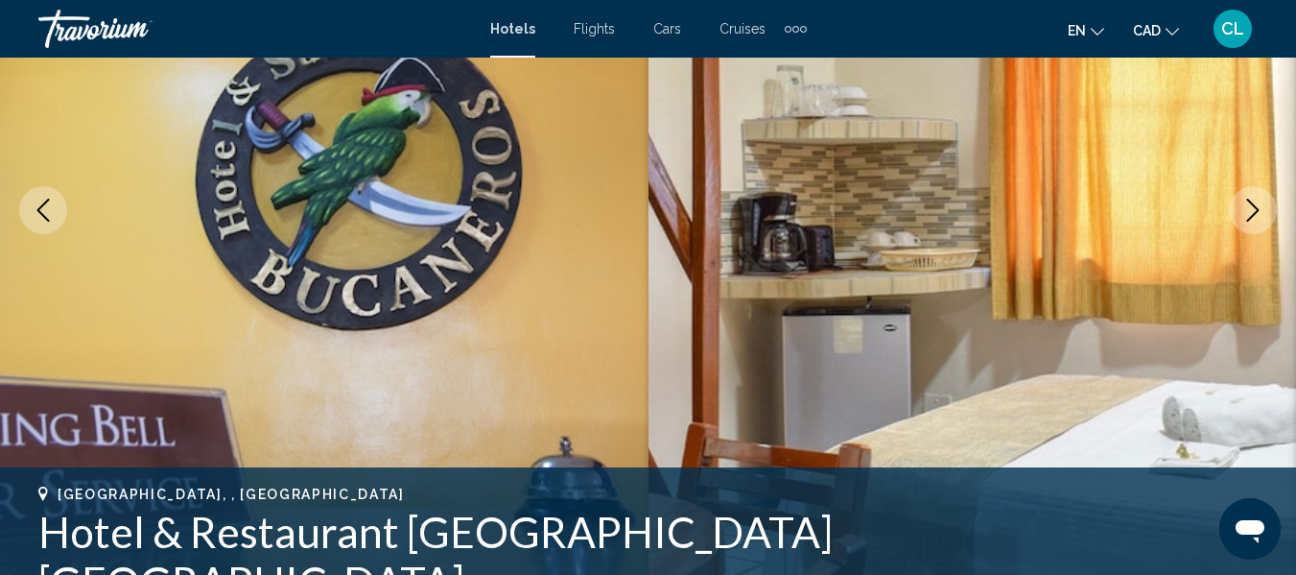
click at [1246, 203] on icon "Next image" at bounding box center [1252, 210] width 23 height 23
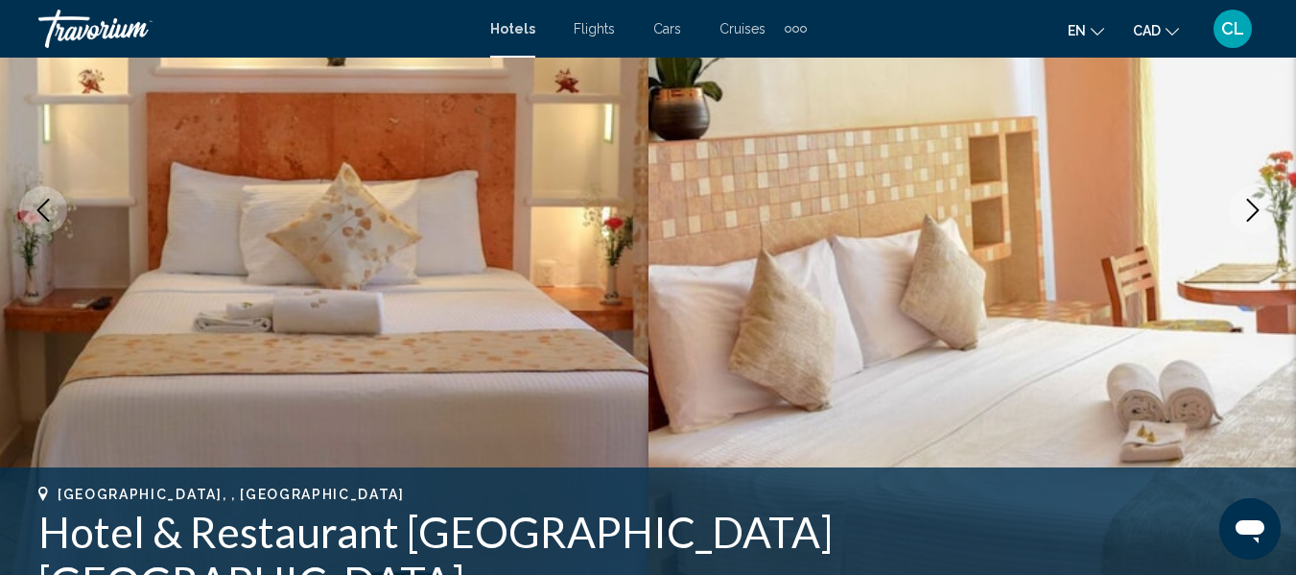
click at [1246, 203] on icon "Next image" at bounding box center [1252, 210] width 23 height 23
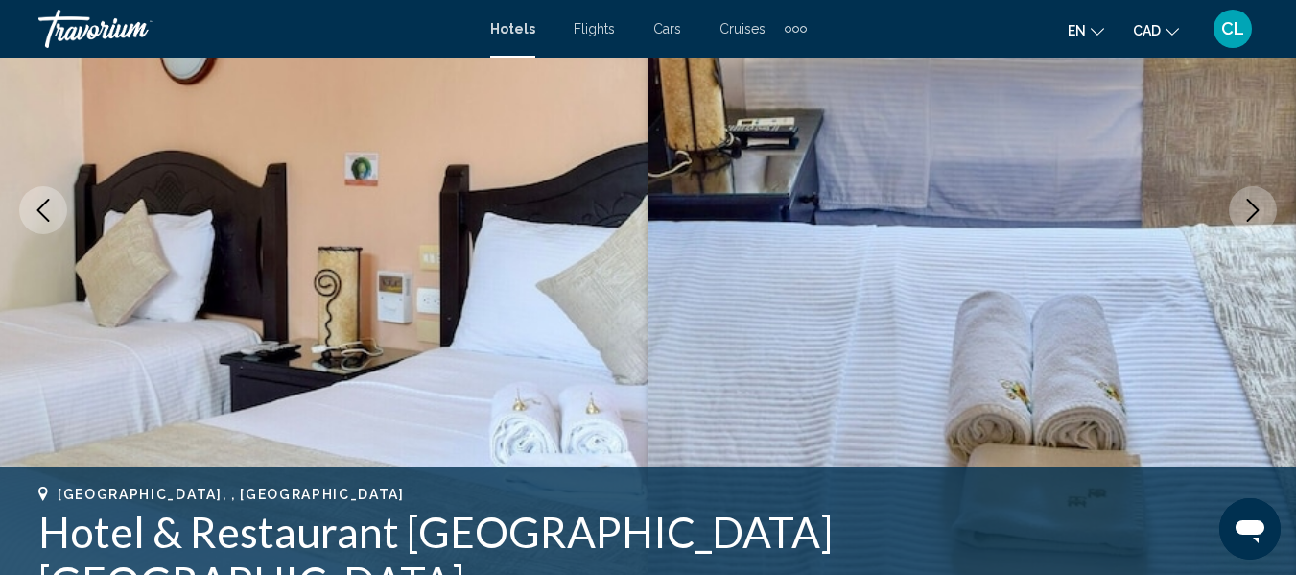
click at [1246, 203] on icon "Next image" at bounding box center [1252, 210] width 23 height 23
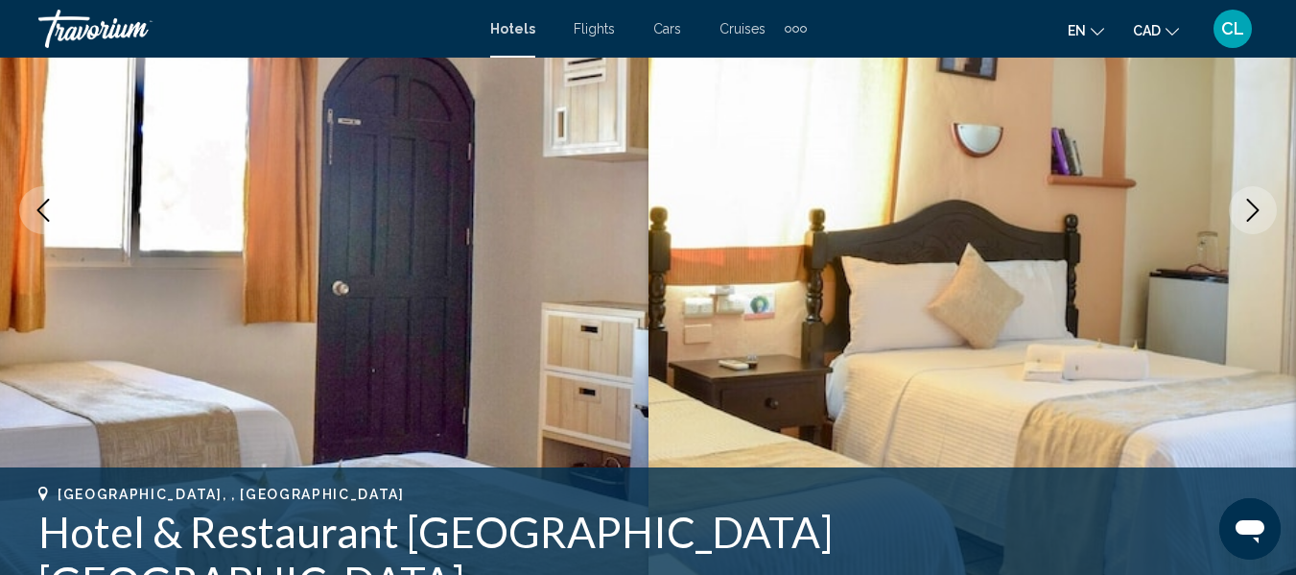
click at [1246, 203] on icon "Next image" at bounding box center [1252, 210] width 23 height 23
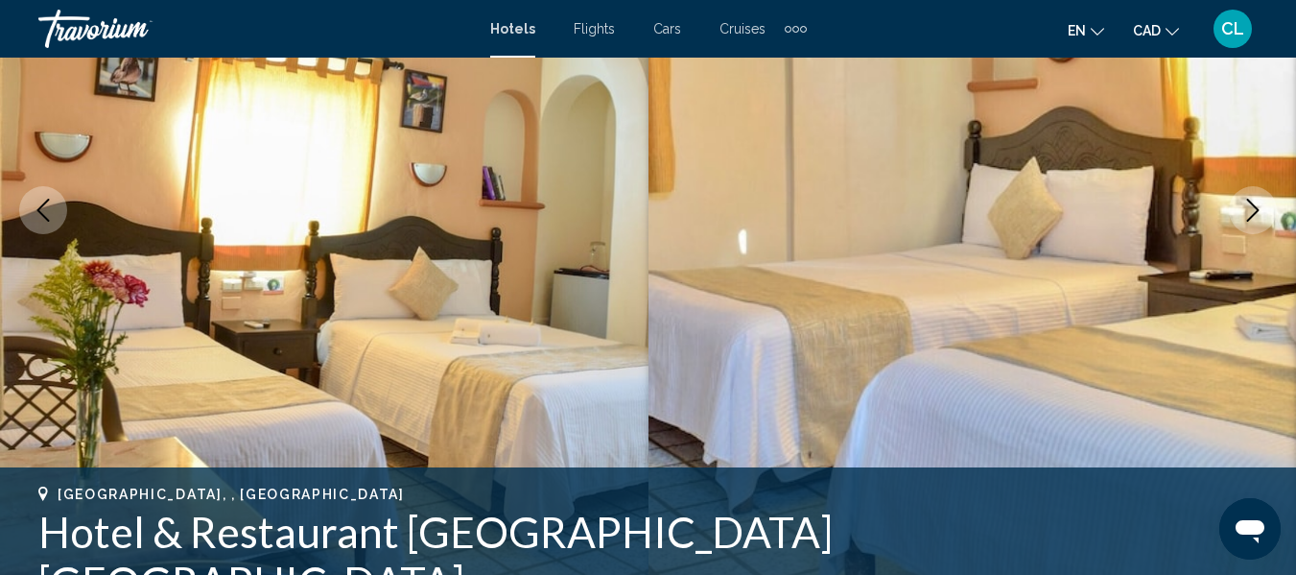
click at [1246, 203] on icon "Next image" at bounding box center [1252, 210] width 23 height 23
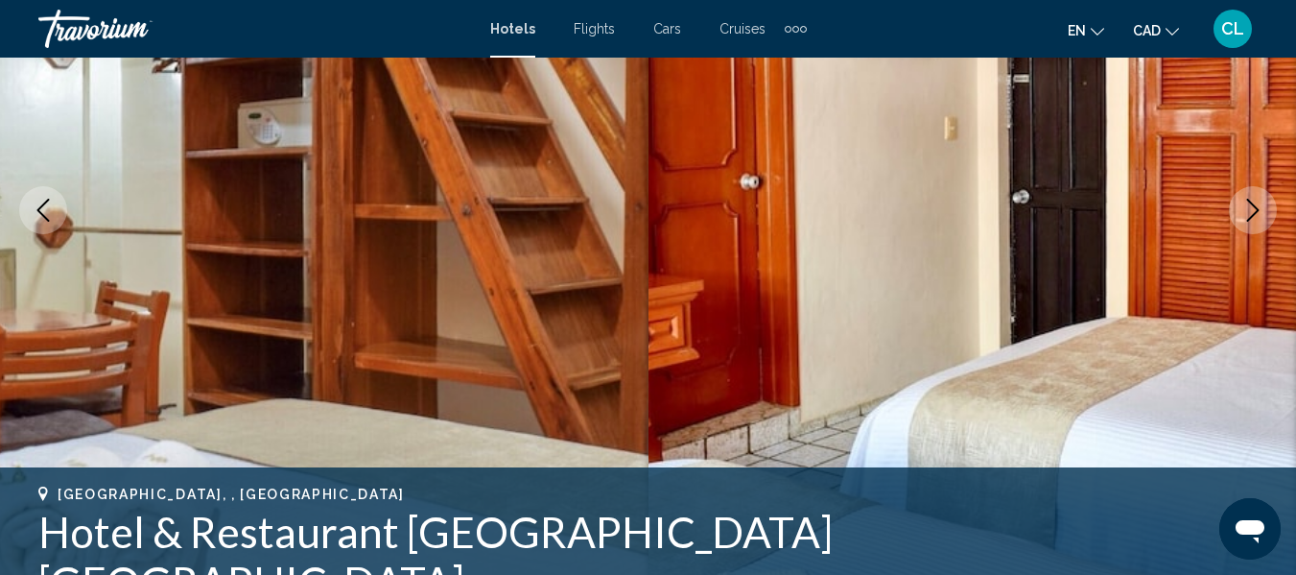
click at [1246, 203] on icon "Next image" at bounding box center [1252, 210] width 23 height 23
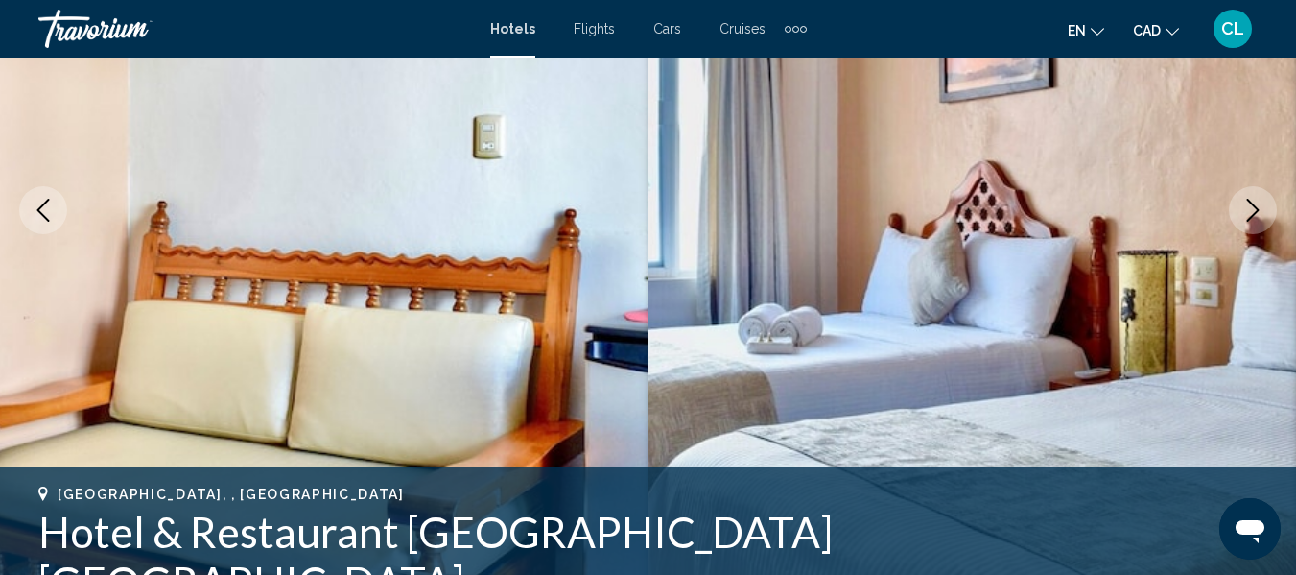
click at [1246, 203] on icon "Next image" at bounding box center [1252, 210] width 23 height 23
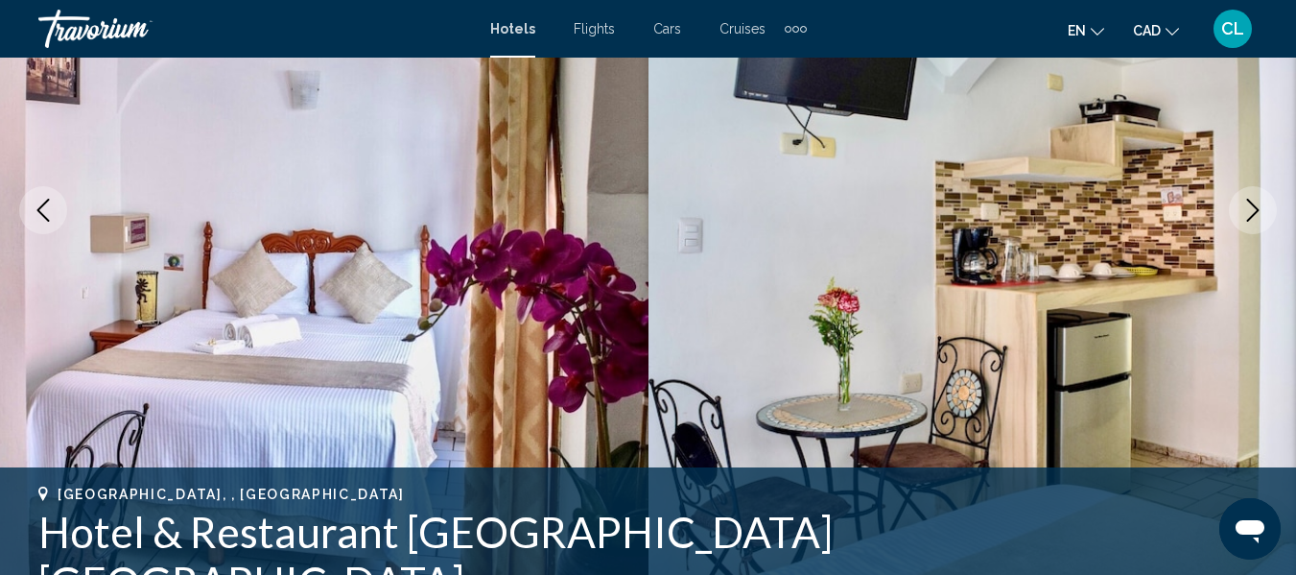
click at [1246, 203] on icon "Next image" at bounding box center [1252, 210] width 23 height 23
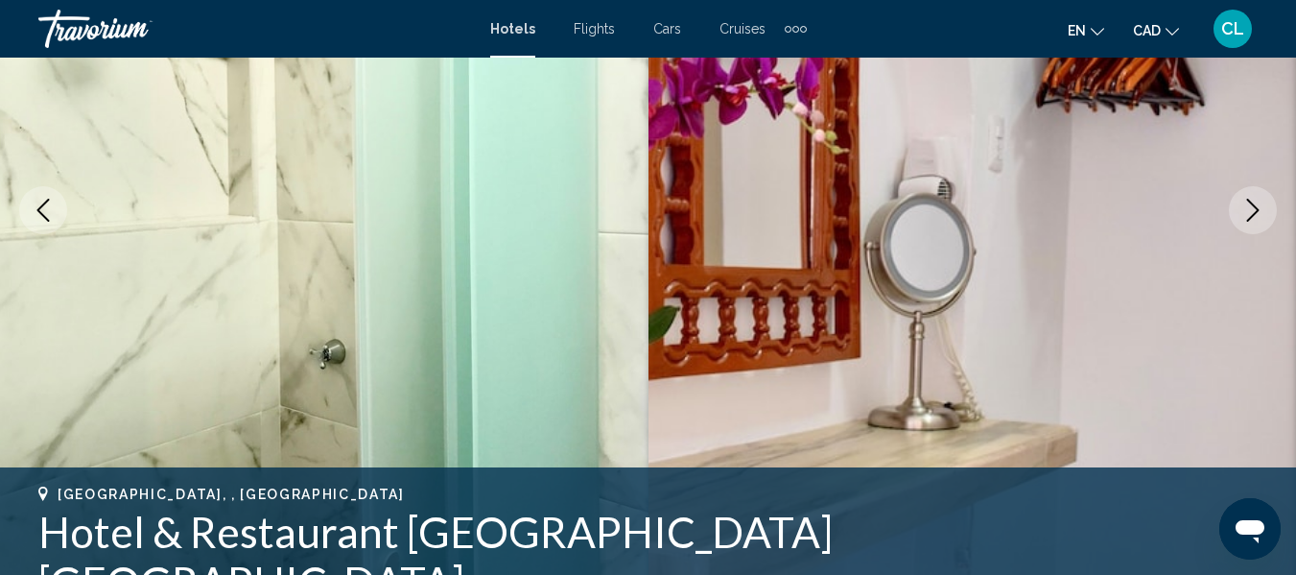
click at [1246, 203] on icon "Next image" at bounding box center [1252, 210] width 23 height 23
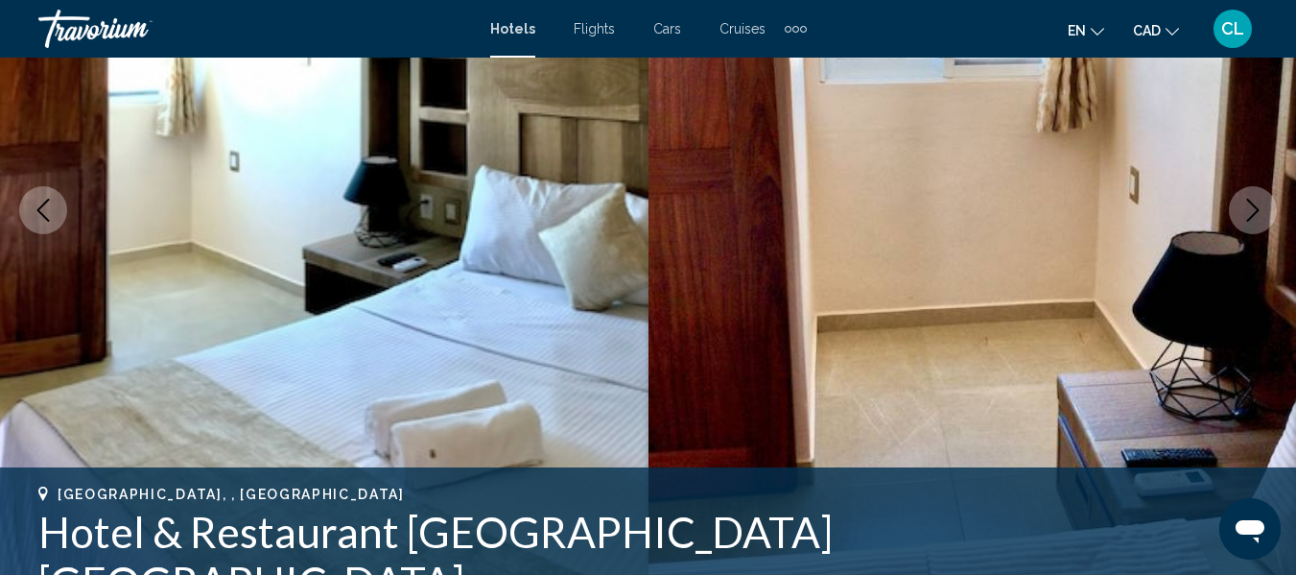
click at [1246, 203] on icon "Next image" at bounding box center [1252, 210] width 23 height 23
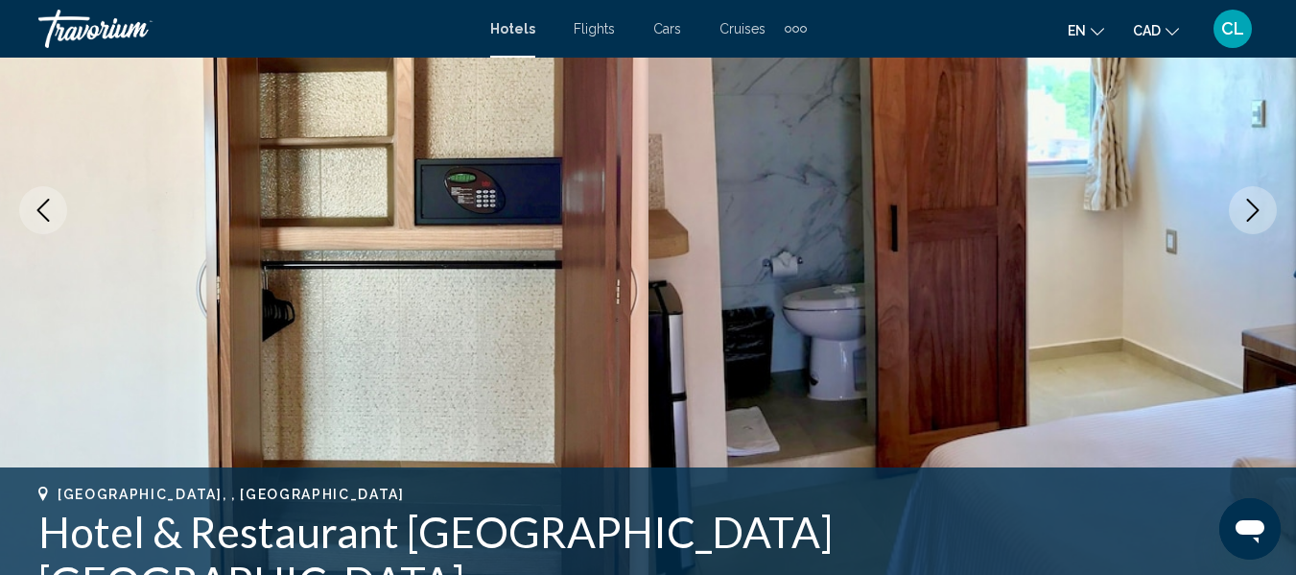
click at [1246, 203] on icon "Next image" at bounding box center [1252, 210] width 23 height 23
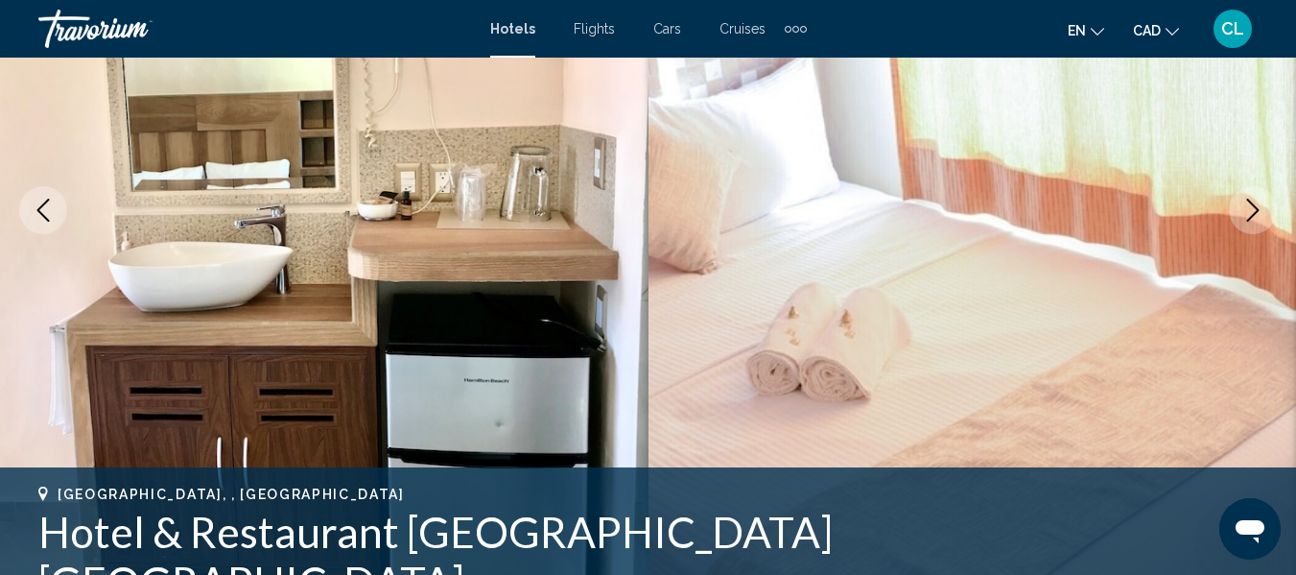
click at [1246, 203] on icon "Next image" at bounding box center [1252, 210] width 23 height 23
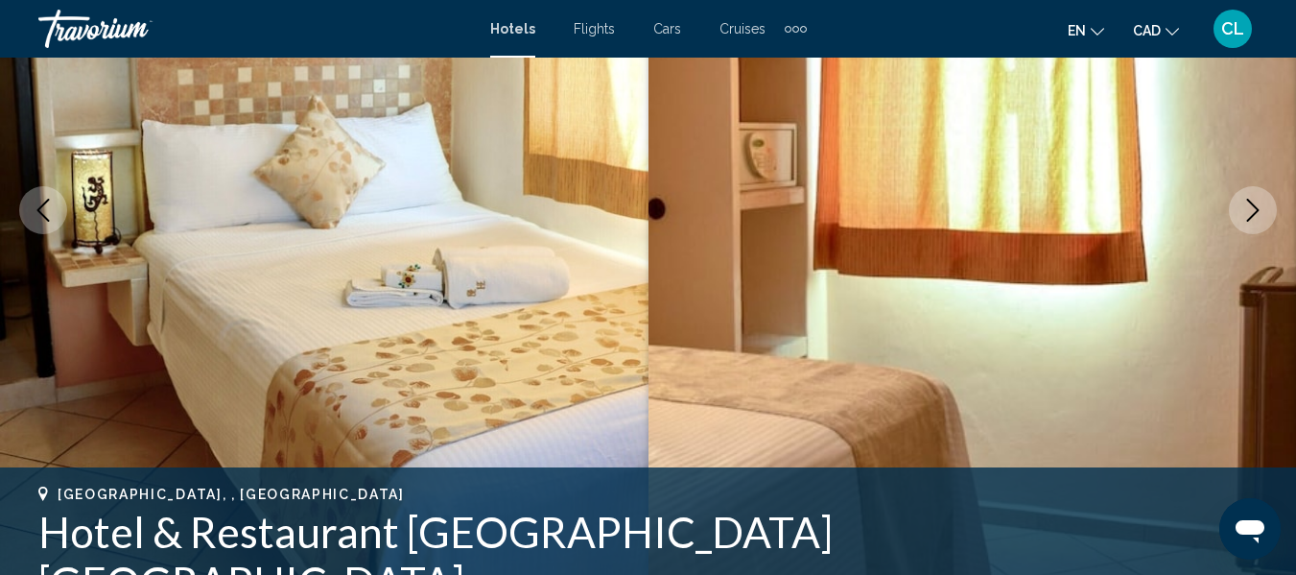
click at [1246, 203] on icon "Next image" at bounding box center [1252, 210] width 23 height 23
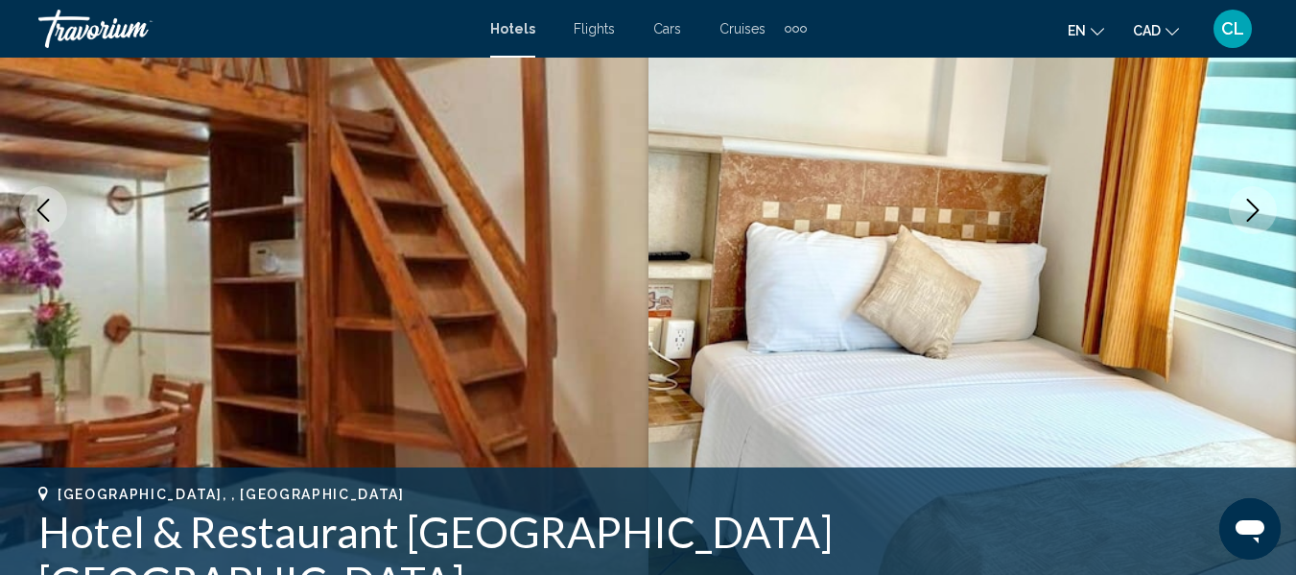
click at [1246, 203] on icon "Next image" at bounding box center [1252, 210] width 23 height 23
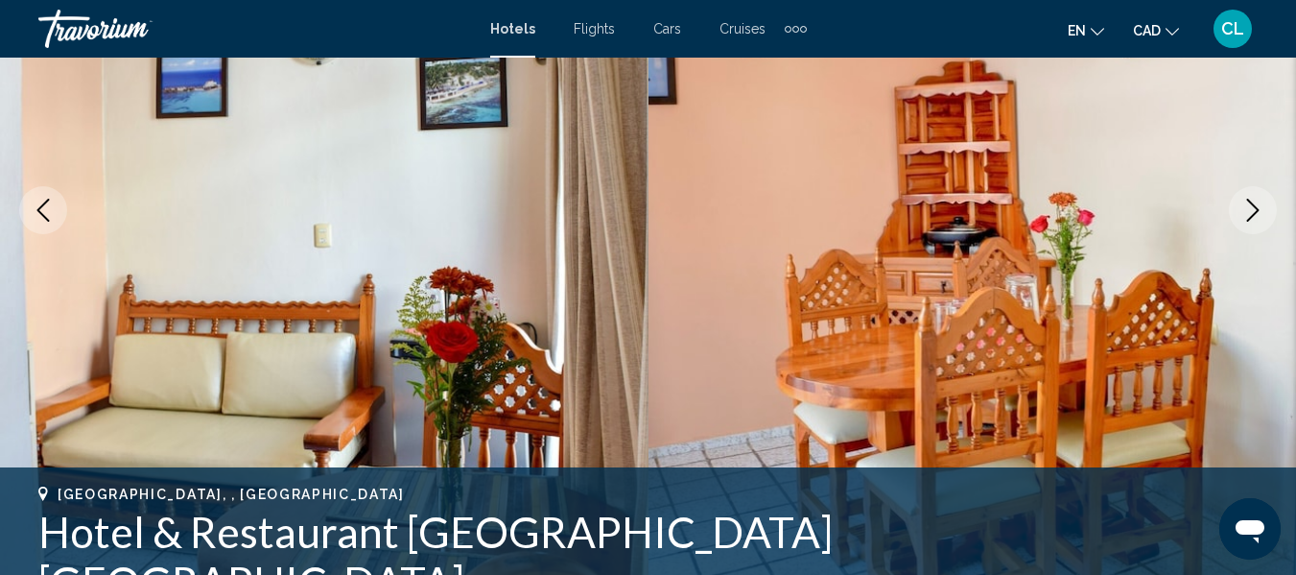
click at [1246, 203] on icon "Next image" at bounding box center [1252, 210] width 23 height 23
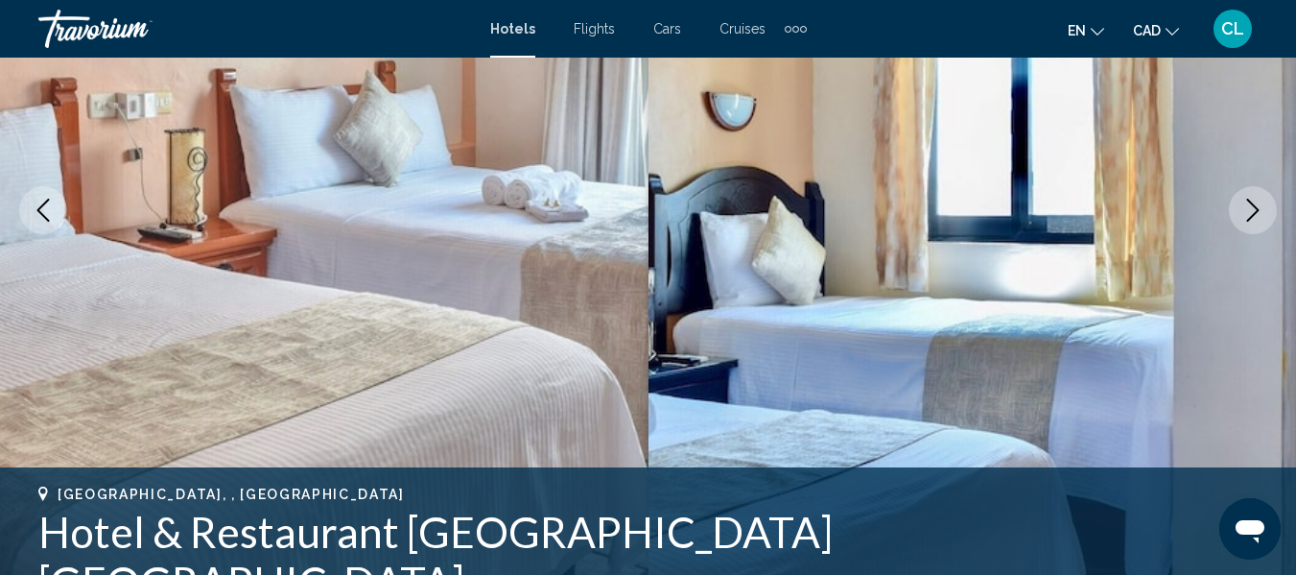
click at [1246, 203] on icon "Next image" at bounding box center [1252, 210] width 23 height 23
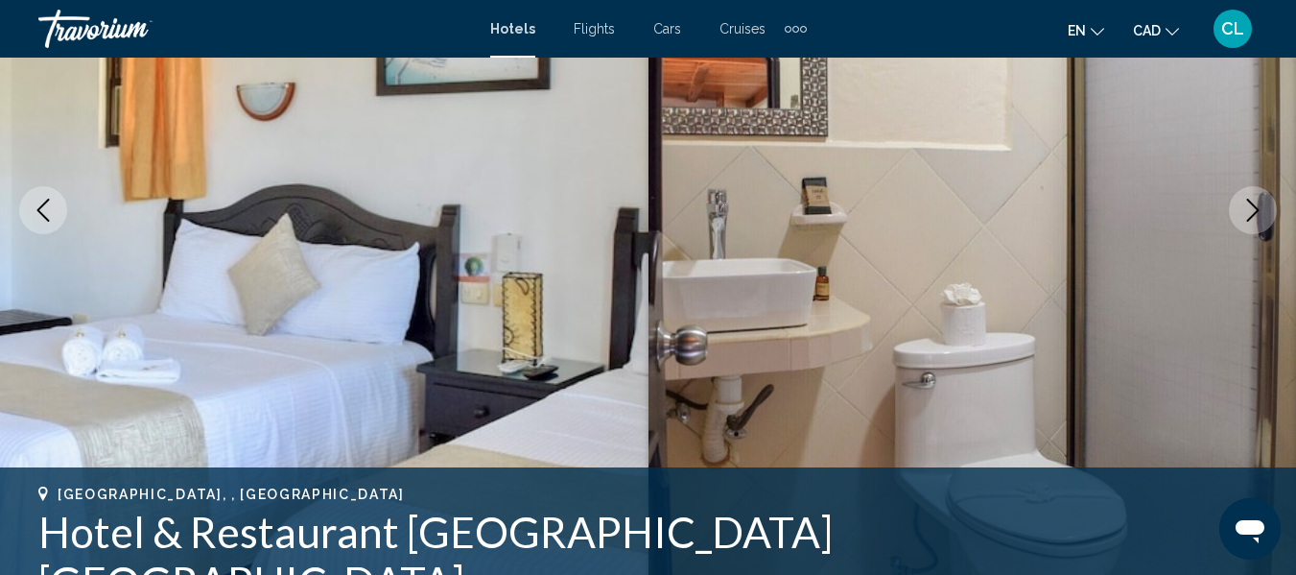
click at [1246, 203] on icon "Next image" at bounding box center [1252, 210] width 23 height 23
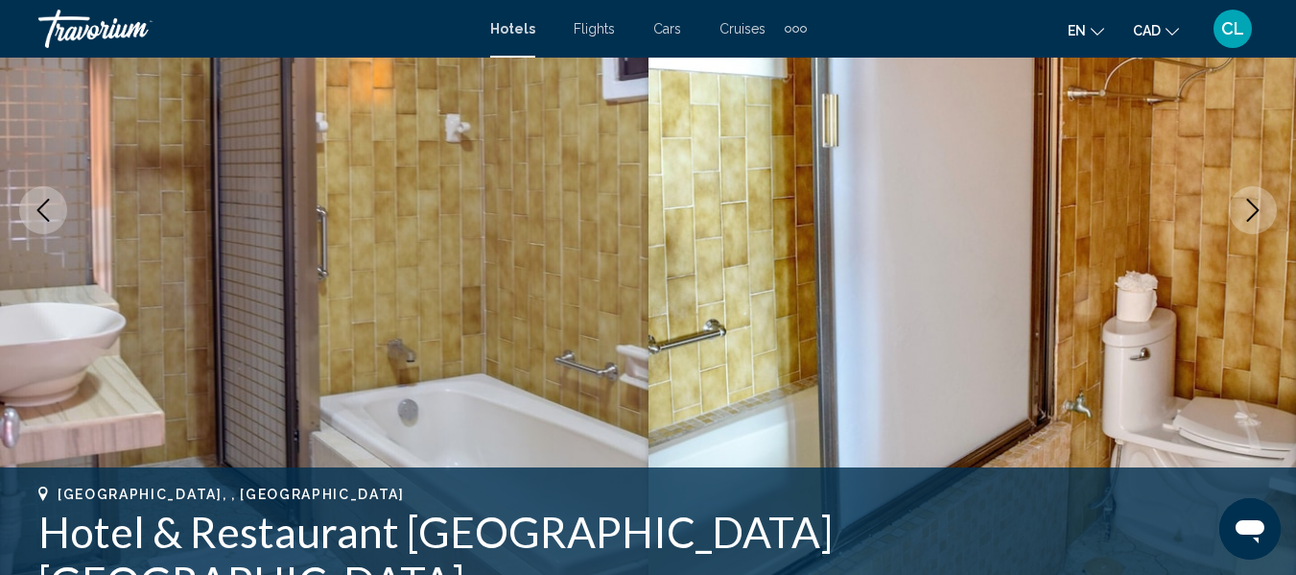
click at [1246, 203] on icon "Next image" at bounding box center [1252, 210] width 23 height 23
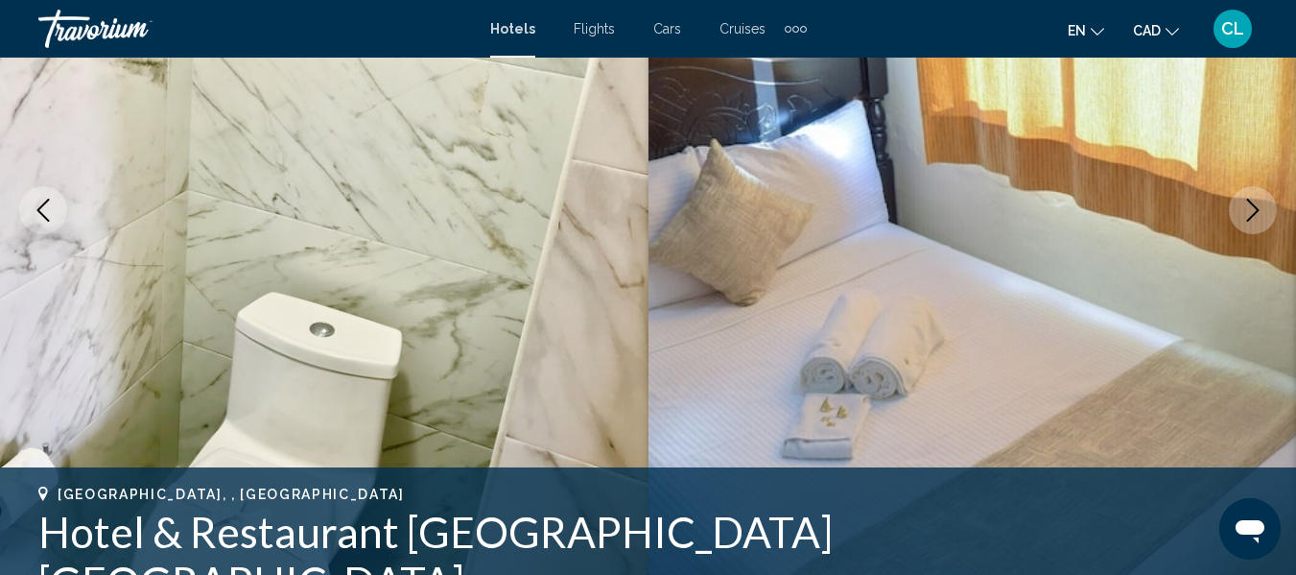
click at [1246, 203] on icon "Next image" at bounding box center [1252, 210] width 23 height 23
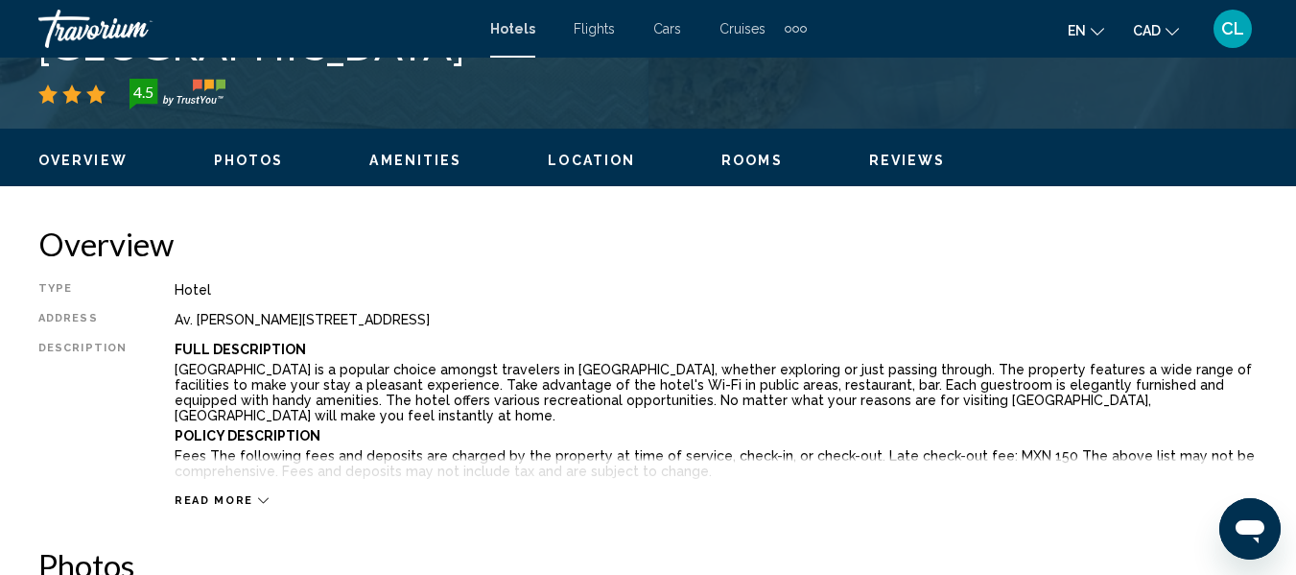
scroll to position [879, 0]
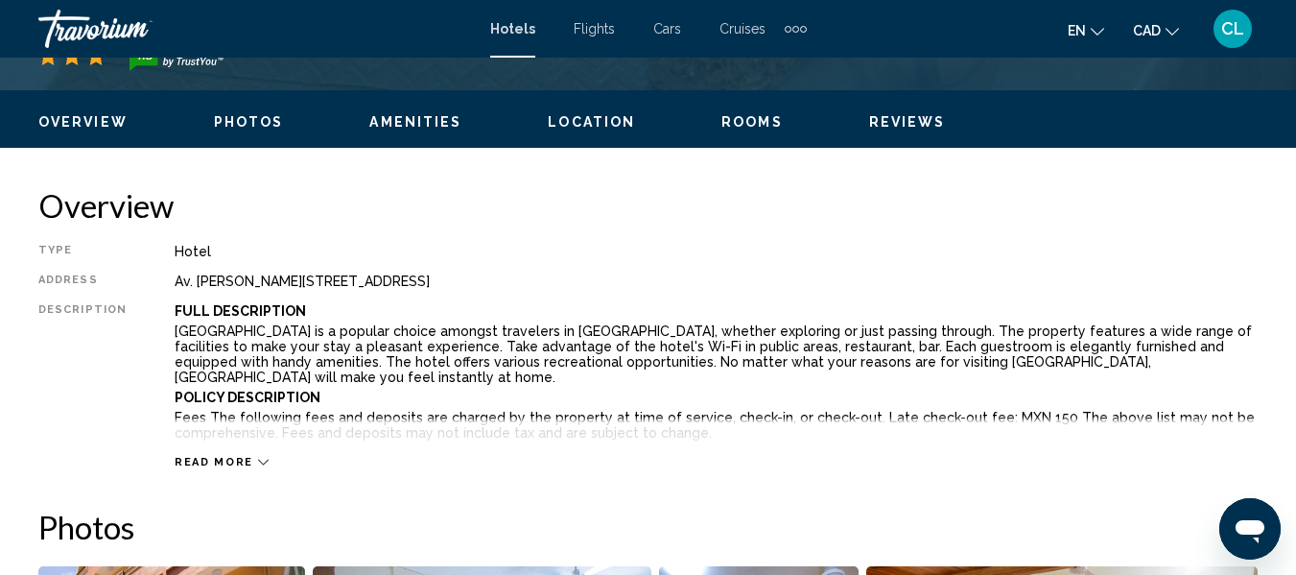
click at [1246, 203] on h2 "Overview" at bounding box center [647, 205] width 1219 height 38
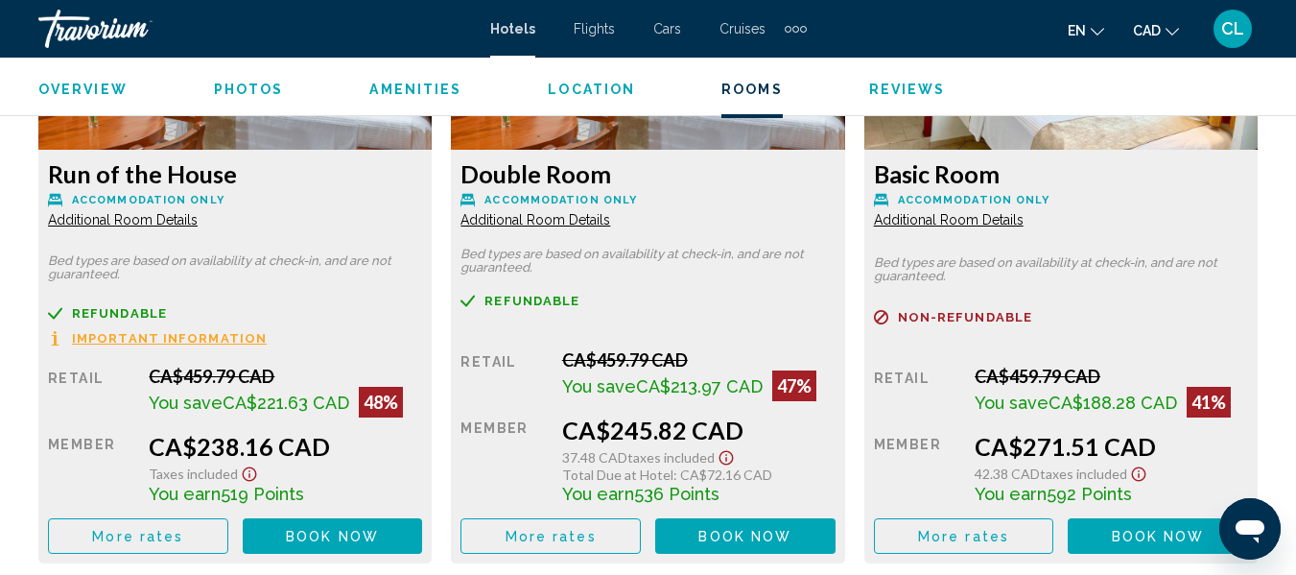
scroll to position [3143, 0]
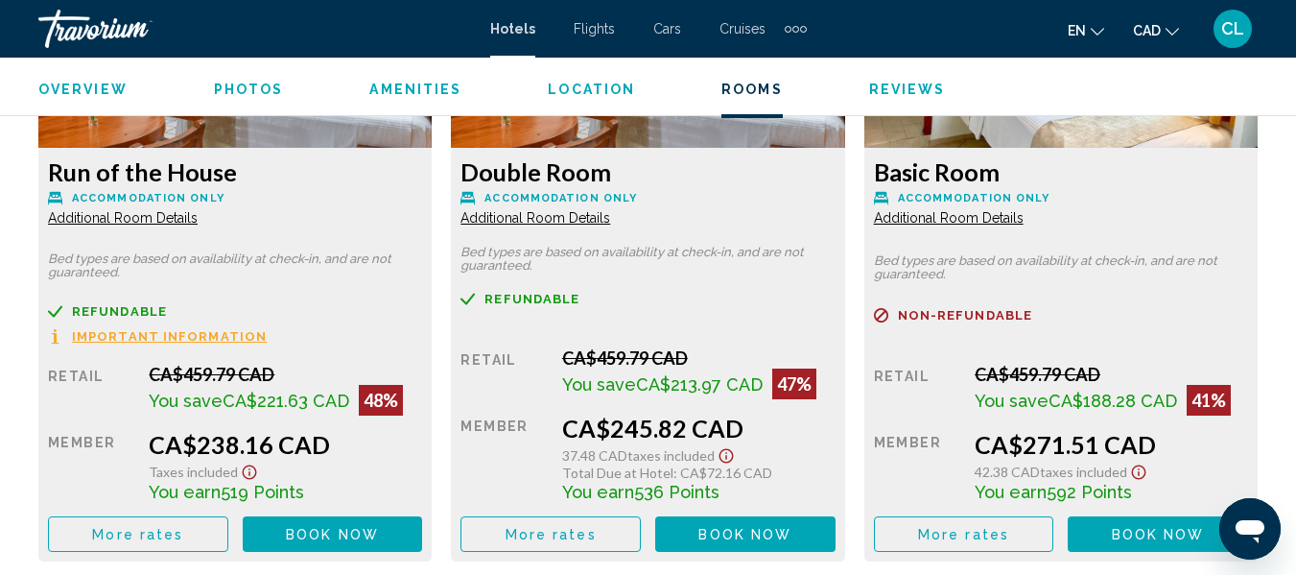
click at [152, 330] on span "Important Information" at bounding box center [169, 336] width 195 height 12
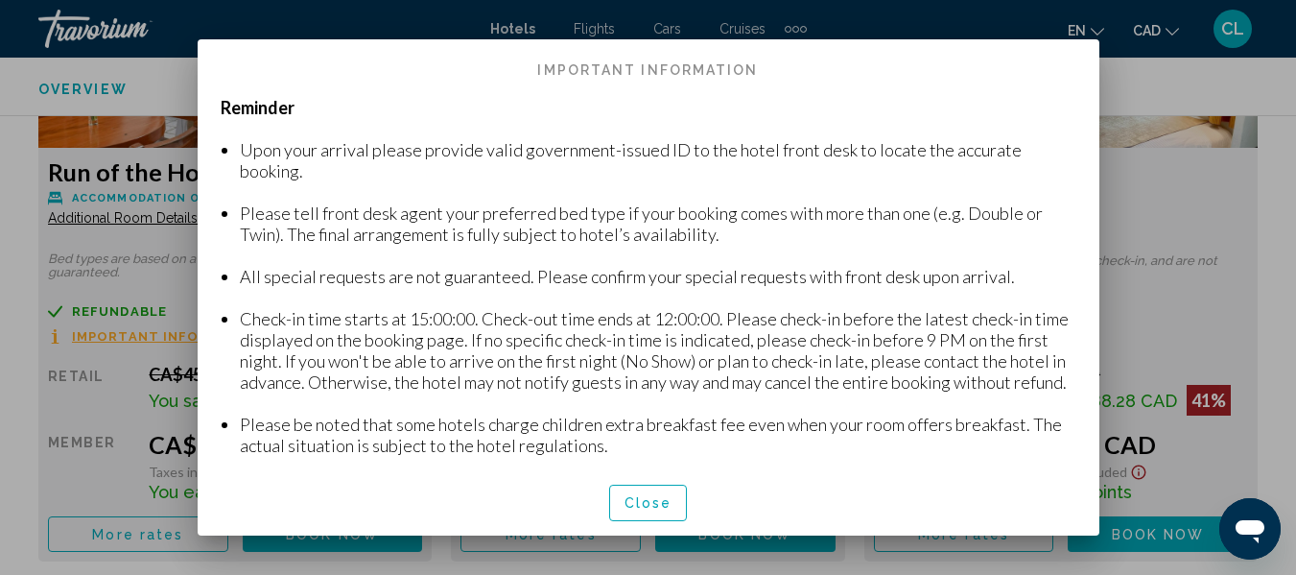
scroll to position [0, 0]
click at [649, 456] on li "Please be noted that some hotels charge children extra breakfast fee even when …" at bounding box center [658, 434] width 837 height 42
click at [648, 503] on span "Close" at bounding box center [649, 503] width 48 height 15
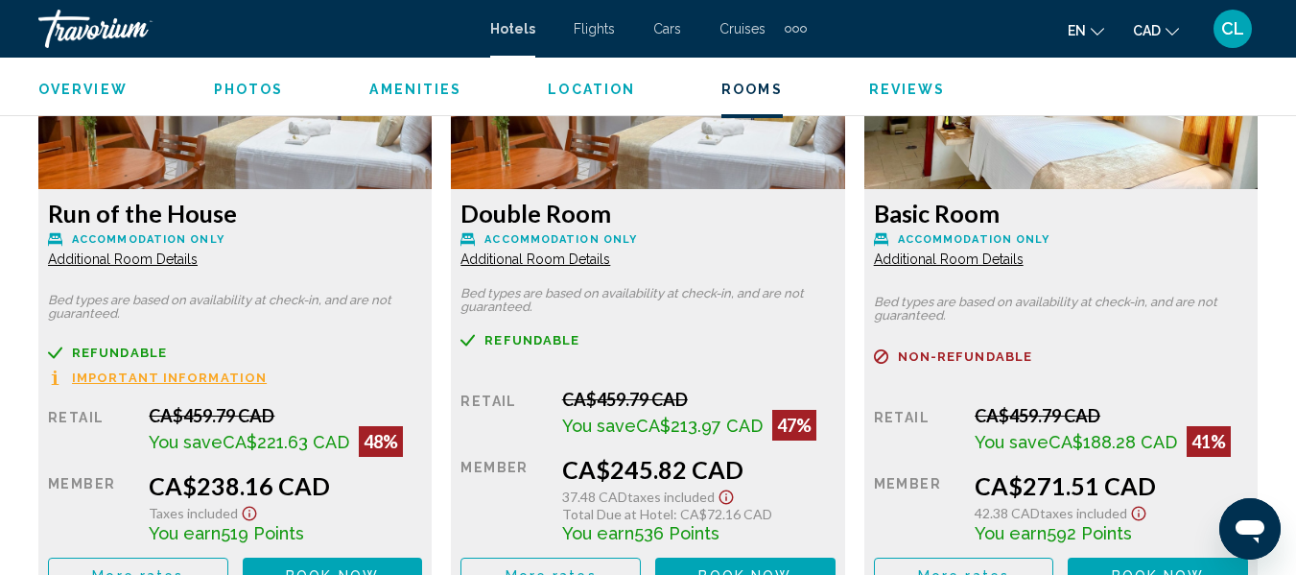
scroll to position [3104, 0]
